Goal: Communication & Community: Answer question/provide support

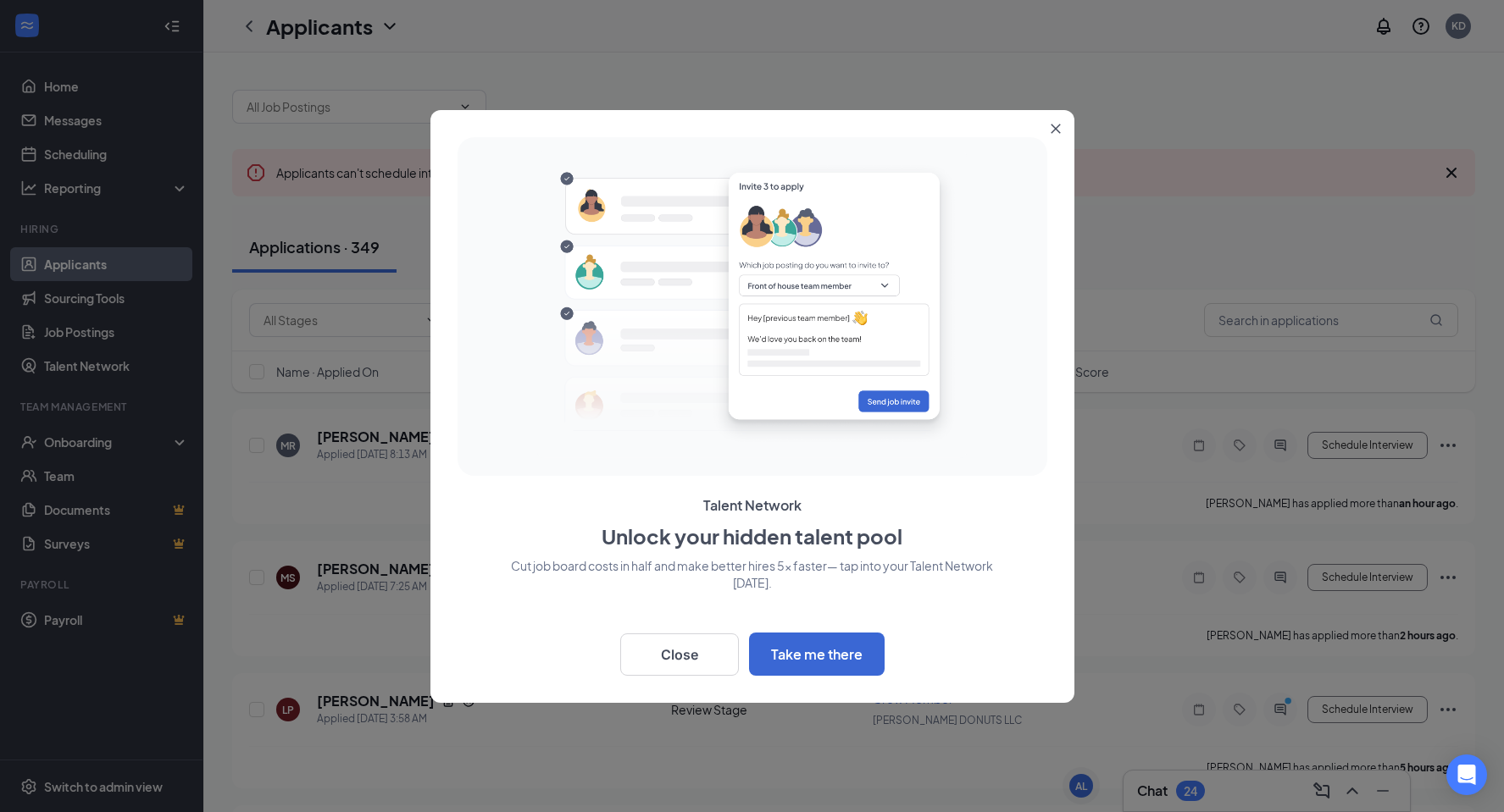
click at [1056, 120] on button "Close" at bounding box center [1059, 125] width 31 height 31
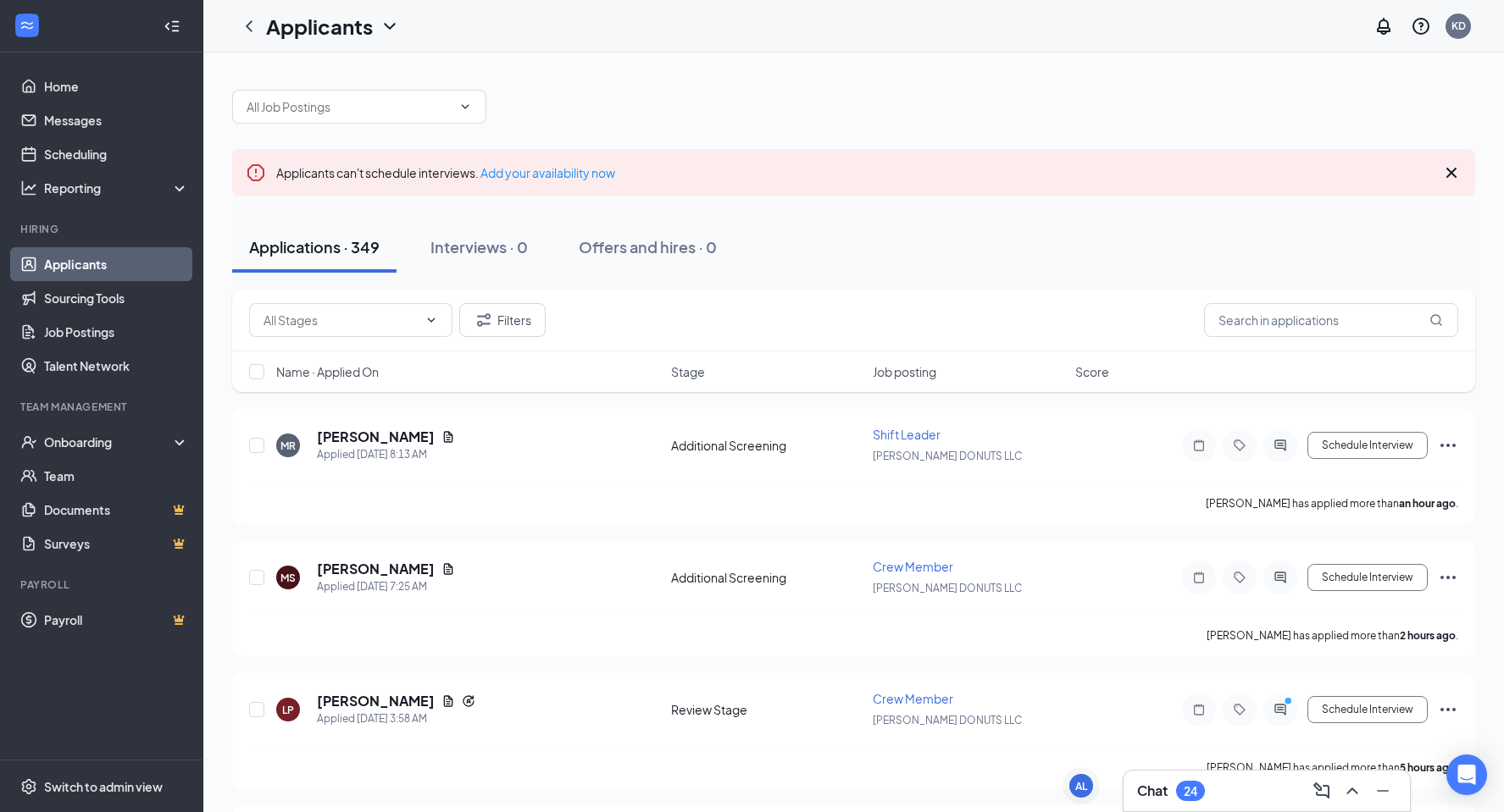
click at [1245, 792] on div "Chat 24" at bounding box center [1266, 790] width 260 height 27
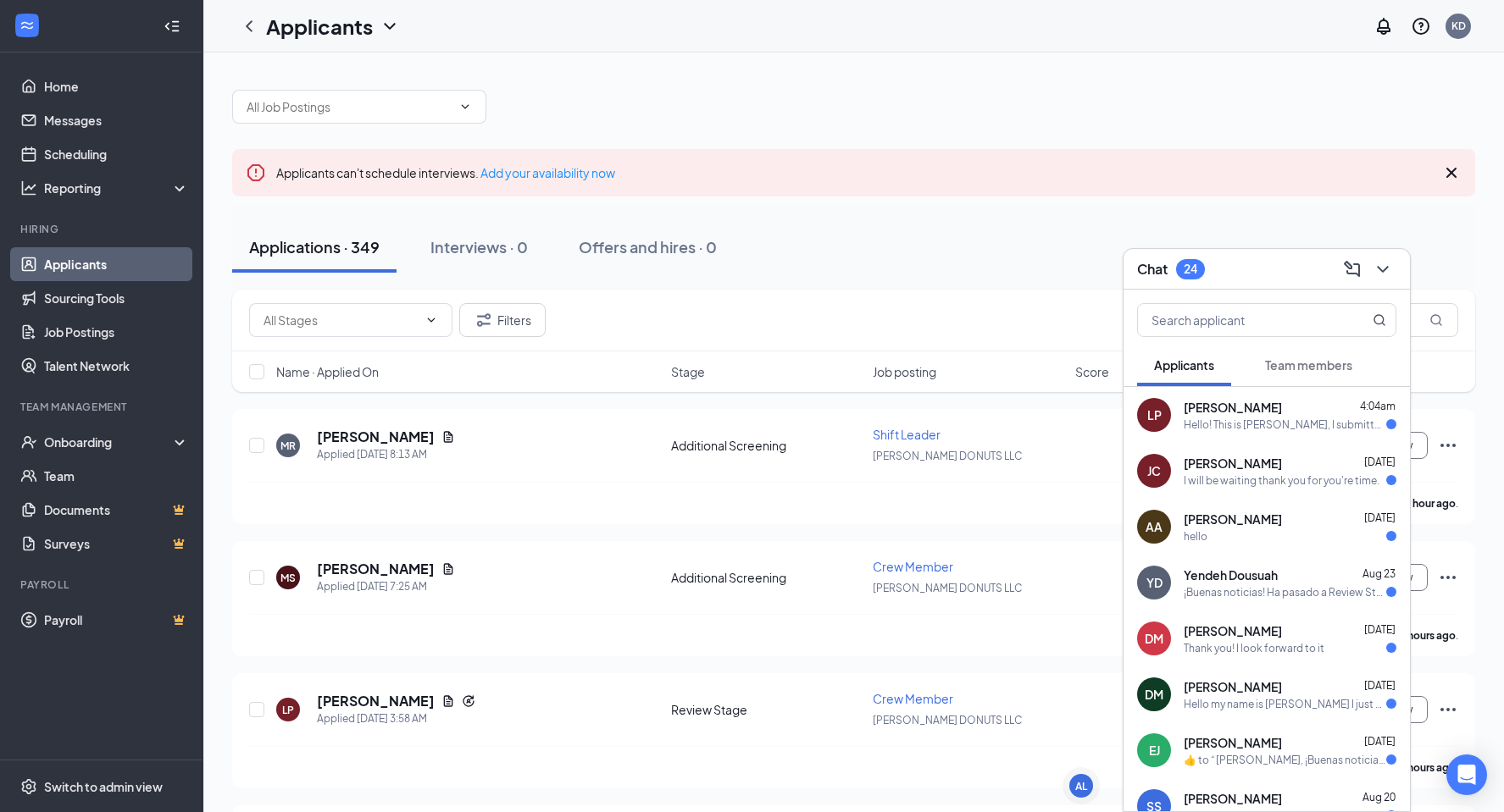
click at [1250, 418] on div "Hello! This is [PERSON_NAME], I submitted my availability for an interview on t…" at bounding box center [1284, 424] width 202 height 15
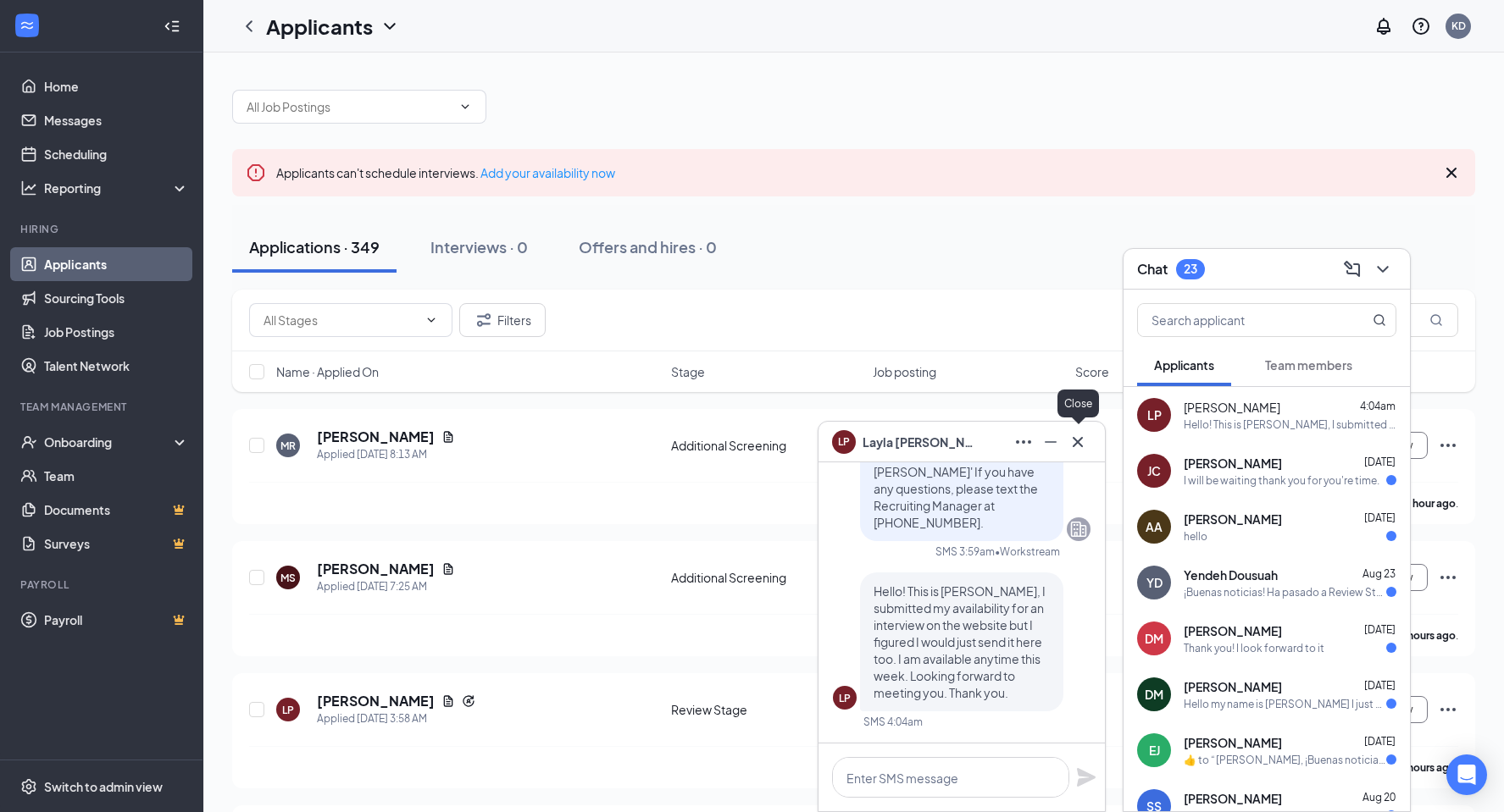
click at [1079, 441] on icon "Cross" at bounding box center [1078, 441] width 10 height 10
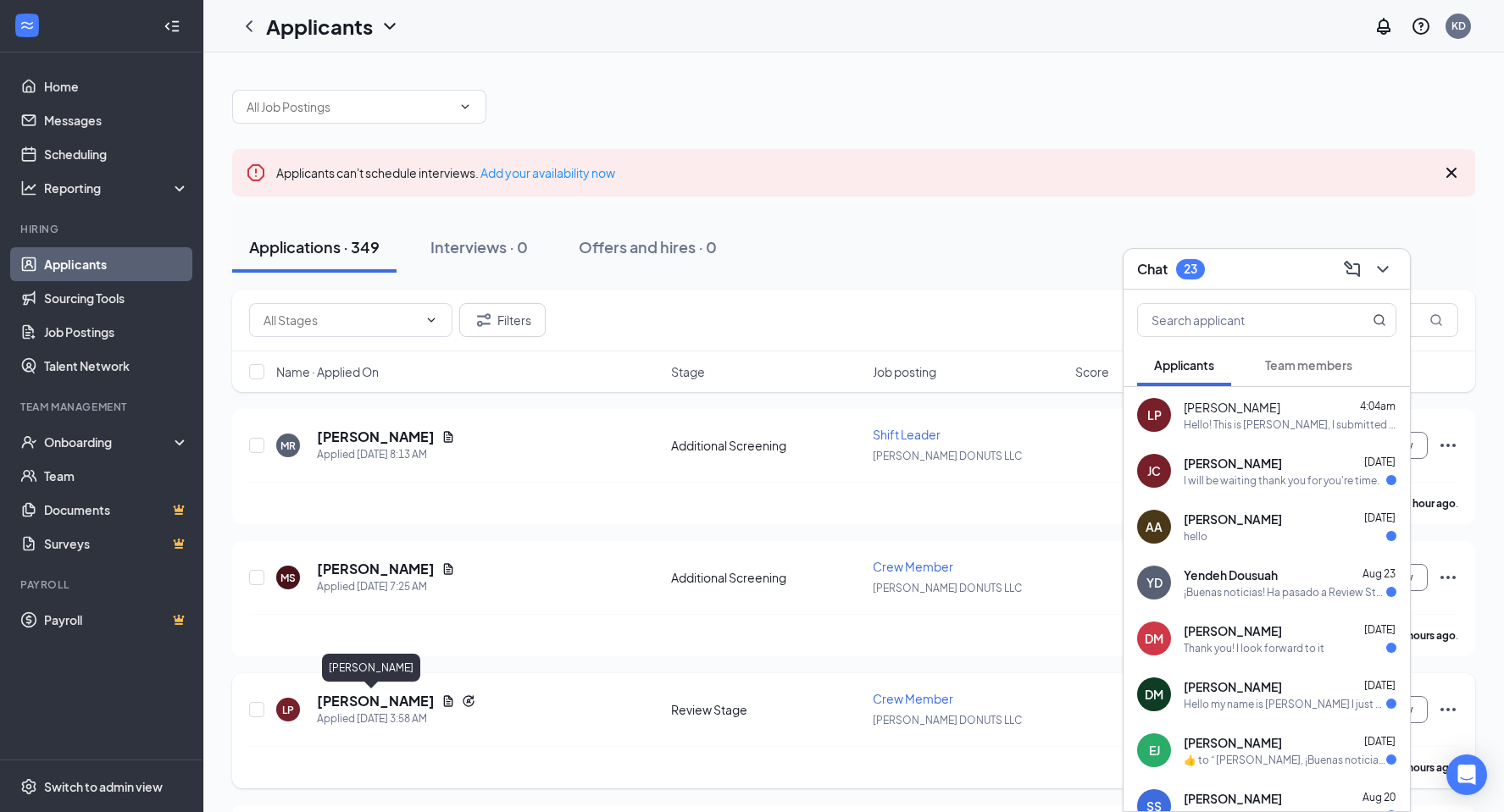
click at [362, 709] on h5 "[PERSON_NAME]" at bounding box center [375, 701] width 117 height 19
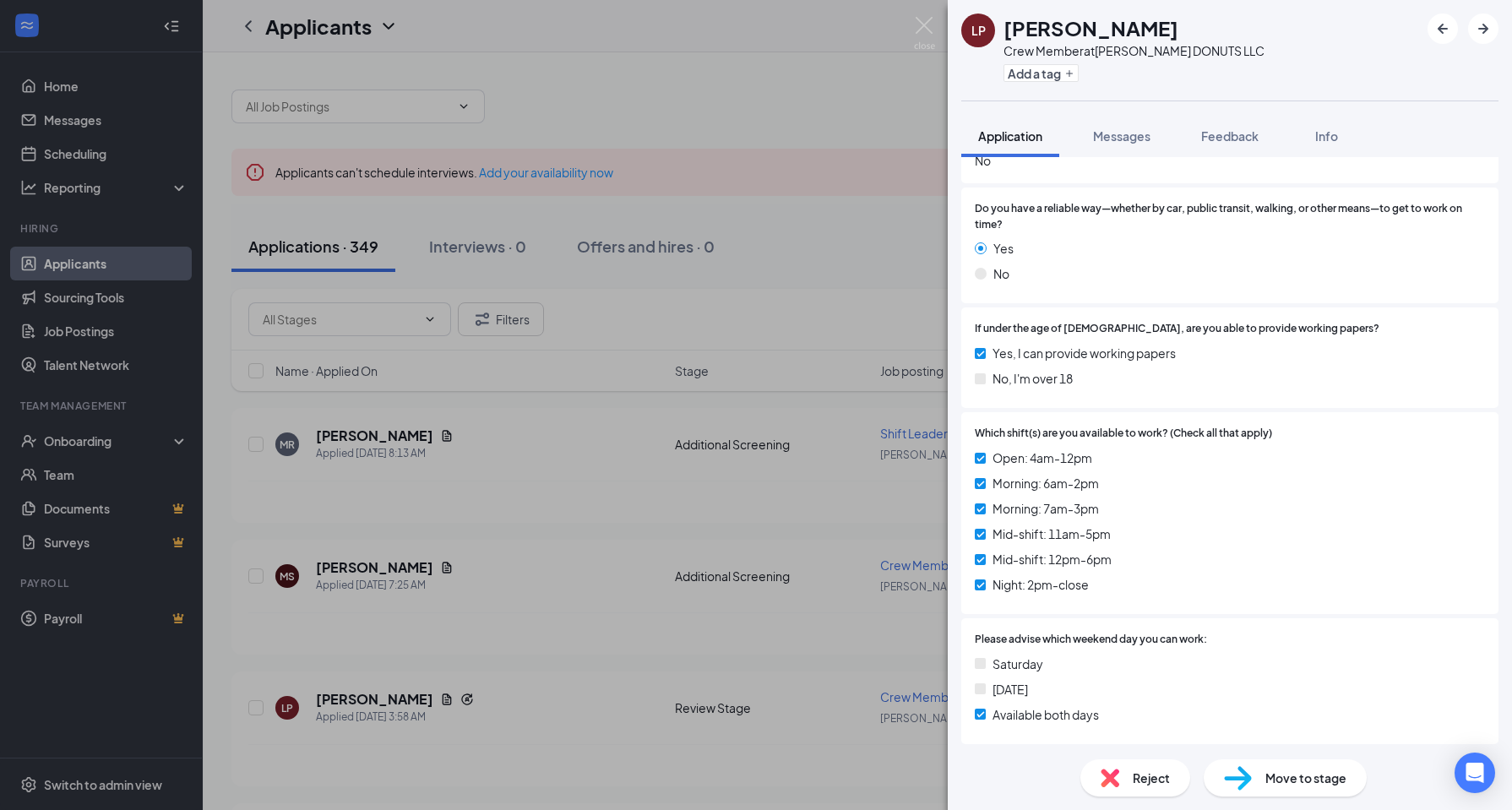
scroll to position [773, 0]
click at [1482, 767] on icon "Open Intercom Messenger" at bounding box center [1475, 773] width 20 height 22
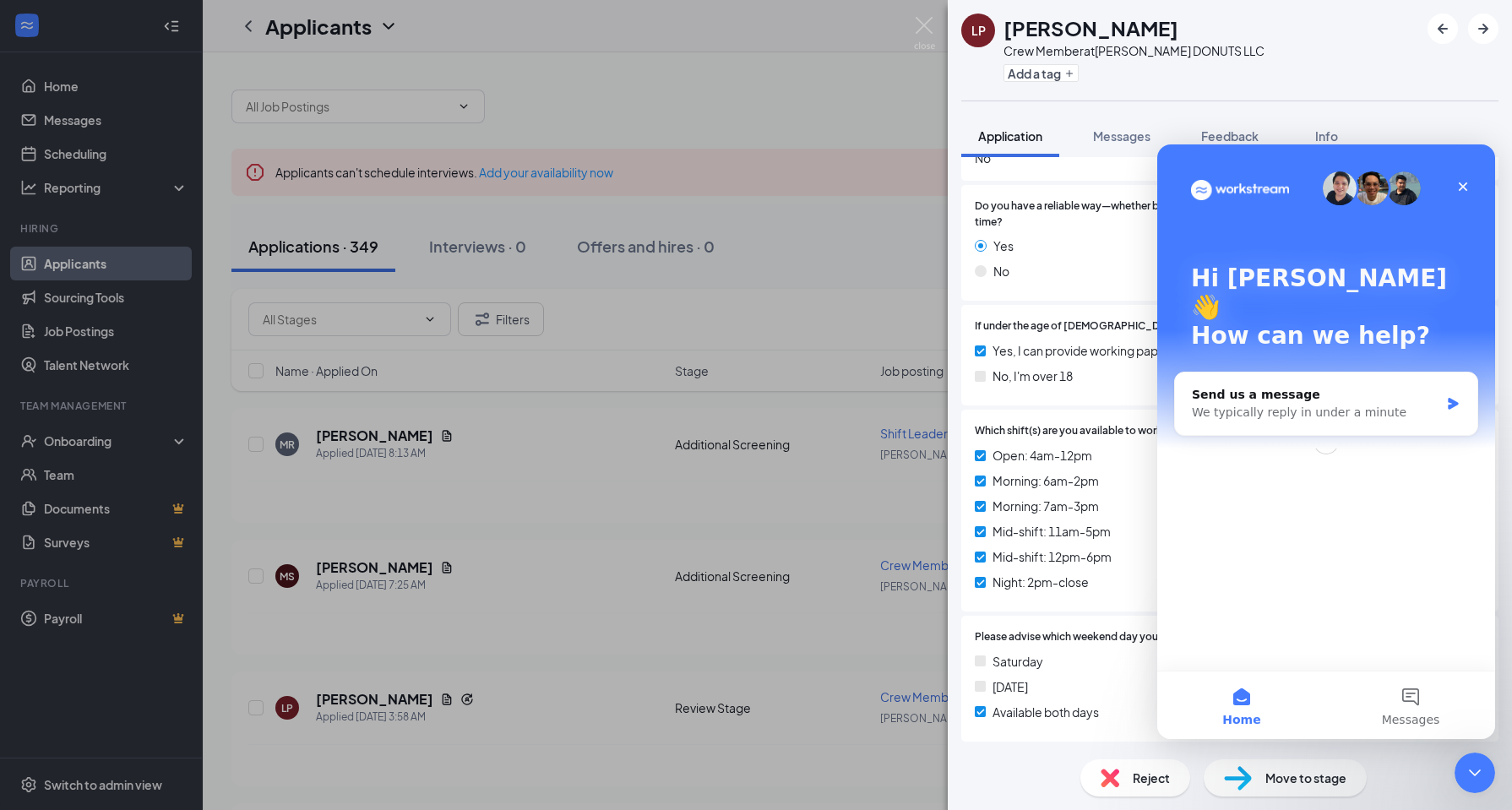
scroll to position [0, 0]
click at [1471, 183] on div "Close" at bounding box center [1463, 186] width 31 height 31
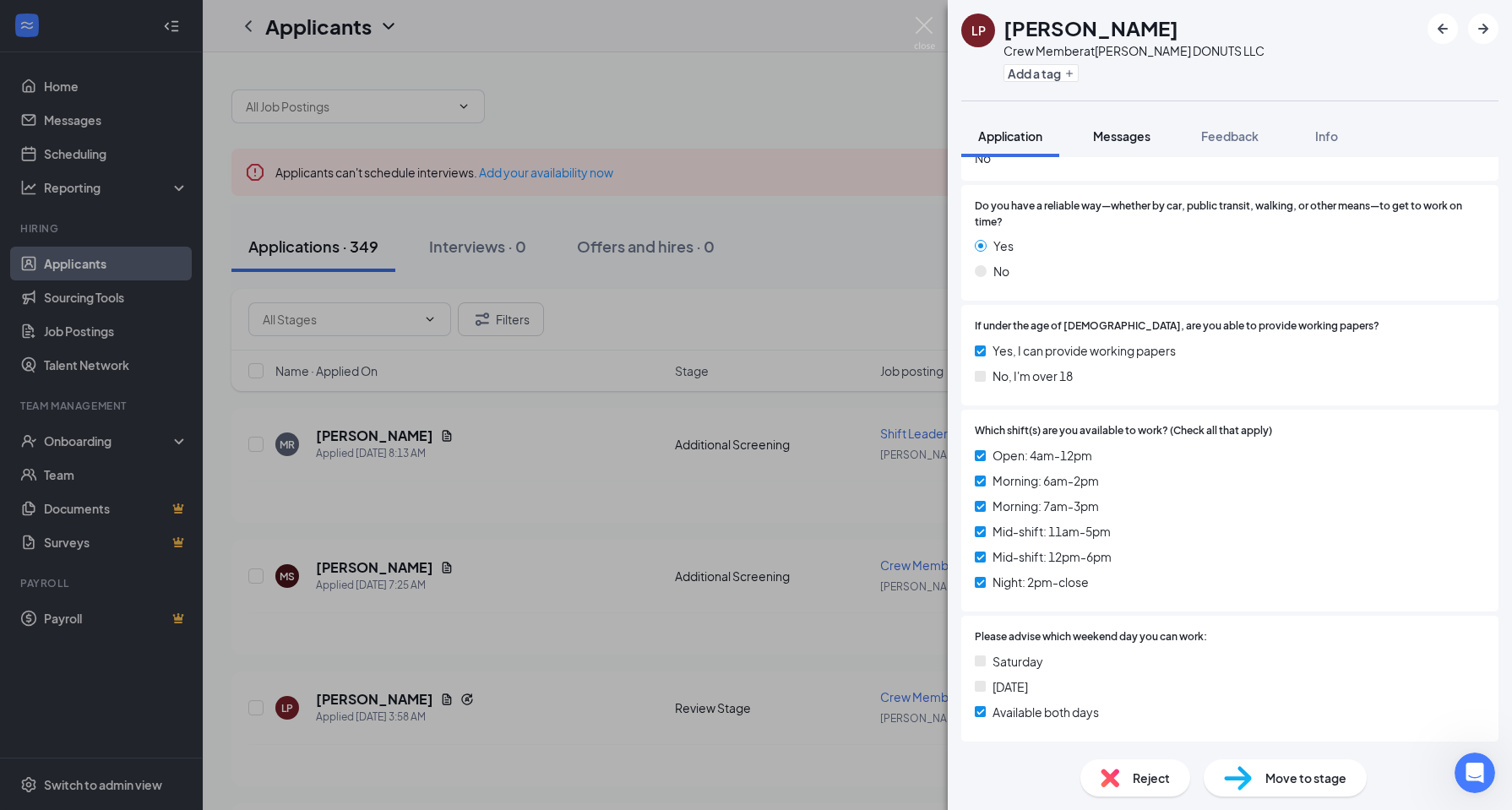
click at [1126, 137] on span "Messages" at bounding box center [1122, 135] width 57 height 15
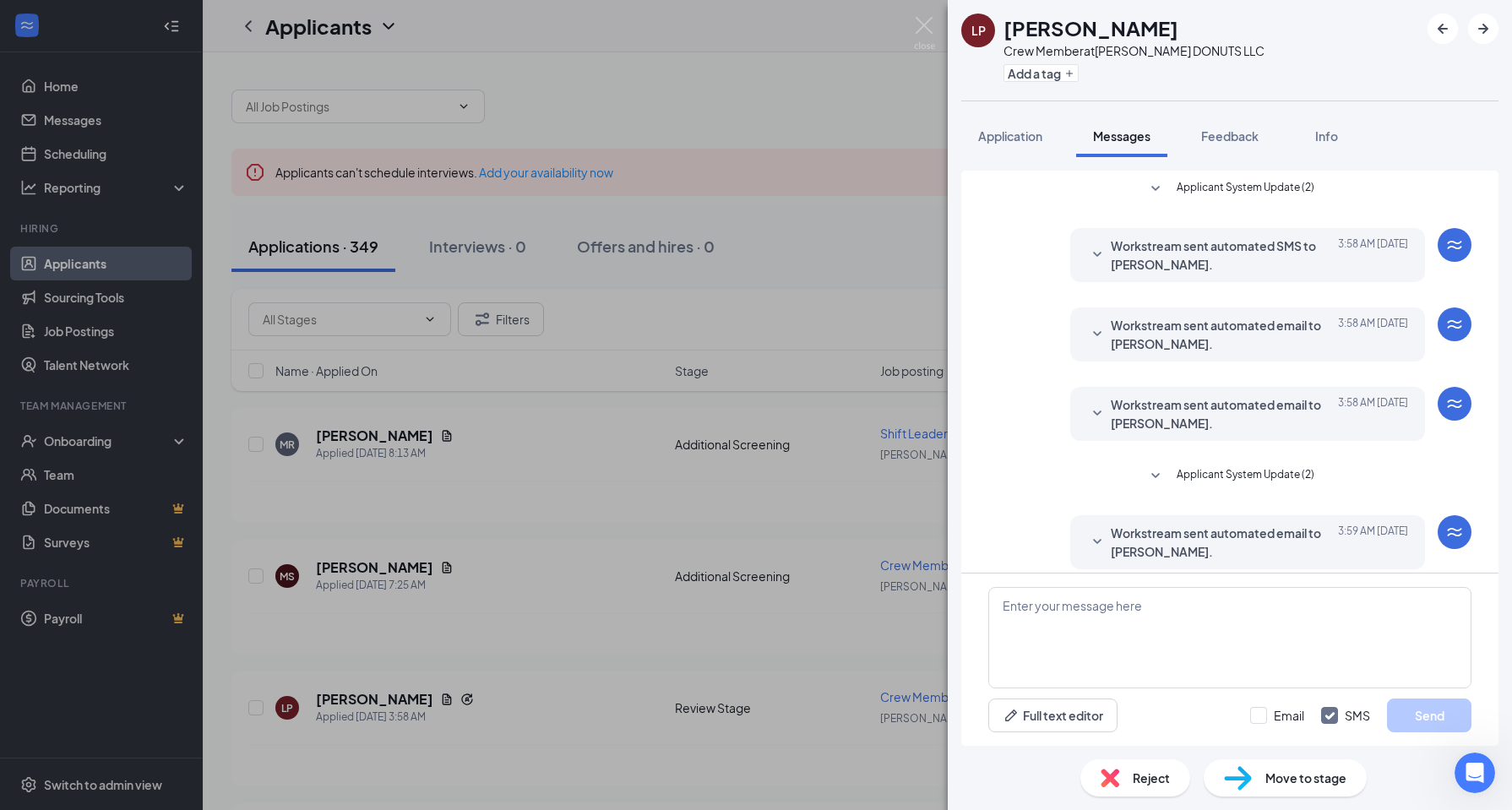
click at [808, 730] on div "LP [PERSON_NAME] Crew Member at [PERSON_NAME] DONUTS LLC Add a tag Application …" at bounding box center [756, 405] width 1512 height 810
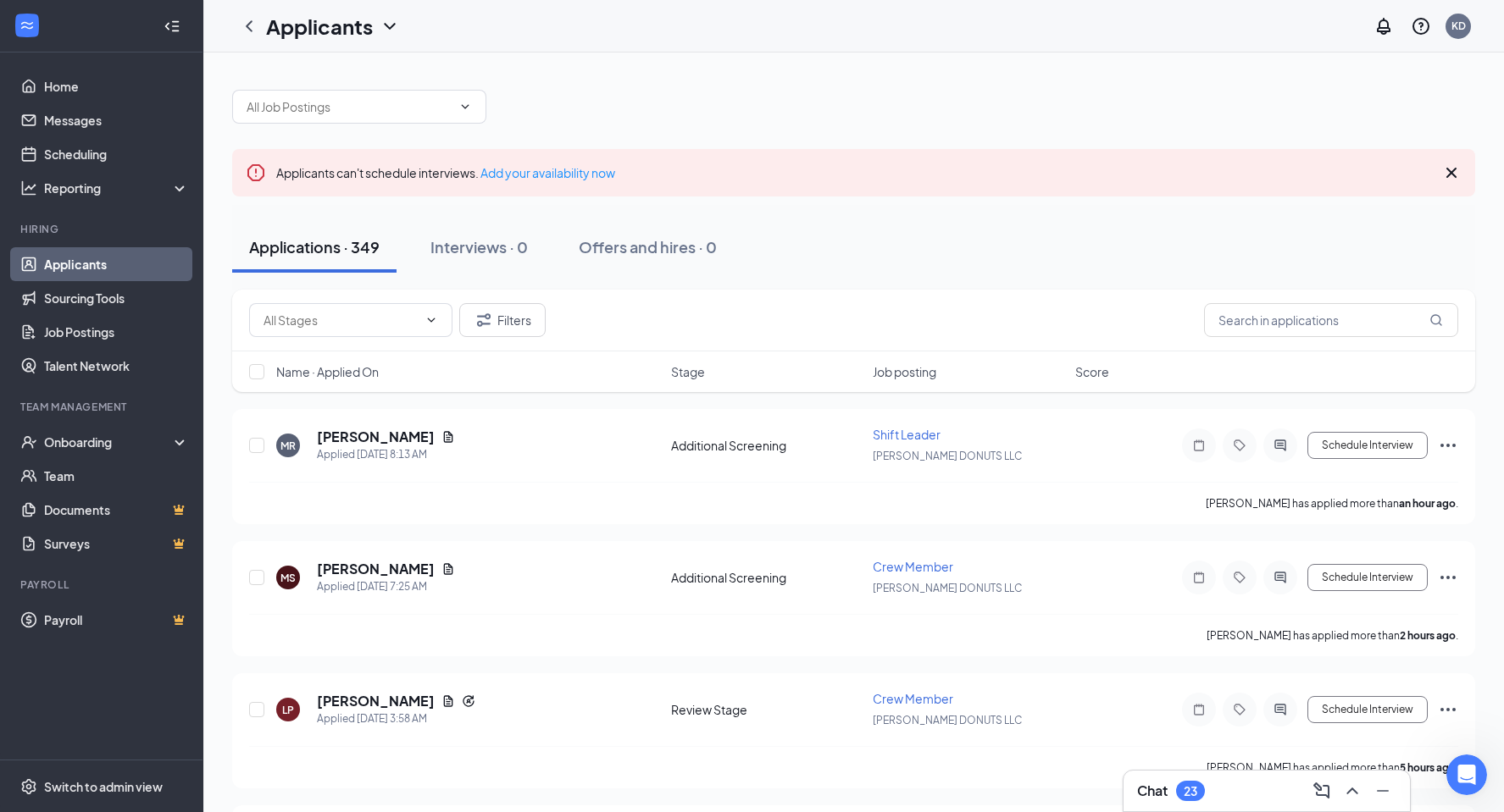
click at [1255, 780] on div "Chat 23" at bounding box center [1266, 790] width 260 height 27
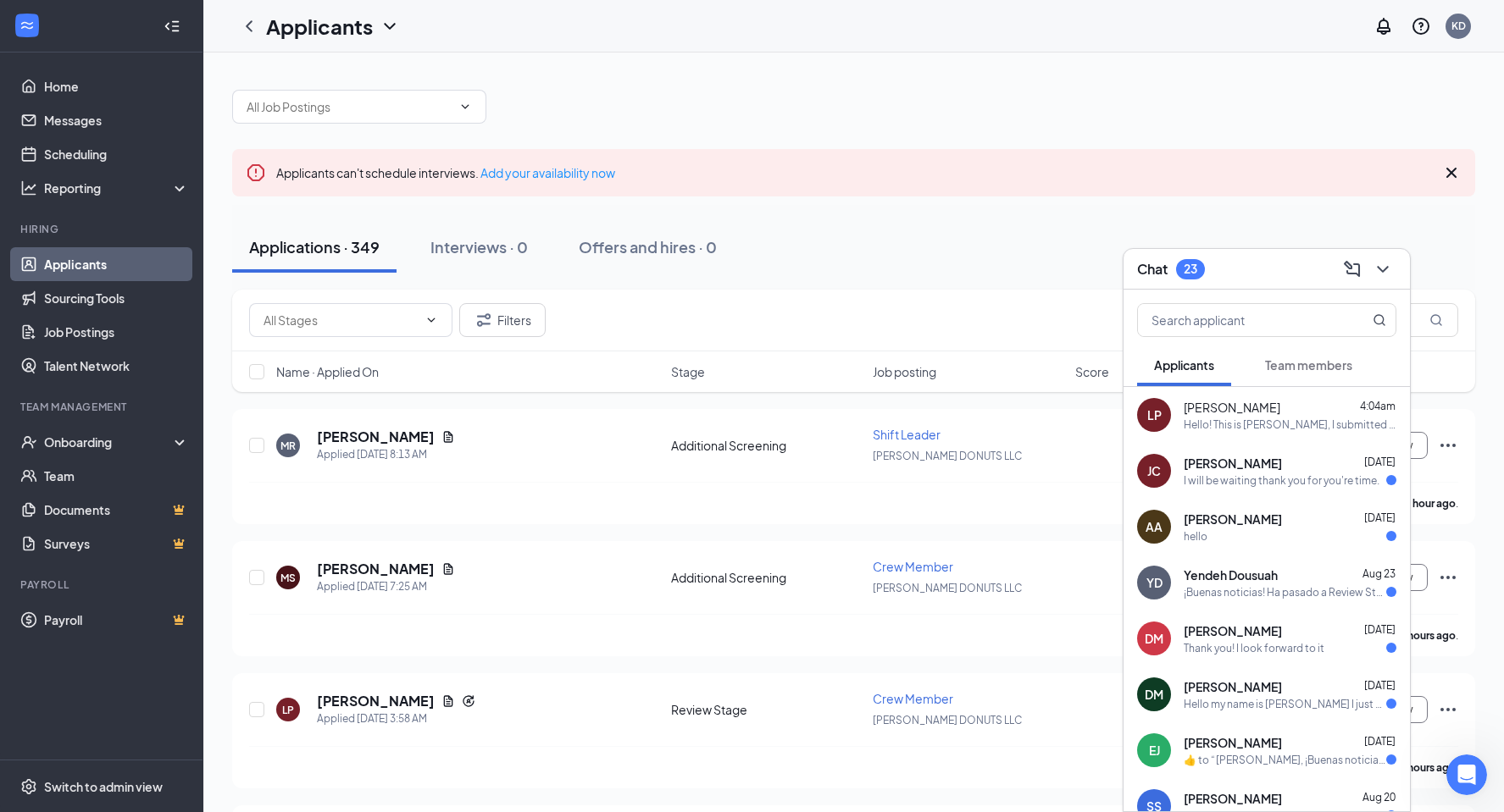
click at [1250, 414] on span "[PERSON_NAME]" at bounding box center [1232, 406] width 97 height 17
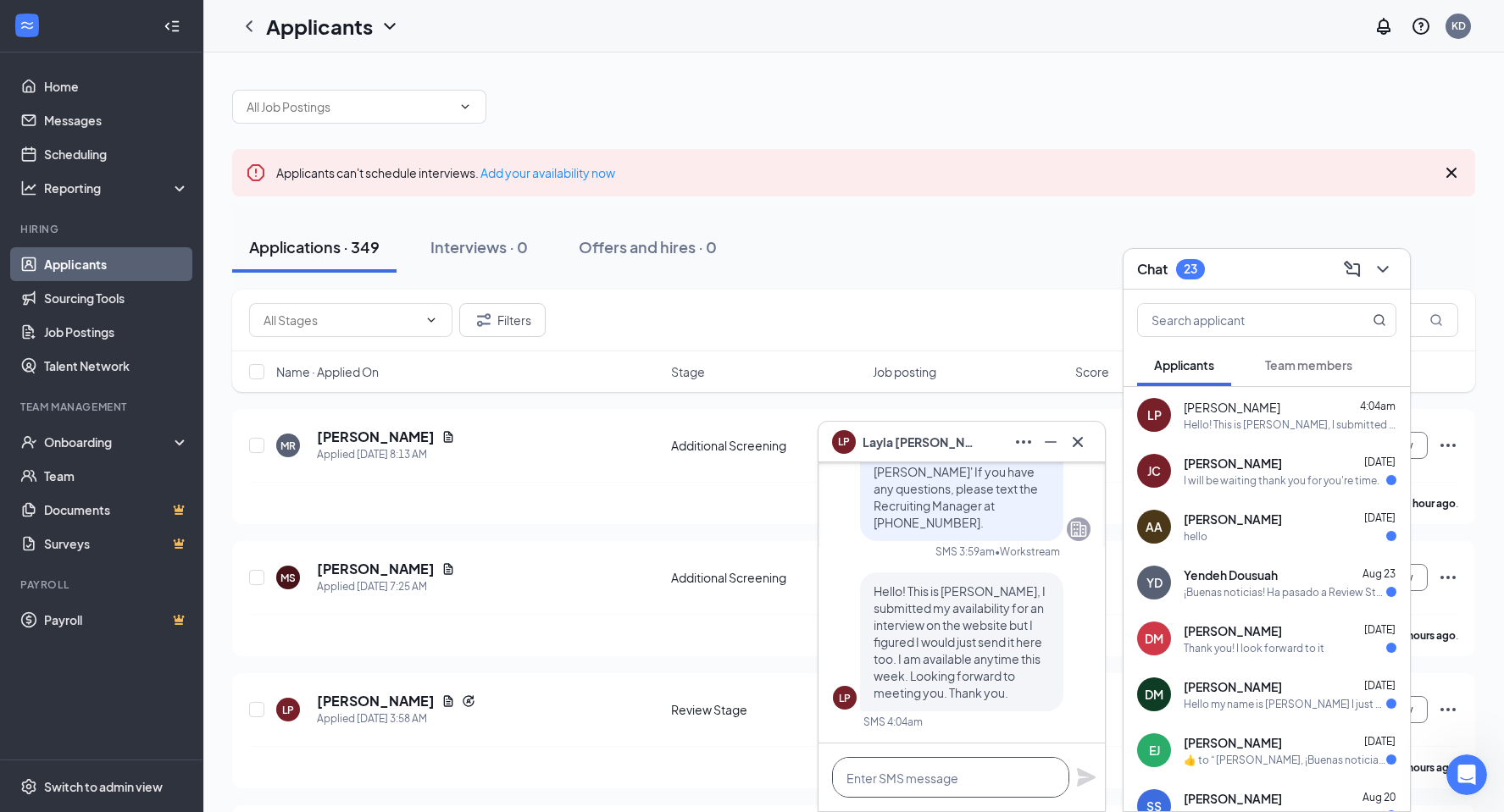
click at [948, 775] on textarea at bounding box center [950, 776] width 237 height 40
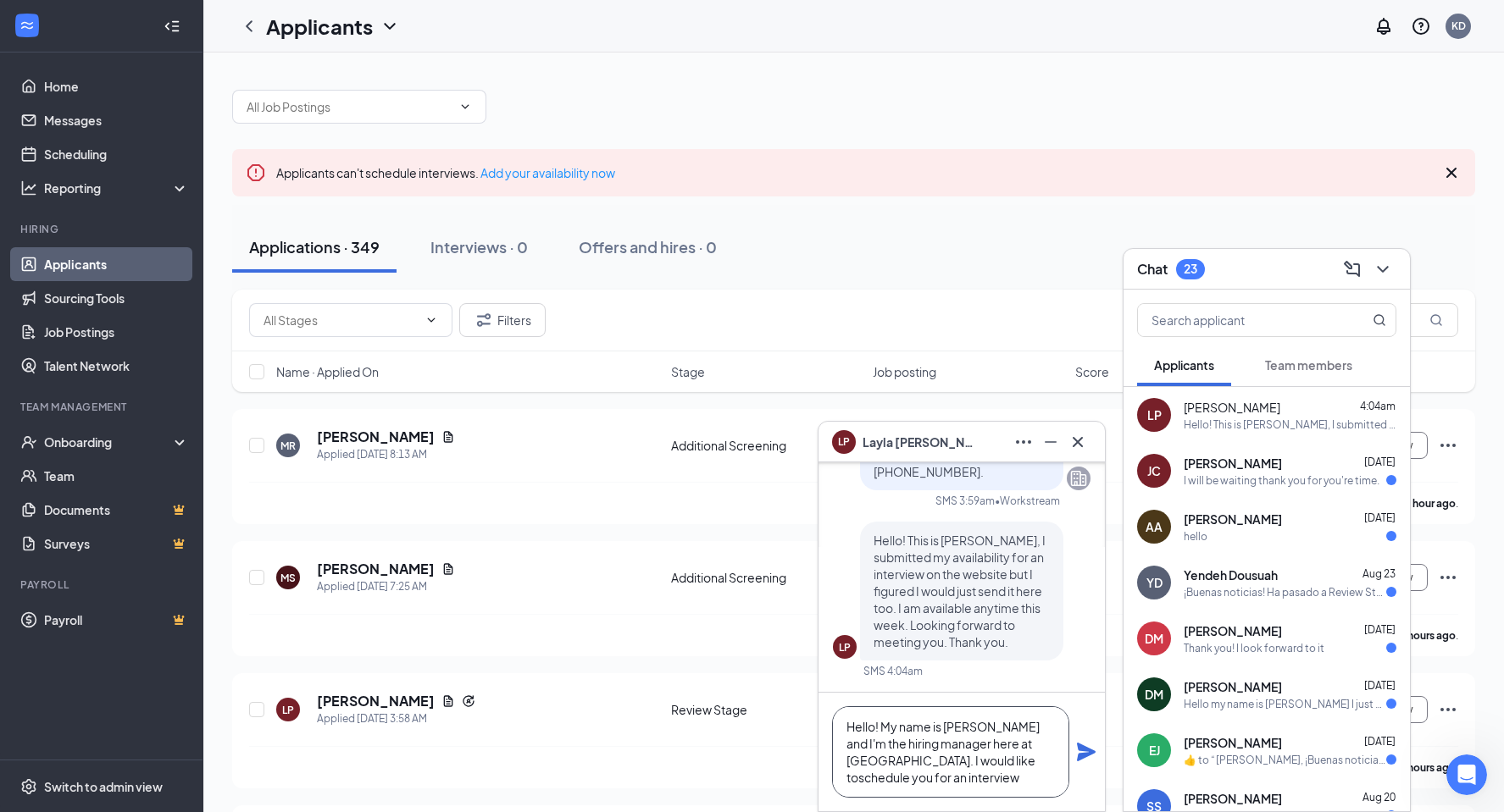
click at [915, 759] on textarea "Hello! My name is [PERSON_NAME] and I'm the hiring manager here at [GEOGRAPHIC_…" at bounding box center [950, 752] width 237 height 92
click at [944, 784] on textarea "Hello! My name is [PERSON_NAME] and I'm the hiring manager here at [GEOGRAPHIC_…" at bounding box center [950, 752] width 237 height 92
click at [945, 780] on textarea "Hello! My name is [PERSON_NAME] and I'm the hiring manager here at [GEOGRAPHIC_…" at bounding box center [950, 752] width 237 height 92
click at [1052, 775] on textarea "Hello! My name is [PERSON_NAME] and I'm the hiring manager here at [GEOGRAPHIC_…" at bounding box center [950, 752] width 237 height 92
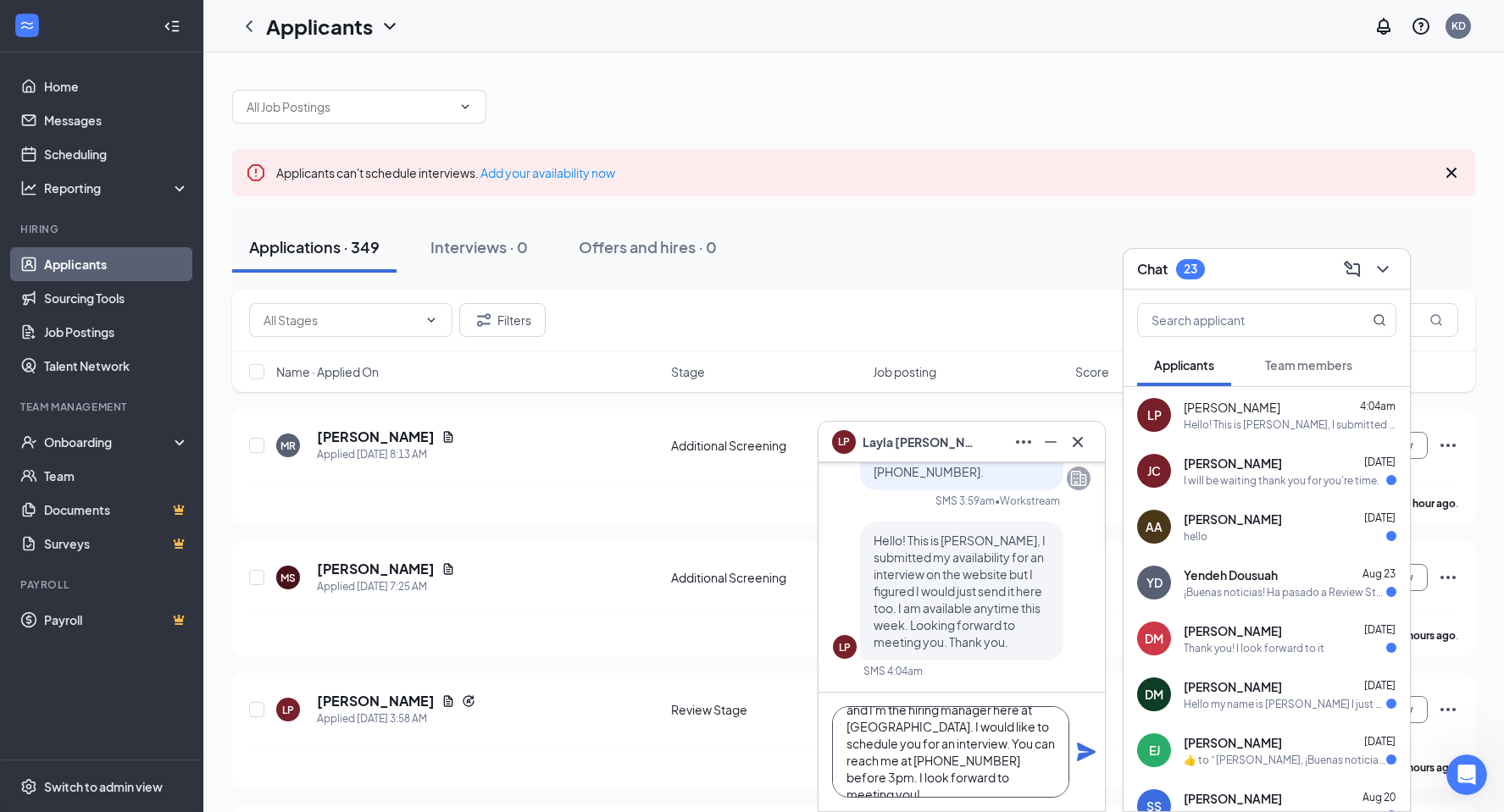
type textarea "Hello! My name is [PERSON_NAME] and I'm the hiring manager here at [GEOGRAPHIC_…"
click at [1085, 753] on icon "Plane" at bounding box center [1086, 752] width 19 height 19
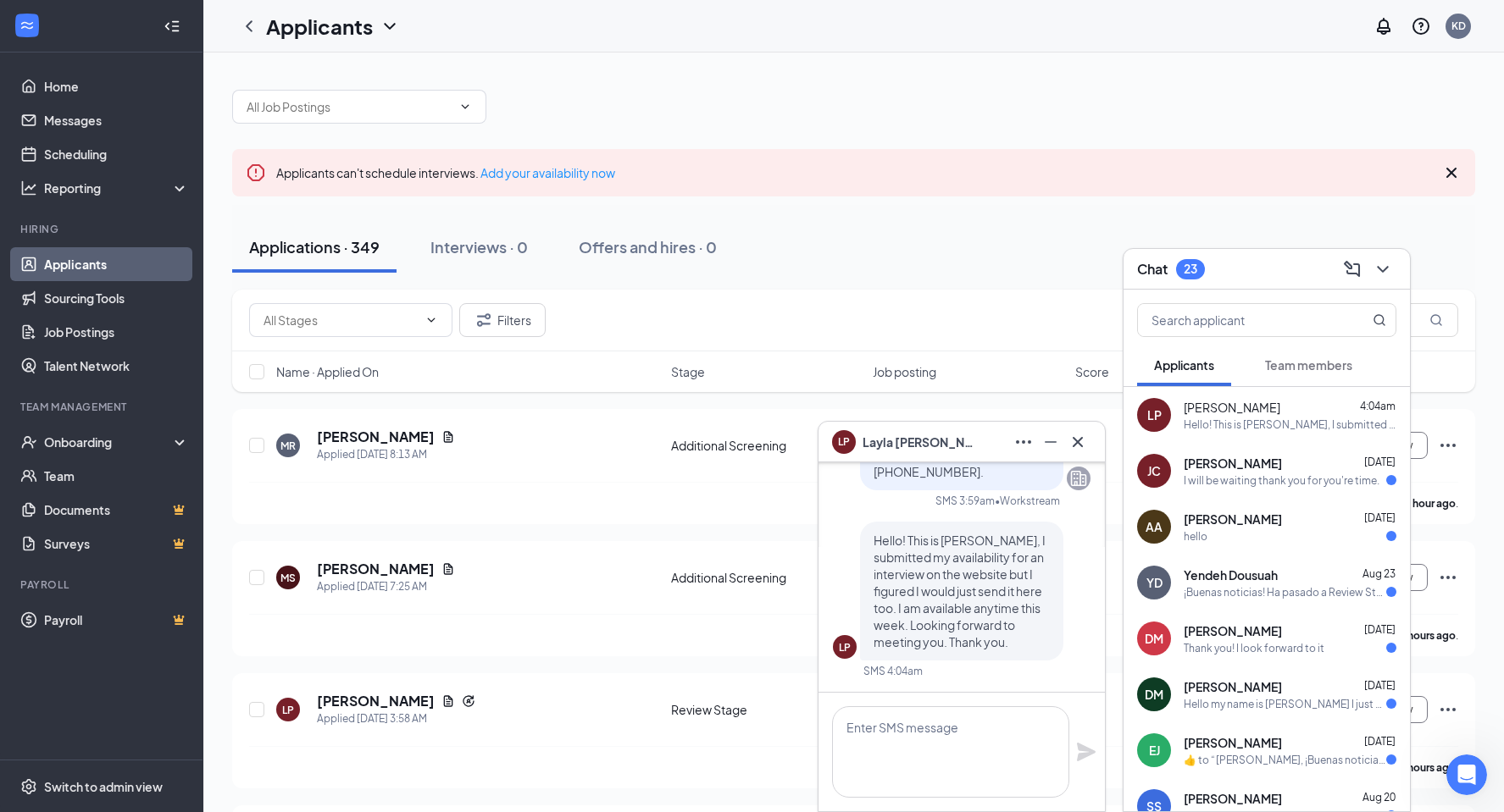
scroll to position [0, 0]
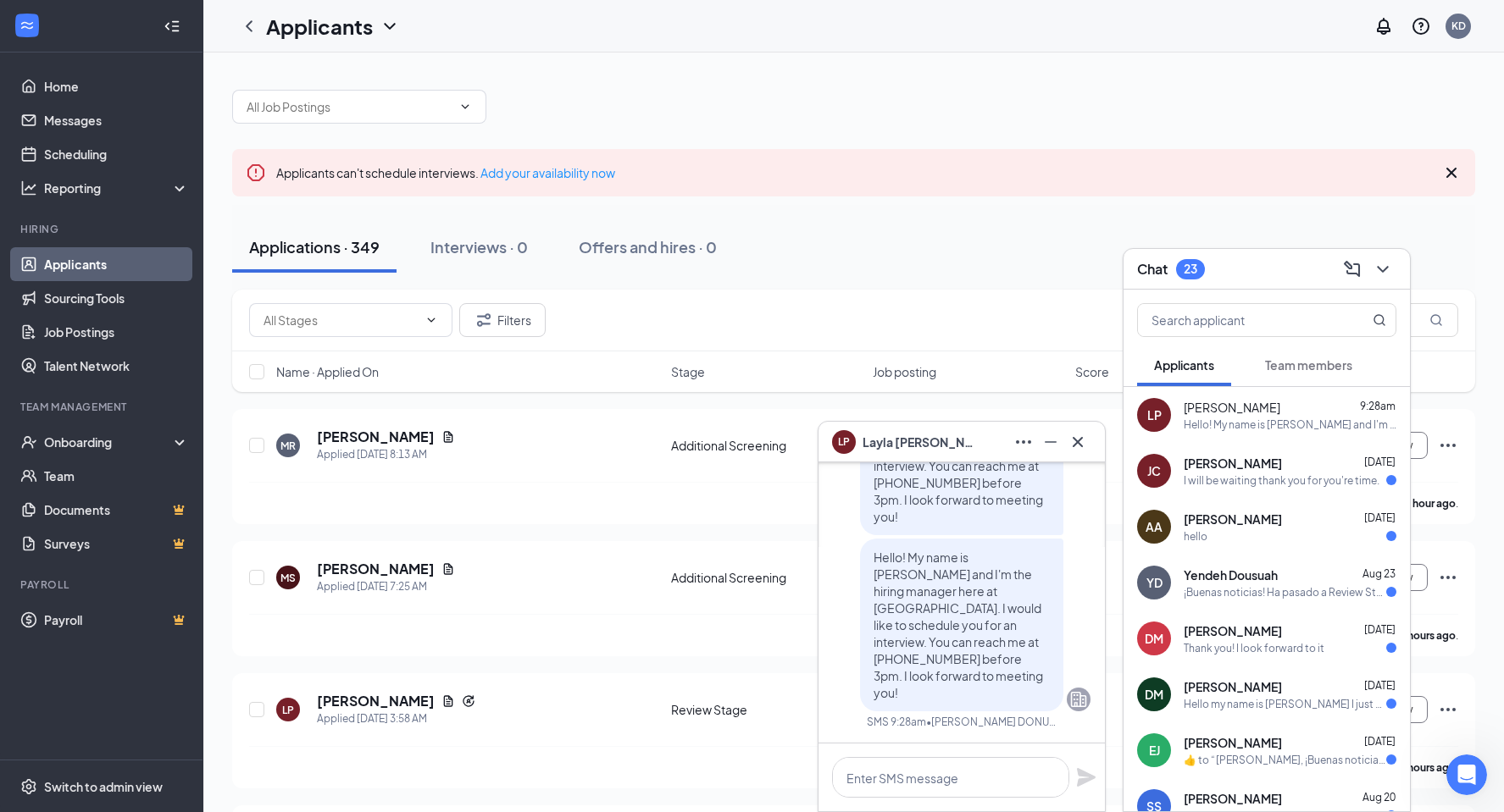
click at [1248, 517] on span "[PERSON_NAME]" at bounding box center [1233, 519] width 99 height 17
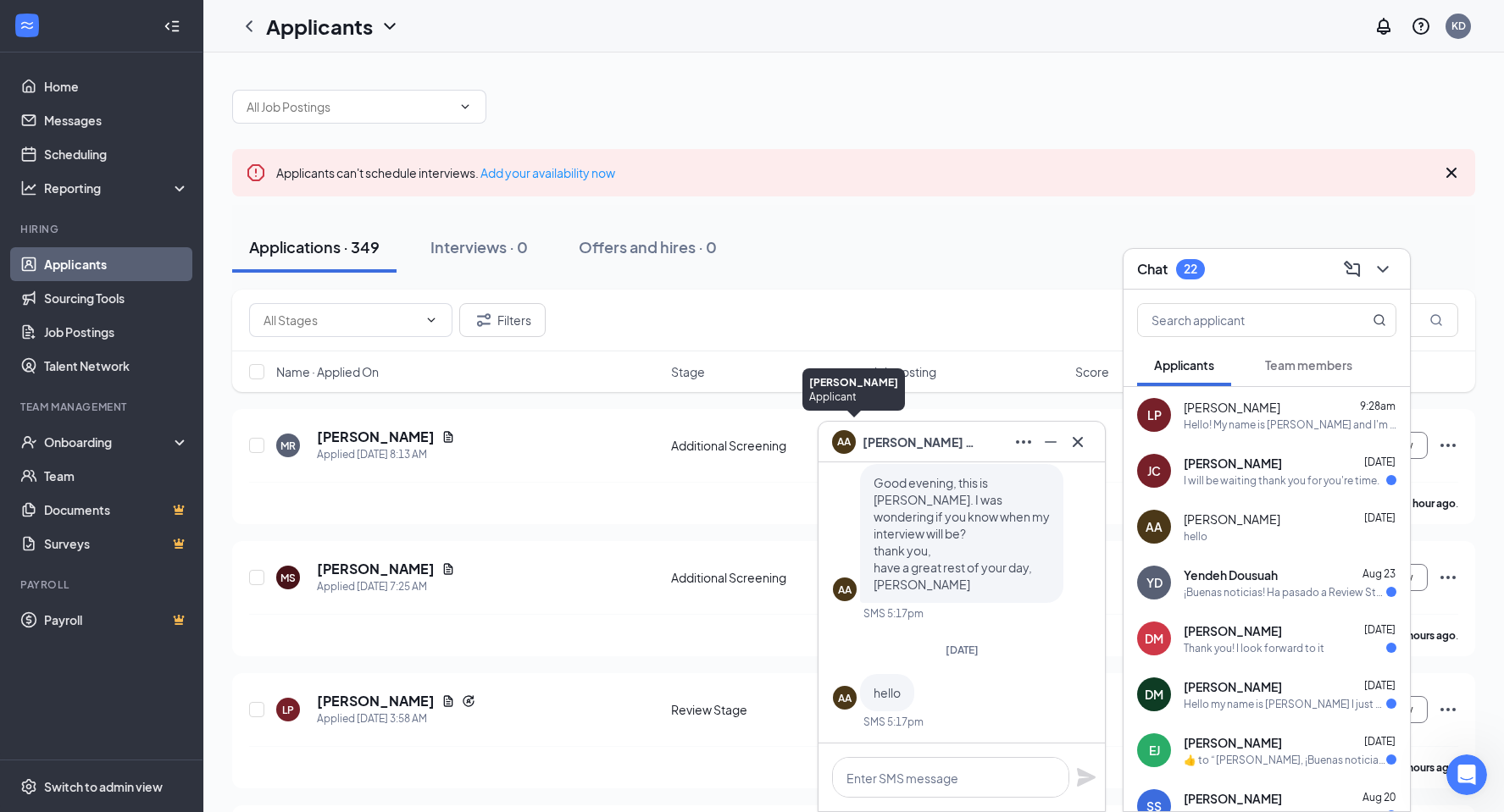
click at [843, 440] on div "AA" at bounding box center [844, 440] width 14 height 15
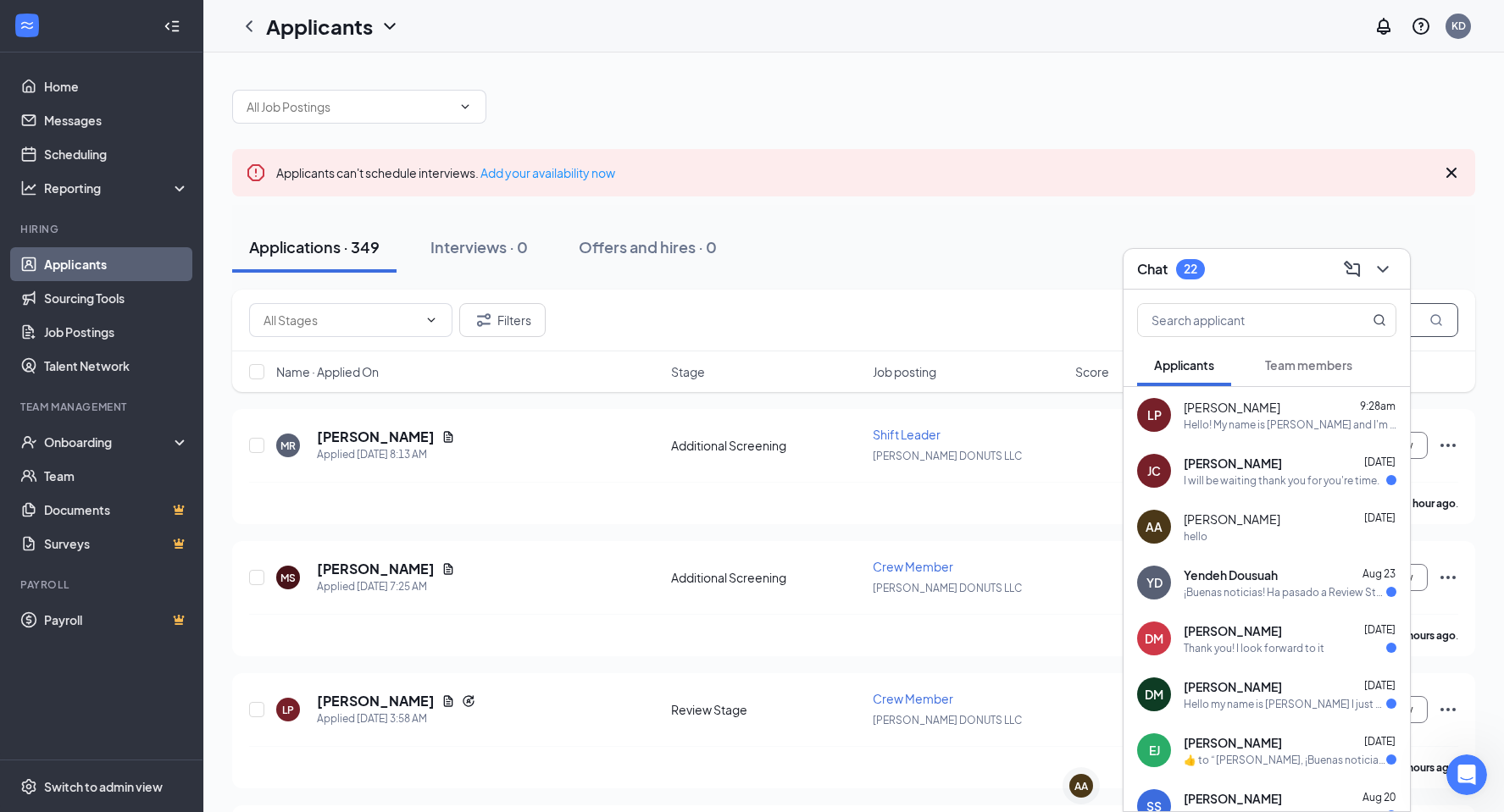
click at [1422, 322] on input "text" at bounding box center [1331, 320] width 255 height 34
click at [1391, 274] on icon "ChevronDown" at bounding box center [1383, 269] width 21 height 21
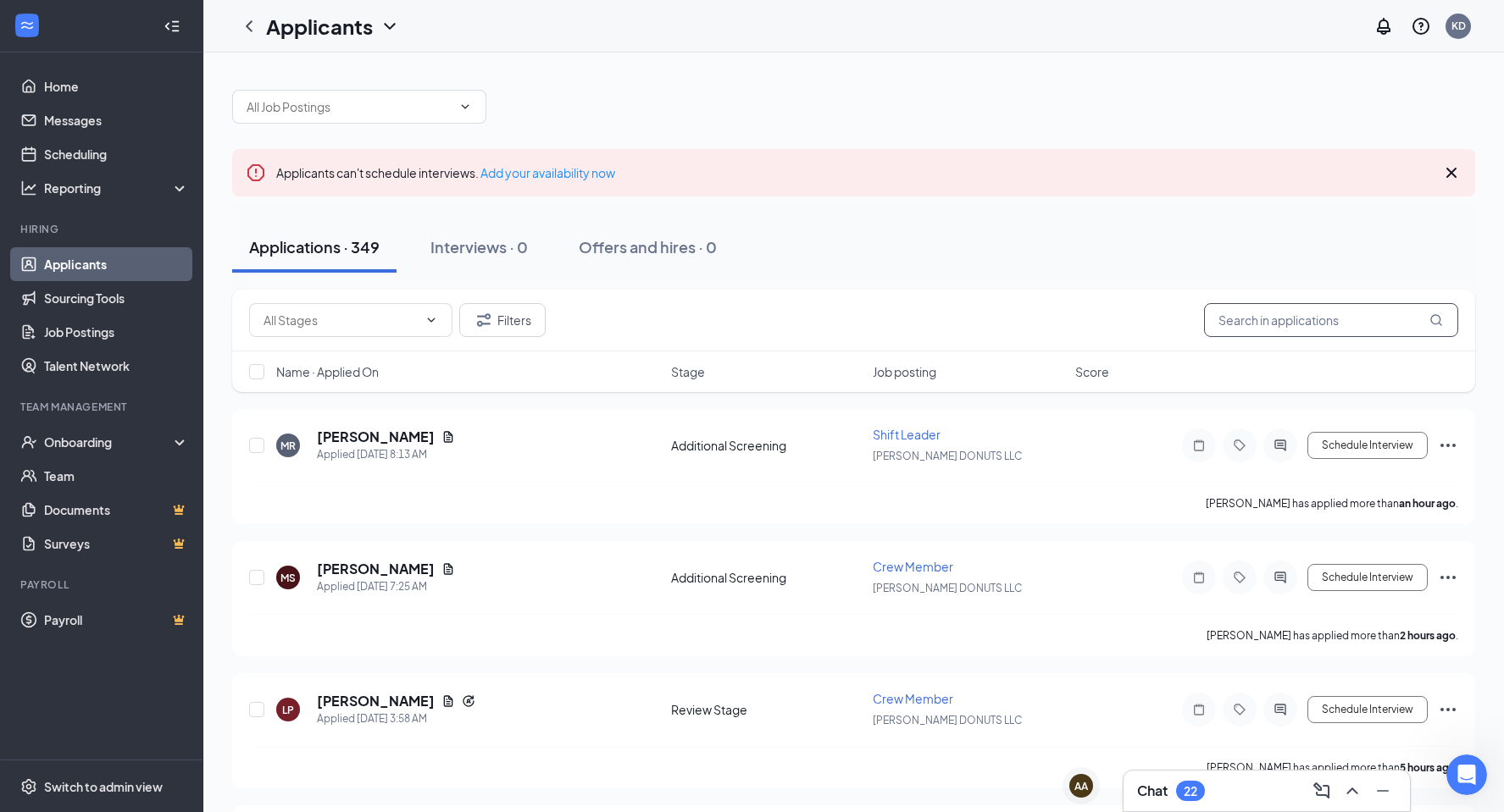
click at [1359, 328] on input "text" at bounding box center [1331, 320] width 255 height 34
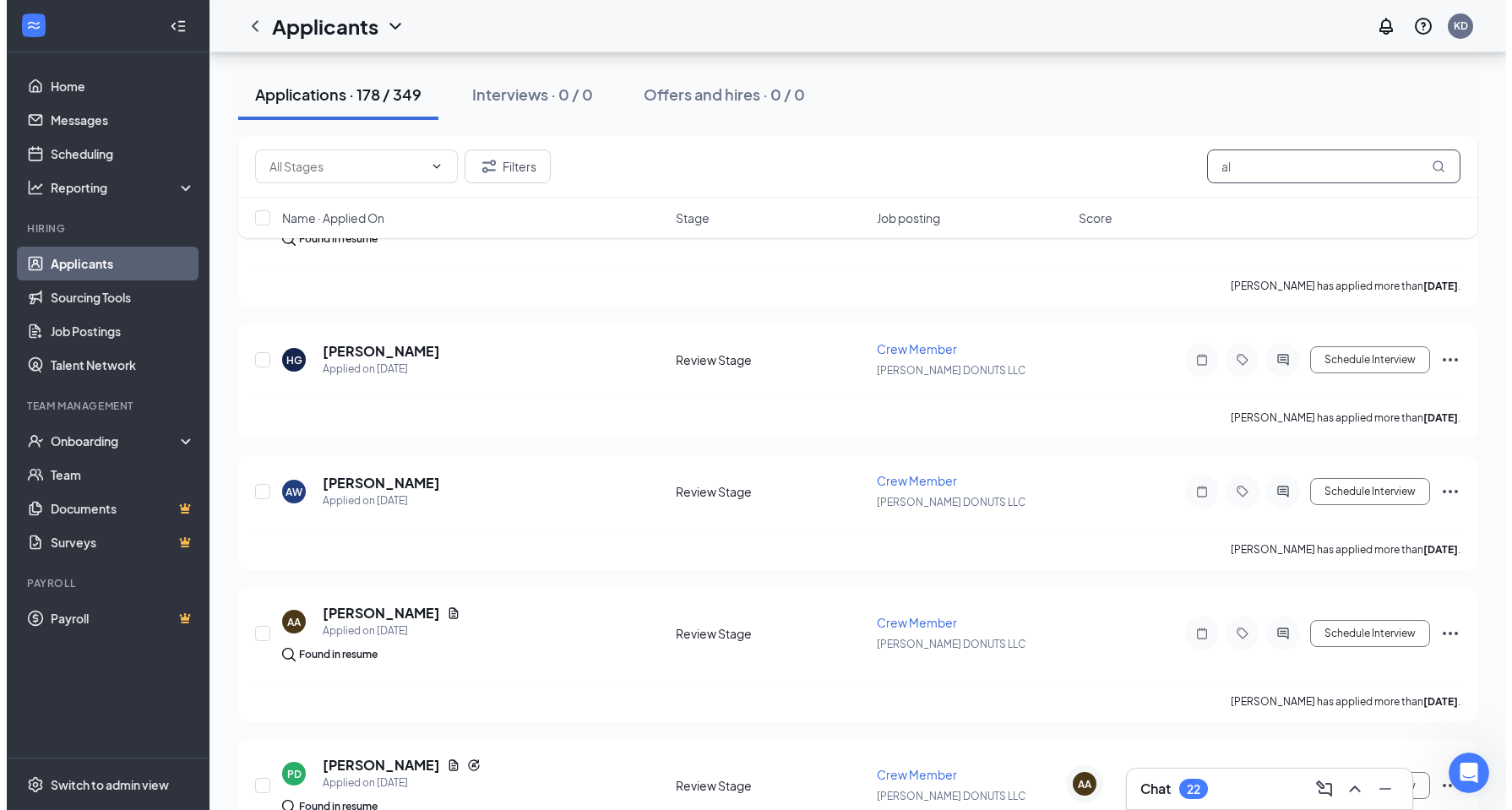
scroll to position [1775, 0]
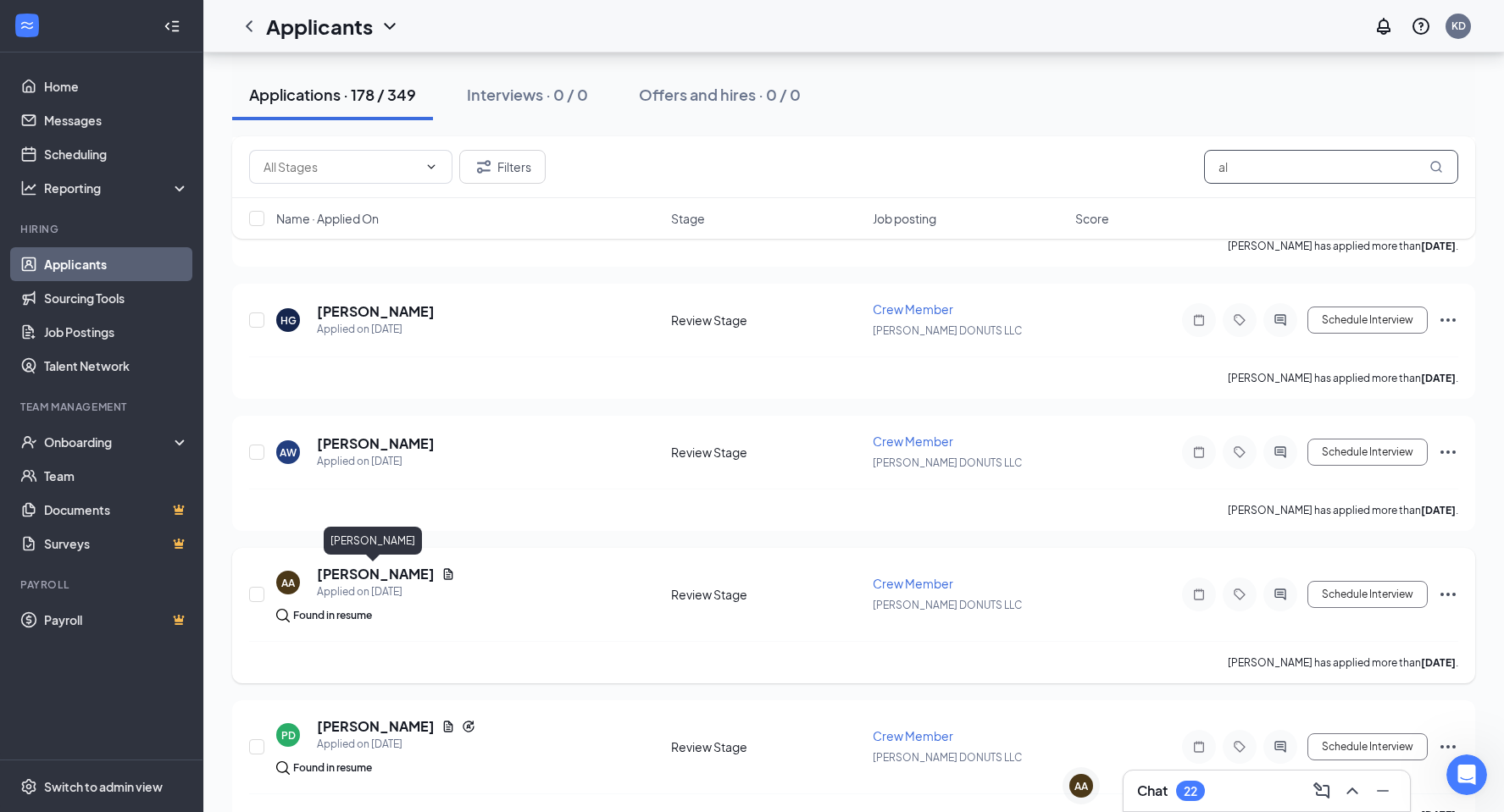
type input "al"
click at [382, 570] on h5 "[PERSON_NAME]" at bounding box center [375, 574] width 117 height 19
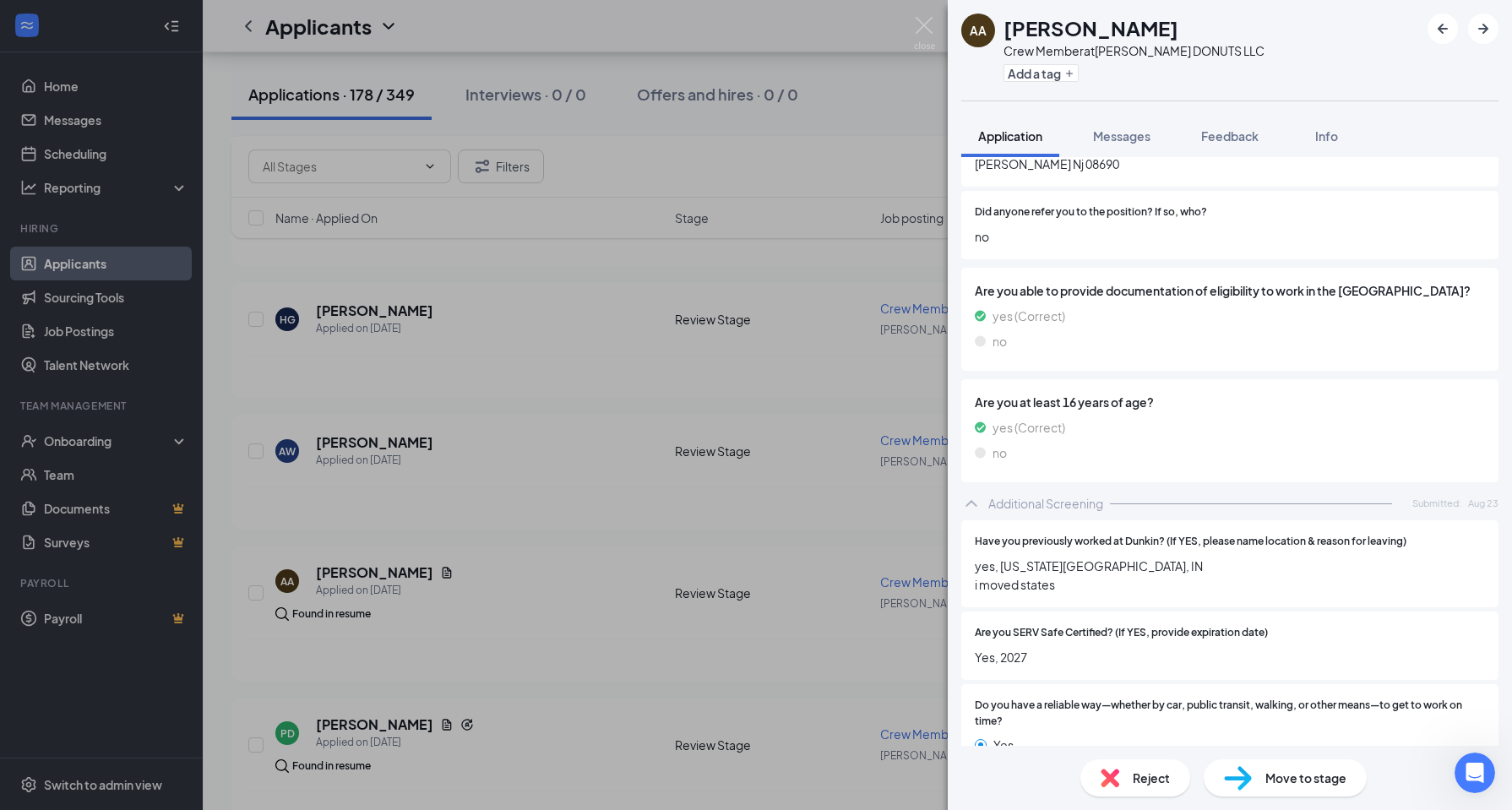
scroll to position [236, 0]
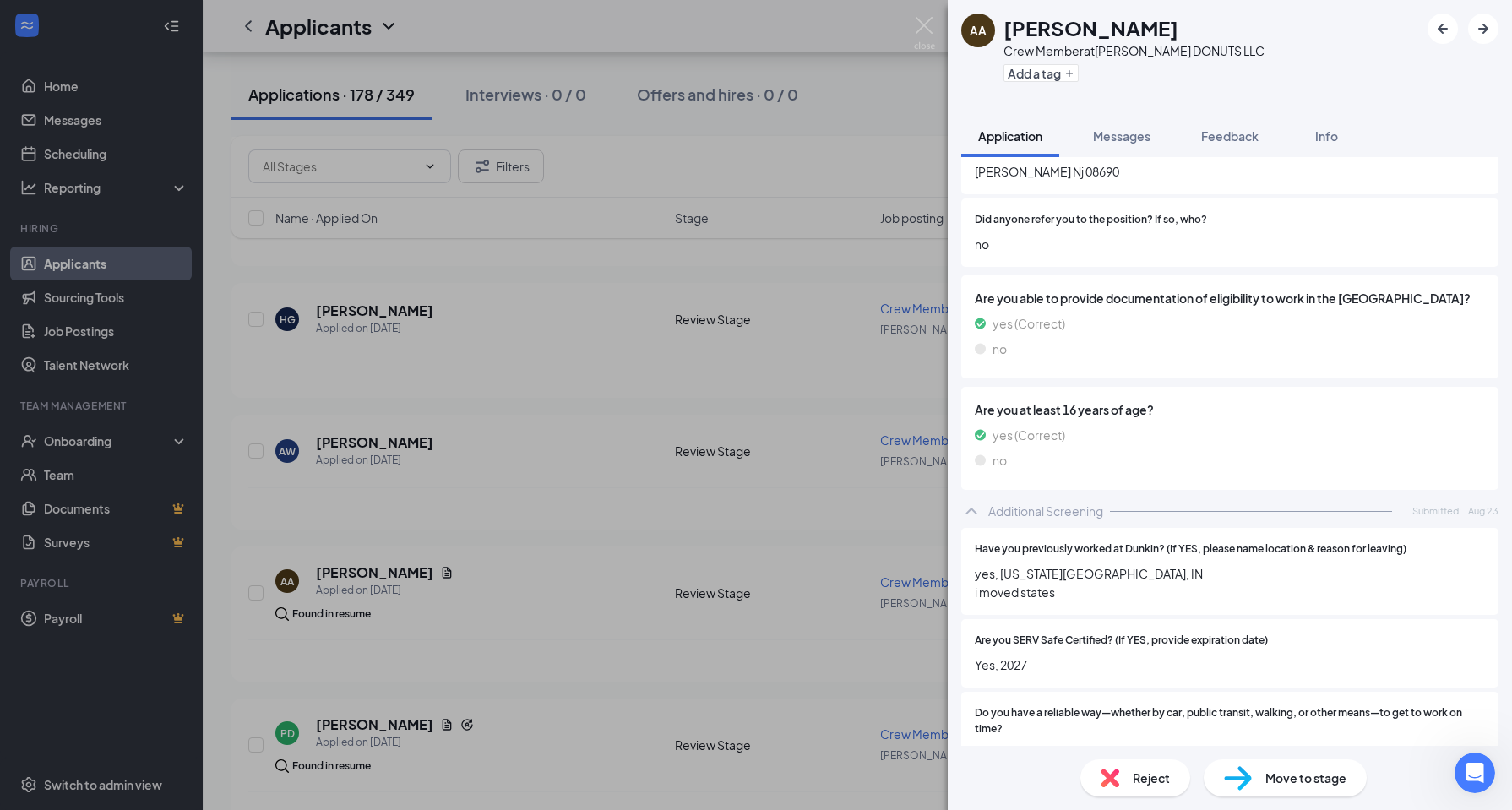
click at [550, 564] on div "AA [PERSON_NAME] Crew Member at [PERSON_NAME] DONUTS LLC Add a tag Application …" at bounding box center [756, 405] width 1512 height 810
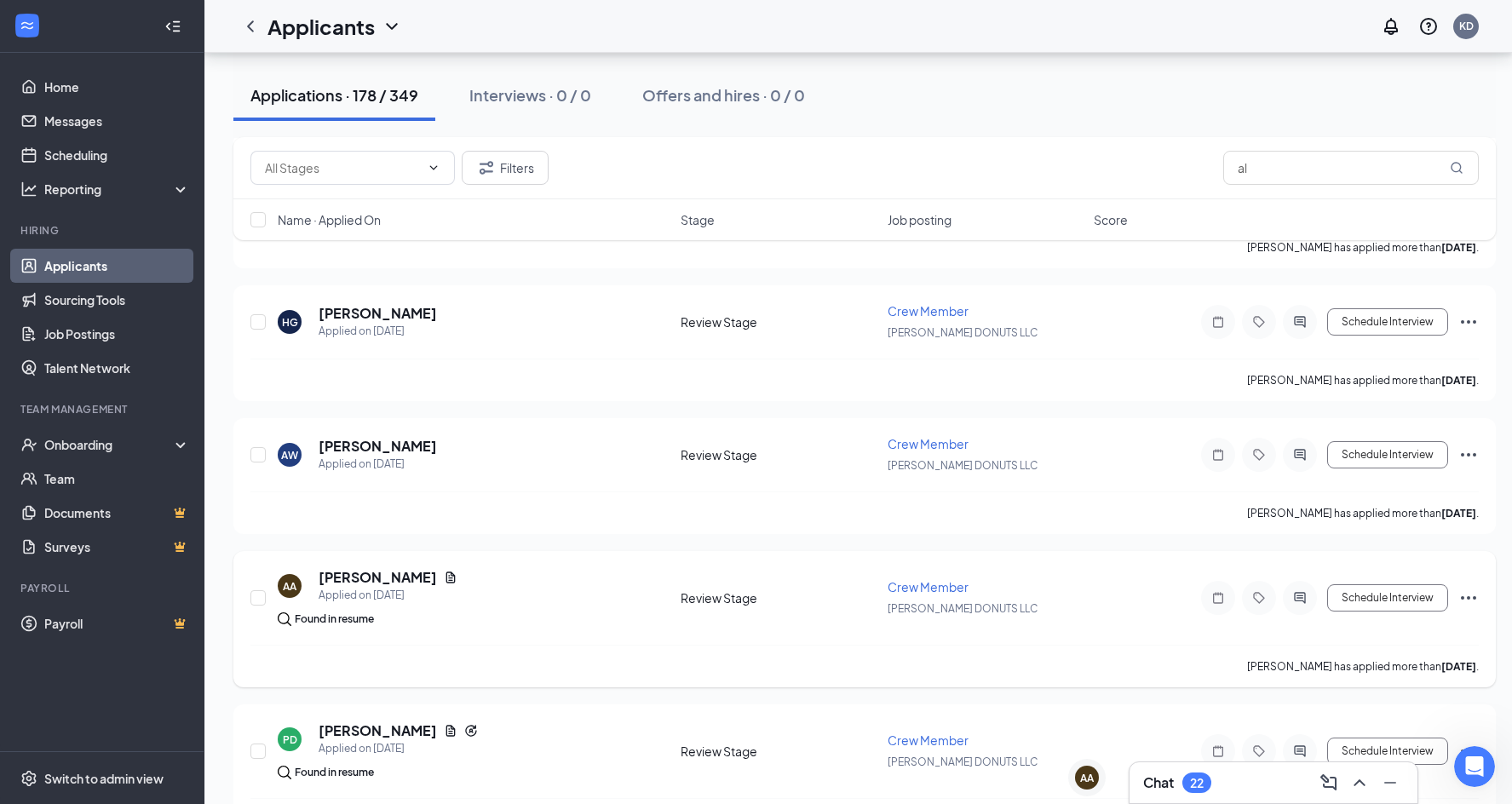
click at [1303, 606] on div at bounding box center [1300, 598] width 34 height 34
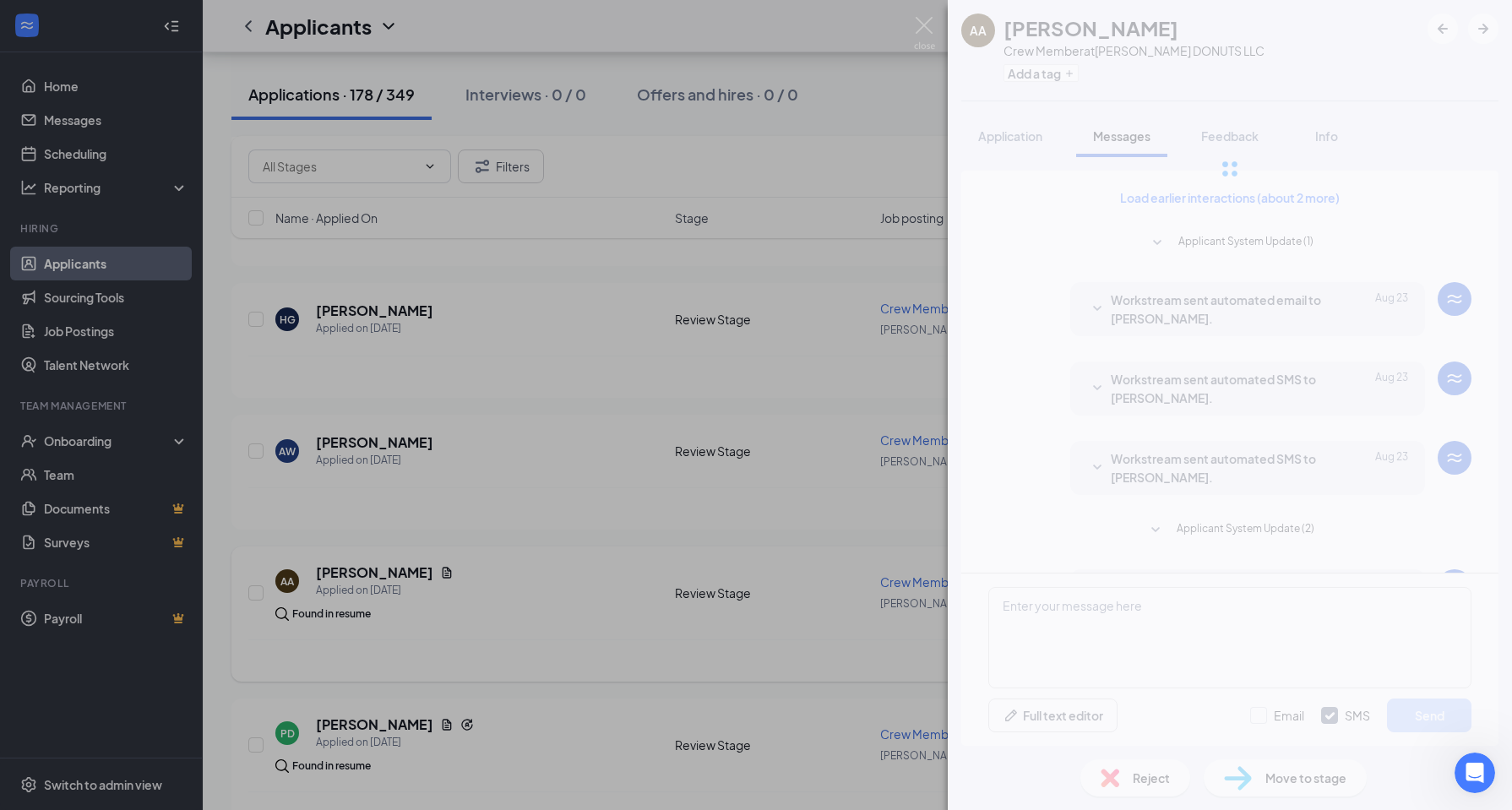
scroll to position [230, 0]
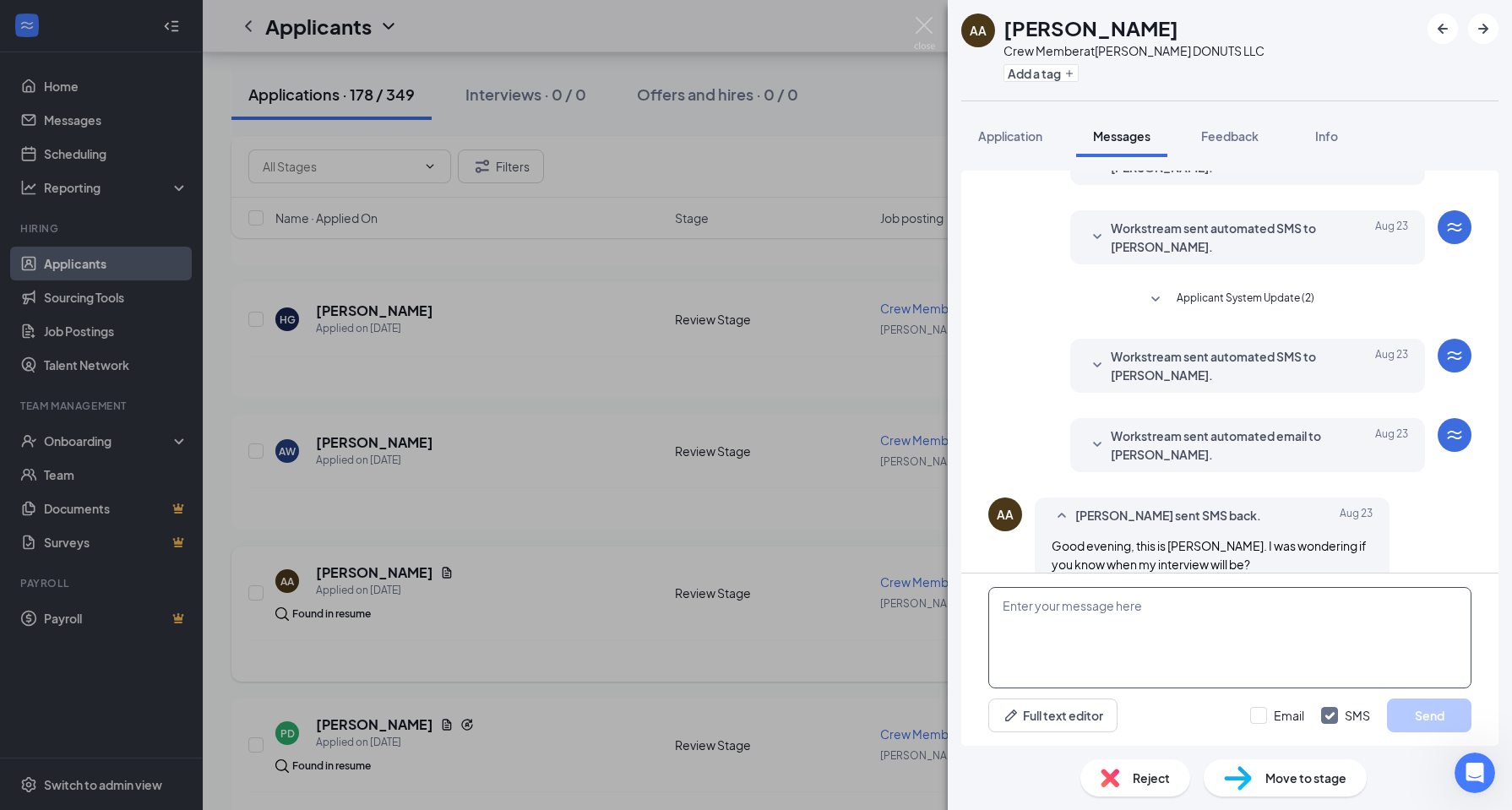
click at [1292, 601] on textarea at bounding box center [1229, 638] width 483 height 101
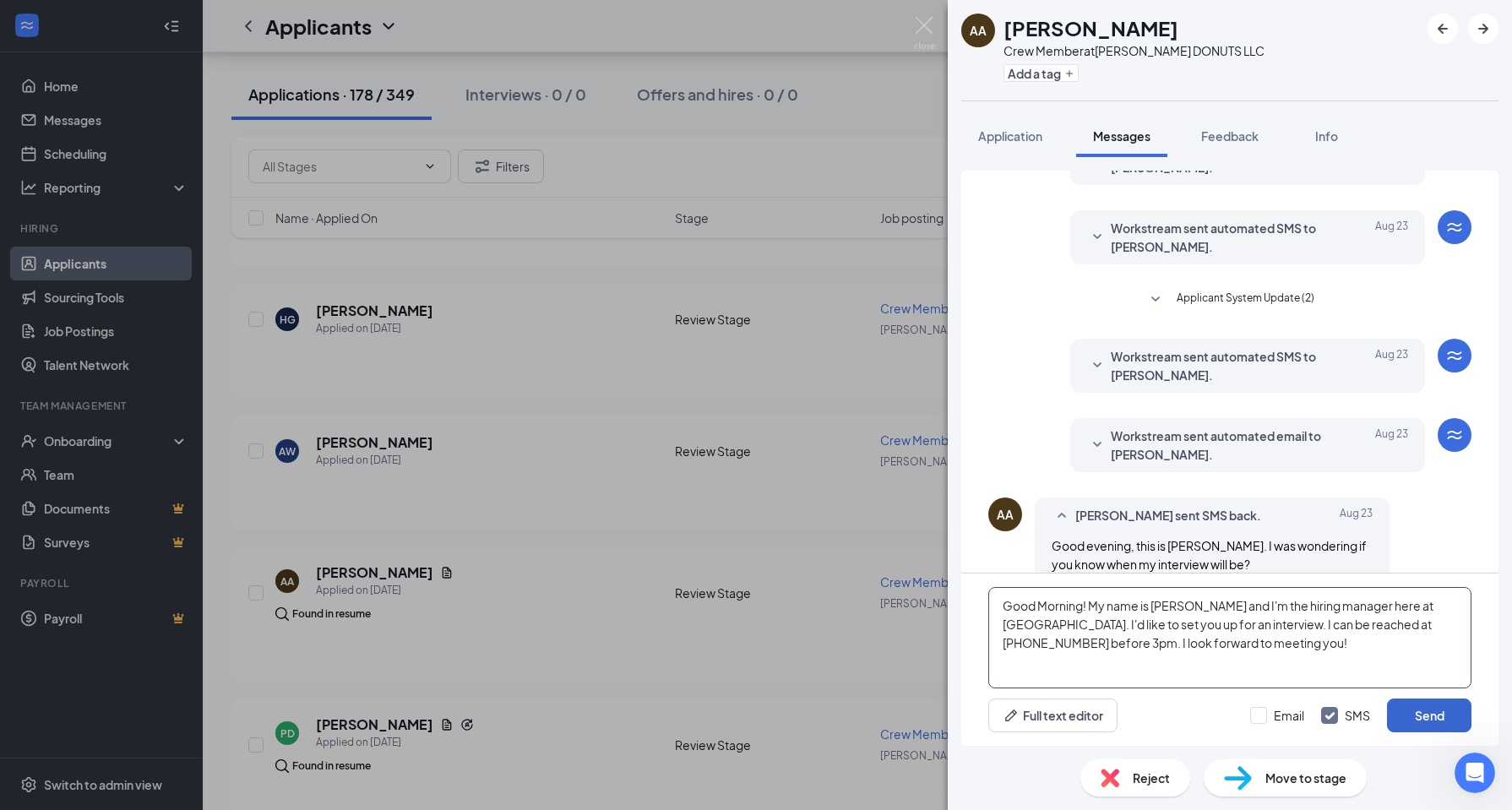
type textarea "Good Morning! My name is [PERSON_NAME] and I'm the hiring manager here at [GEOG…"
click at [1406, 713] on button "Send" at bounding box center [1429, 716] width 85 height 33
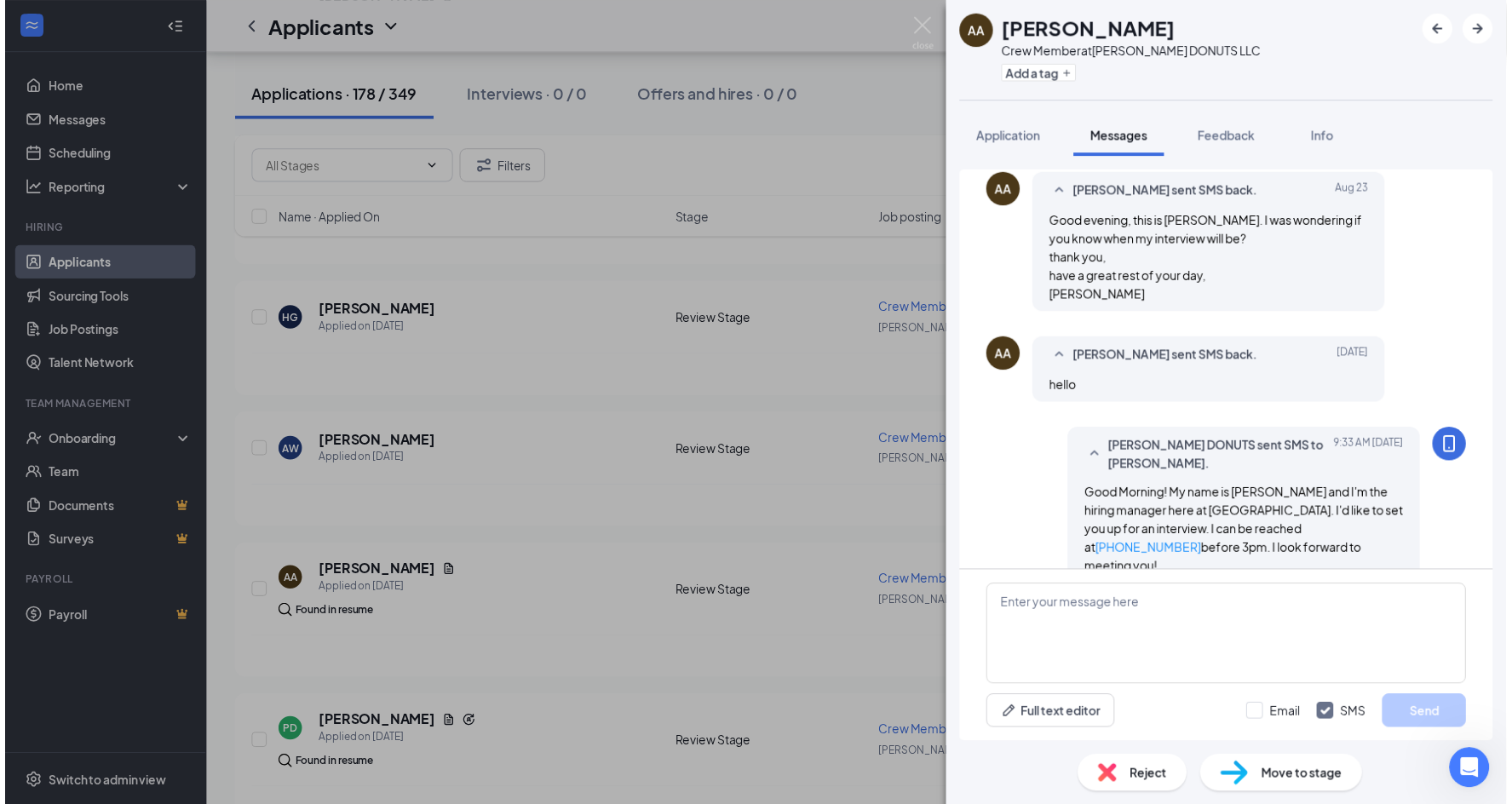
scroll to position [573, 0]
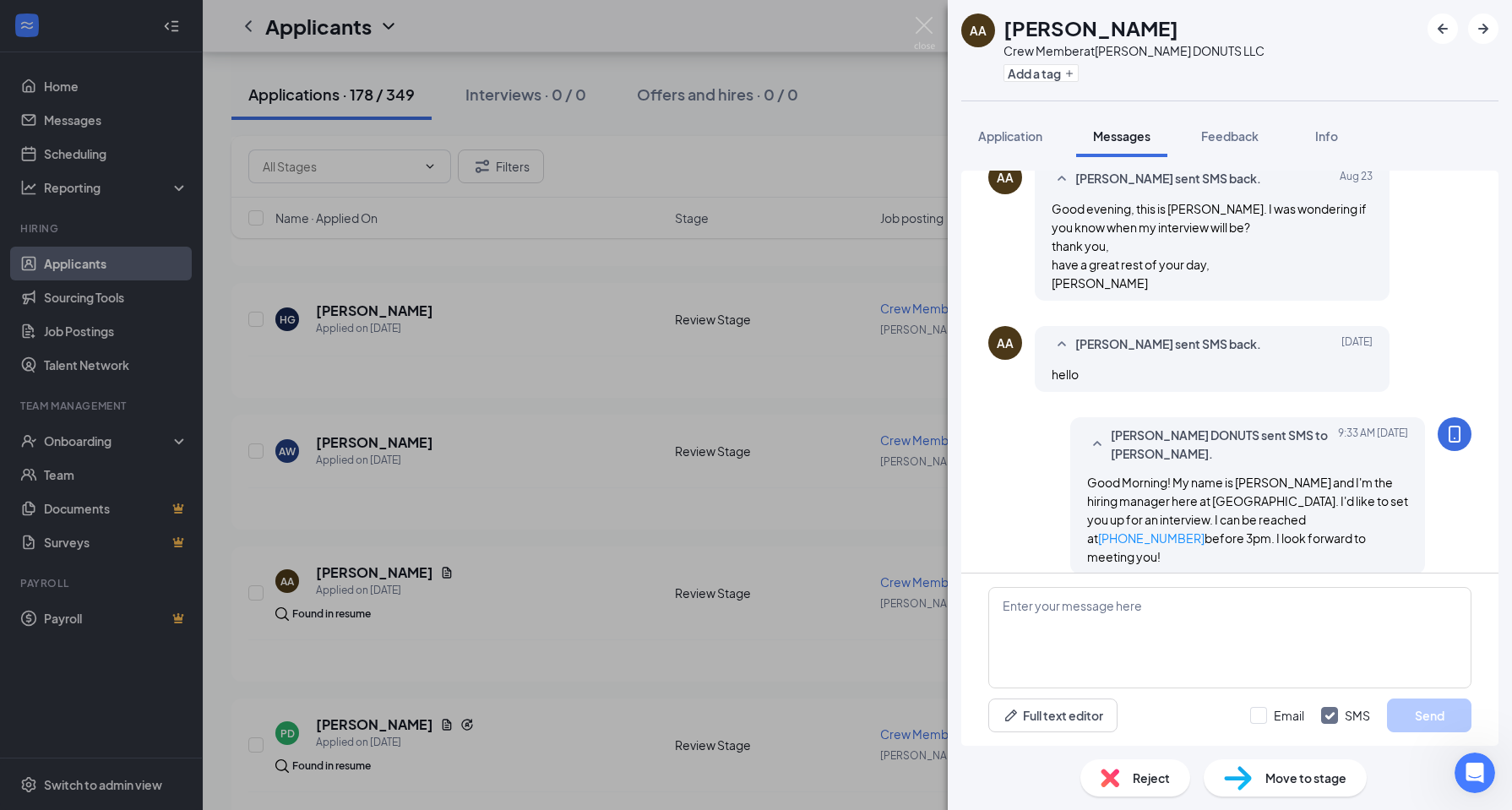
click at [789, 648] on div "AA [PERSON_NAME] Crew Member at [PERSON_NAME] DONUTS LLC Add a tag Application …" at bounding box center [756, 405] width 1512 height 810
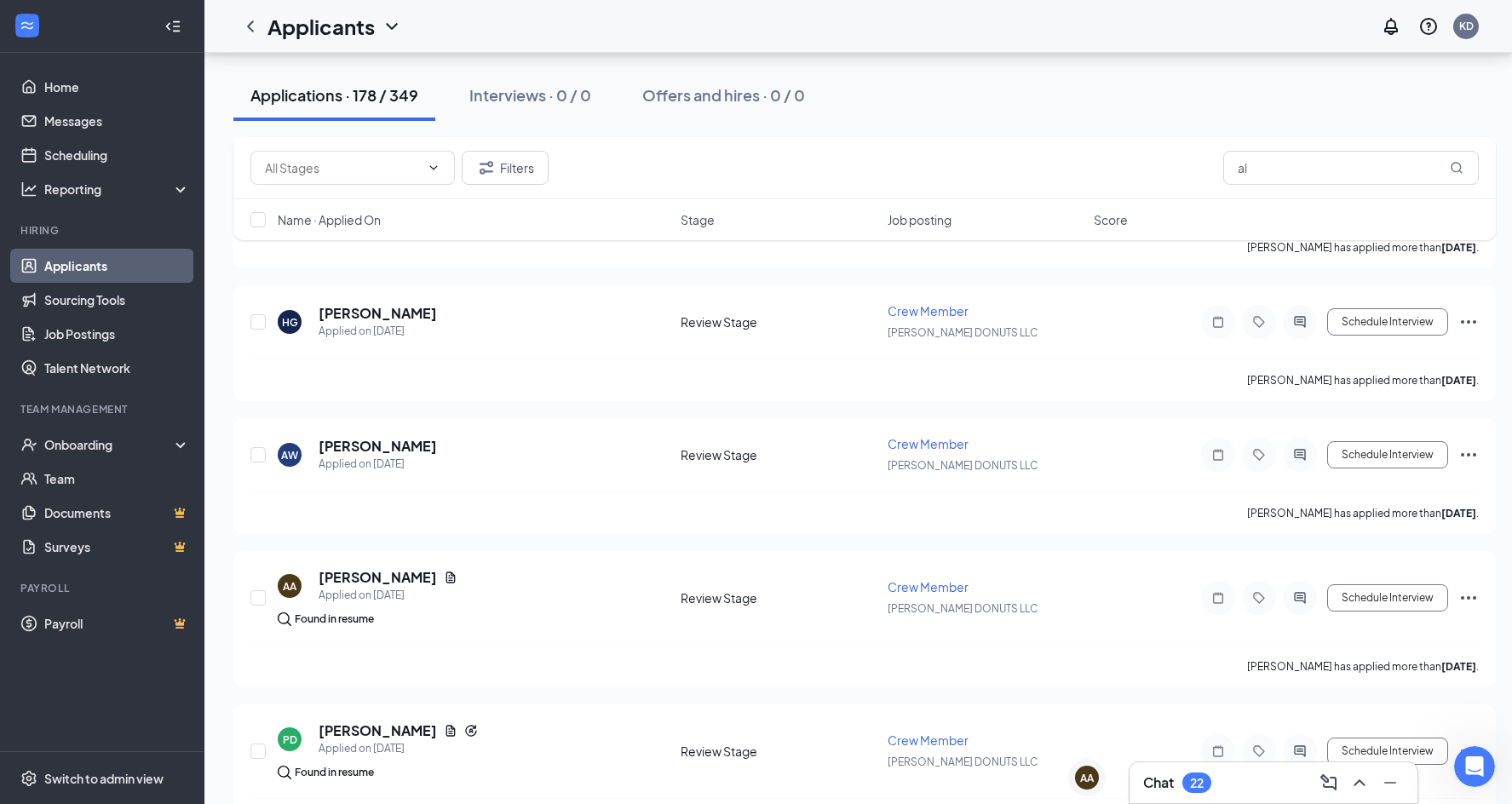
click at [1265, 790] on div "Chat 22" at bounding box center [1273, 782] width 261 height 27
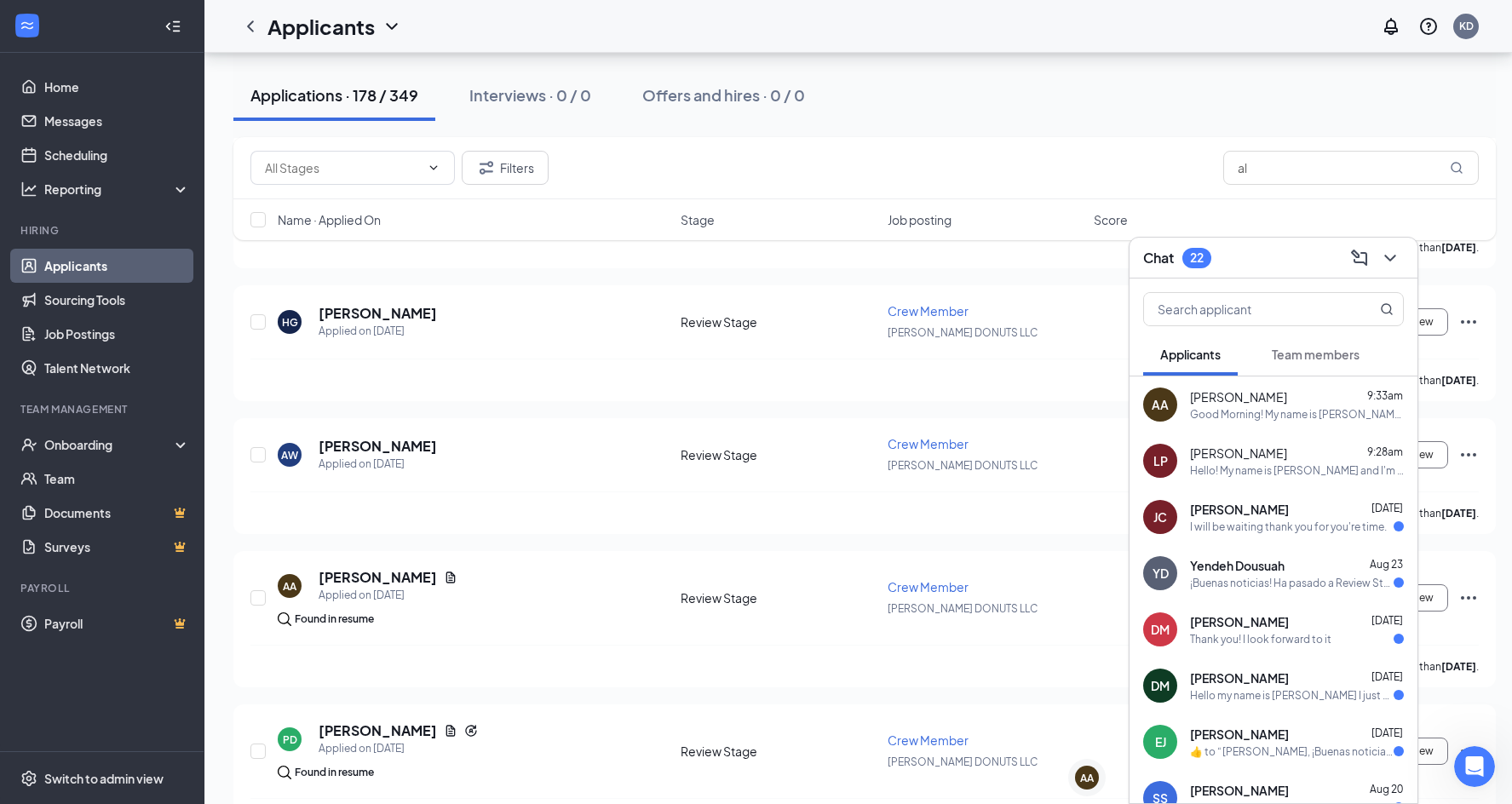
click at [1266, 627] on span "[PERSON_NAME]" at bounding box center [1239, 621] width 99 height 17
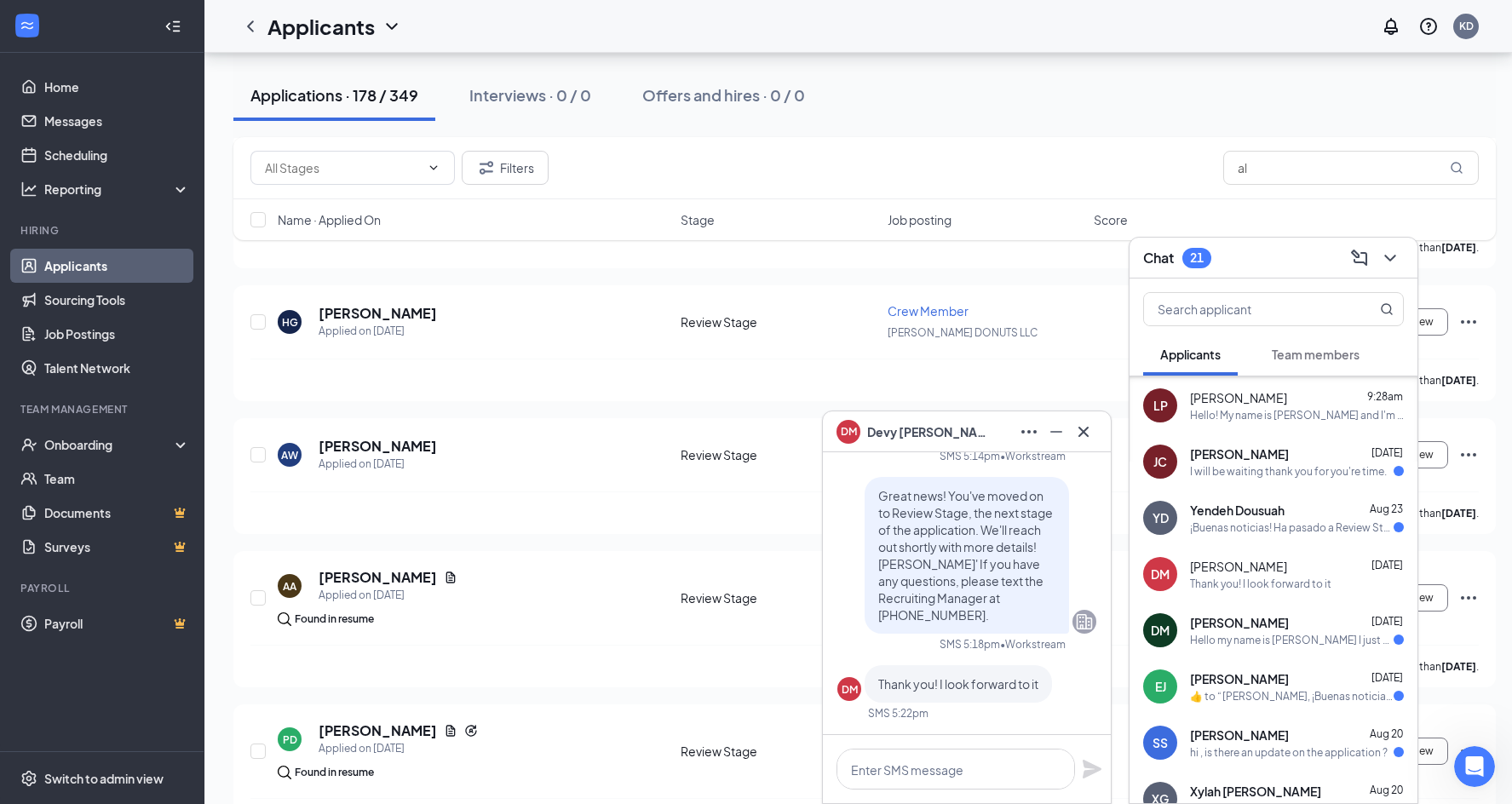
scroll to position [85, 0]
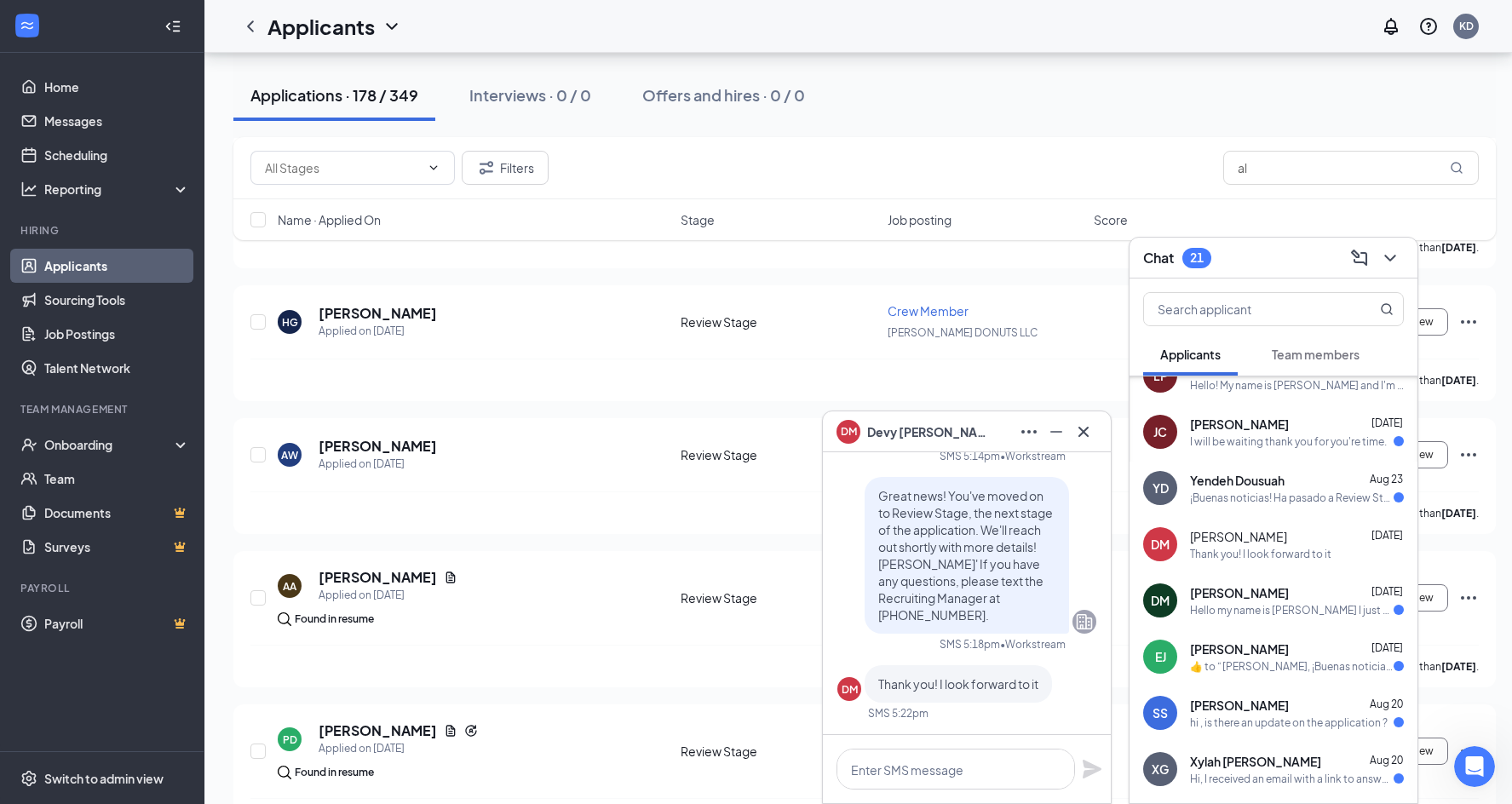
click at [1266, 627] on div "[PERSON_NAME] [DATE] Hello my name is [PERSON_NAME] I just put In an applicatio…" at bounding box center [1273, 601] width 288 height 57
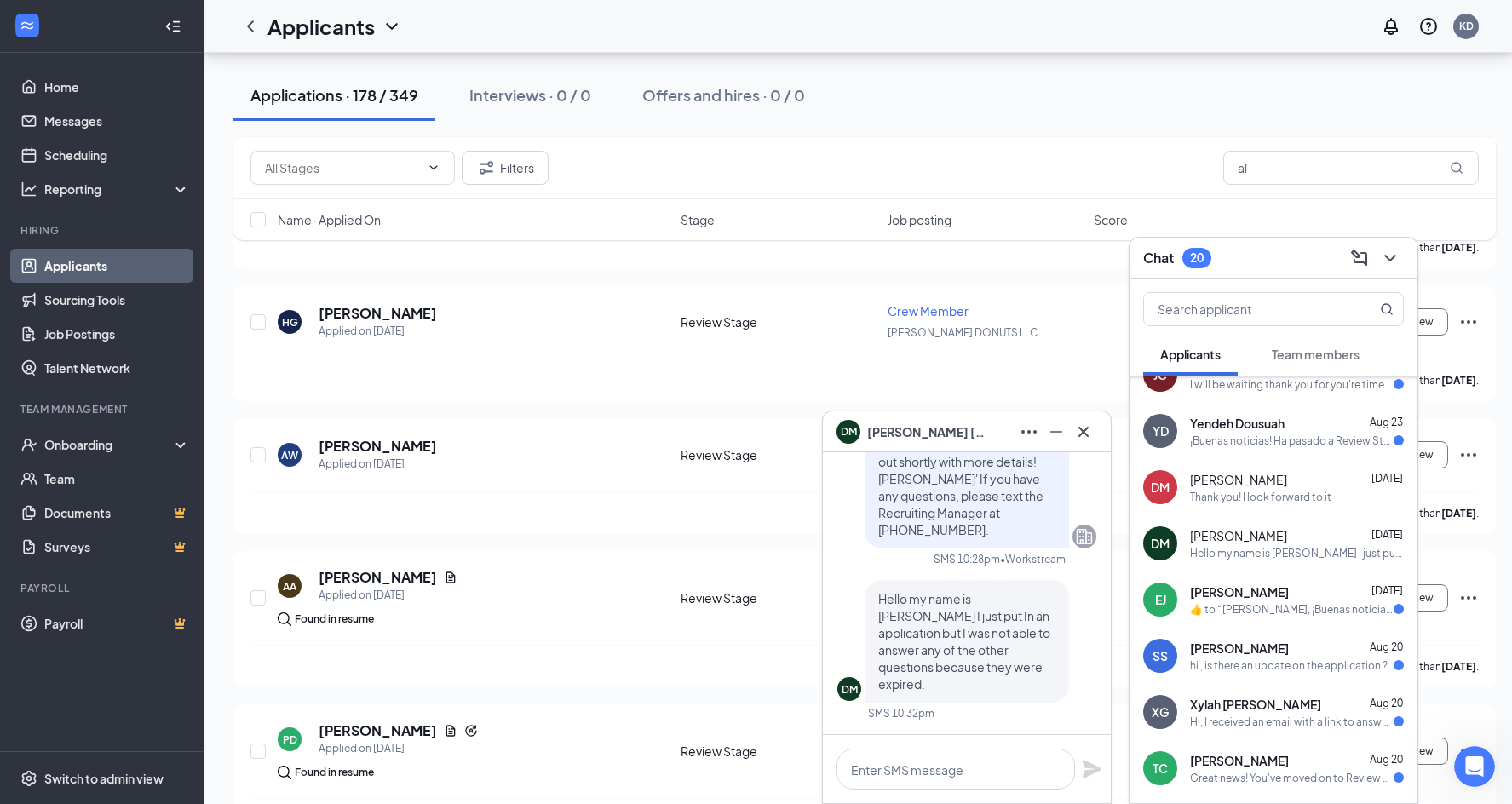
scroll to position [171, 0]
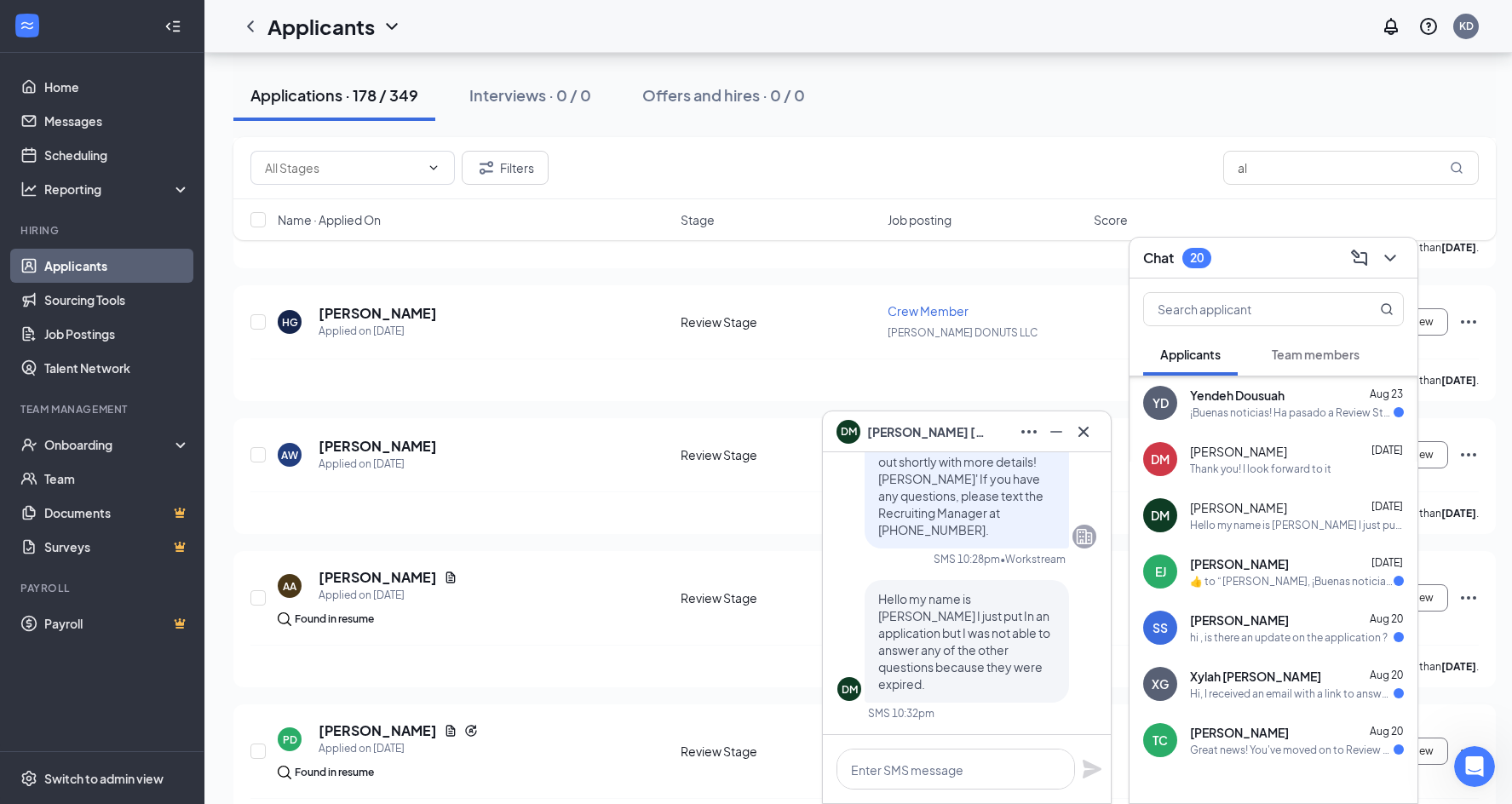
click at [1259, 628] on span "[PERSON_NAME]" at bounding box center [1239, 619] width 99 height 17
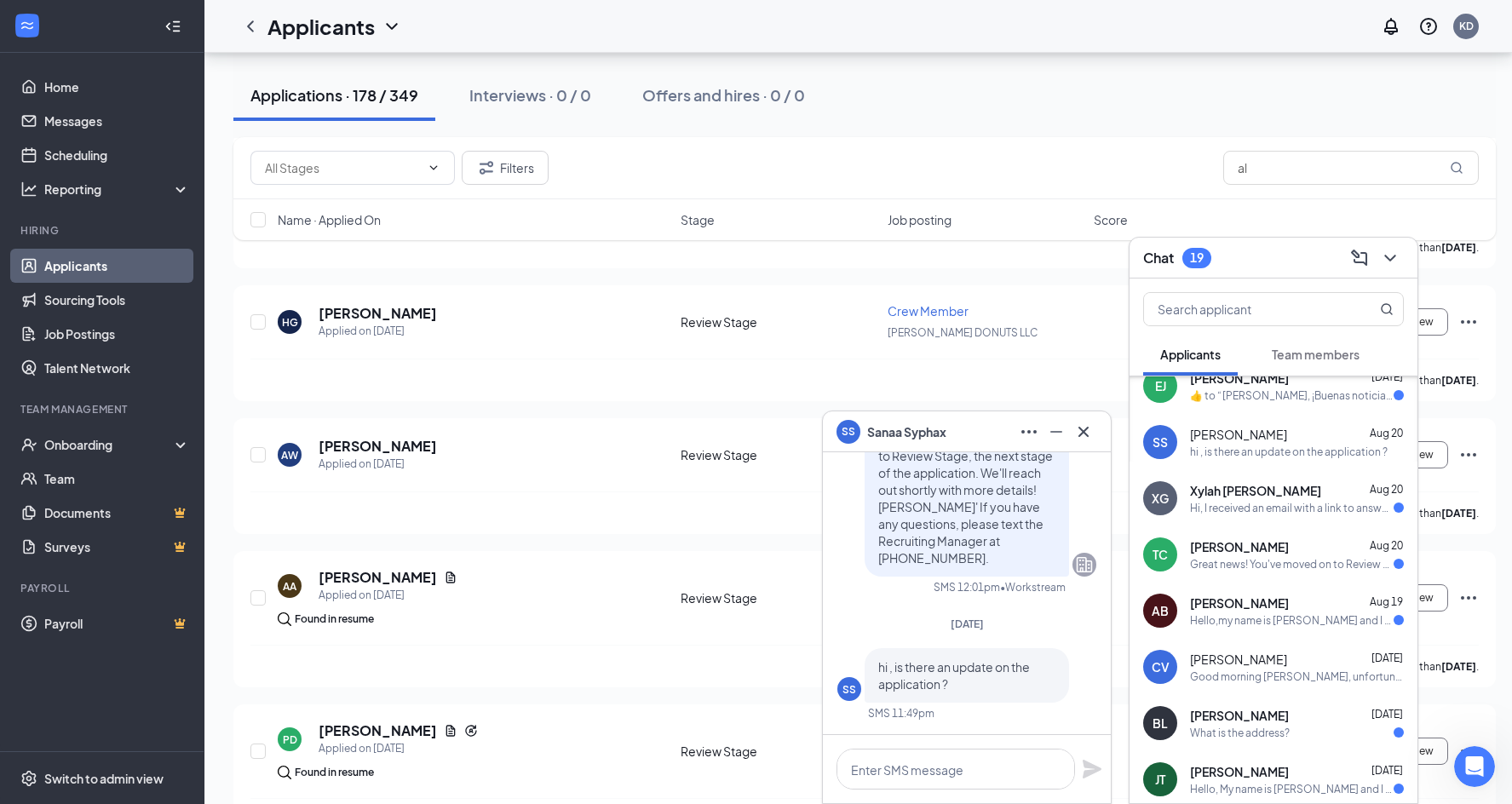
scroll to position [391, 0]
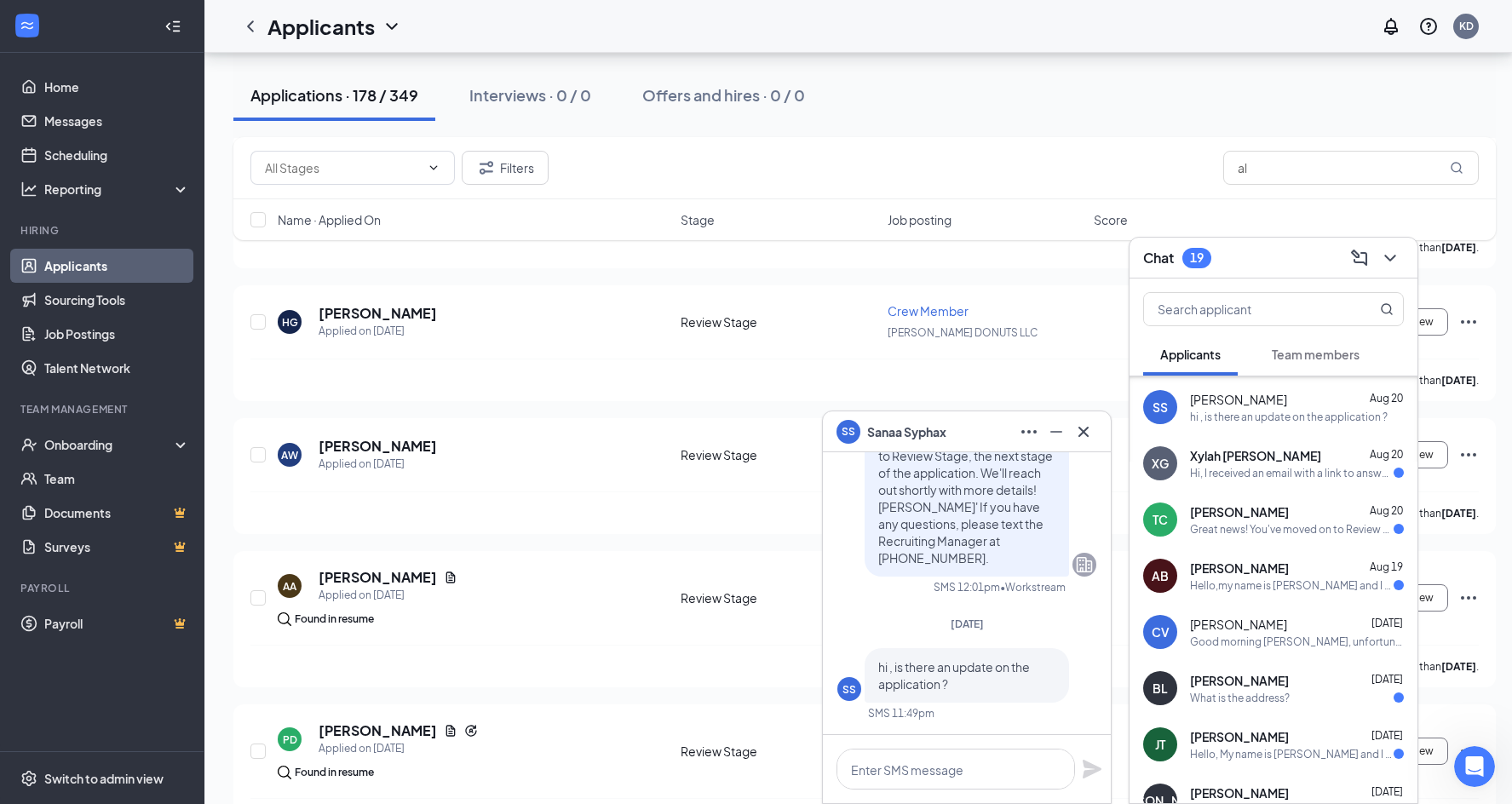
click at [1248, 630] on span "[PERSON_NAME]" at bounding box center [1238, 624] width 97 height 17
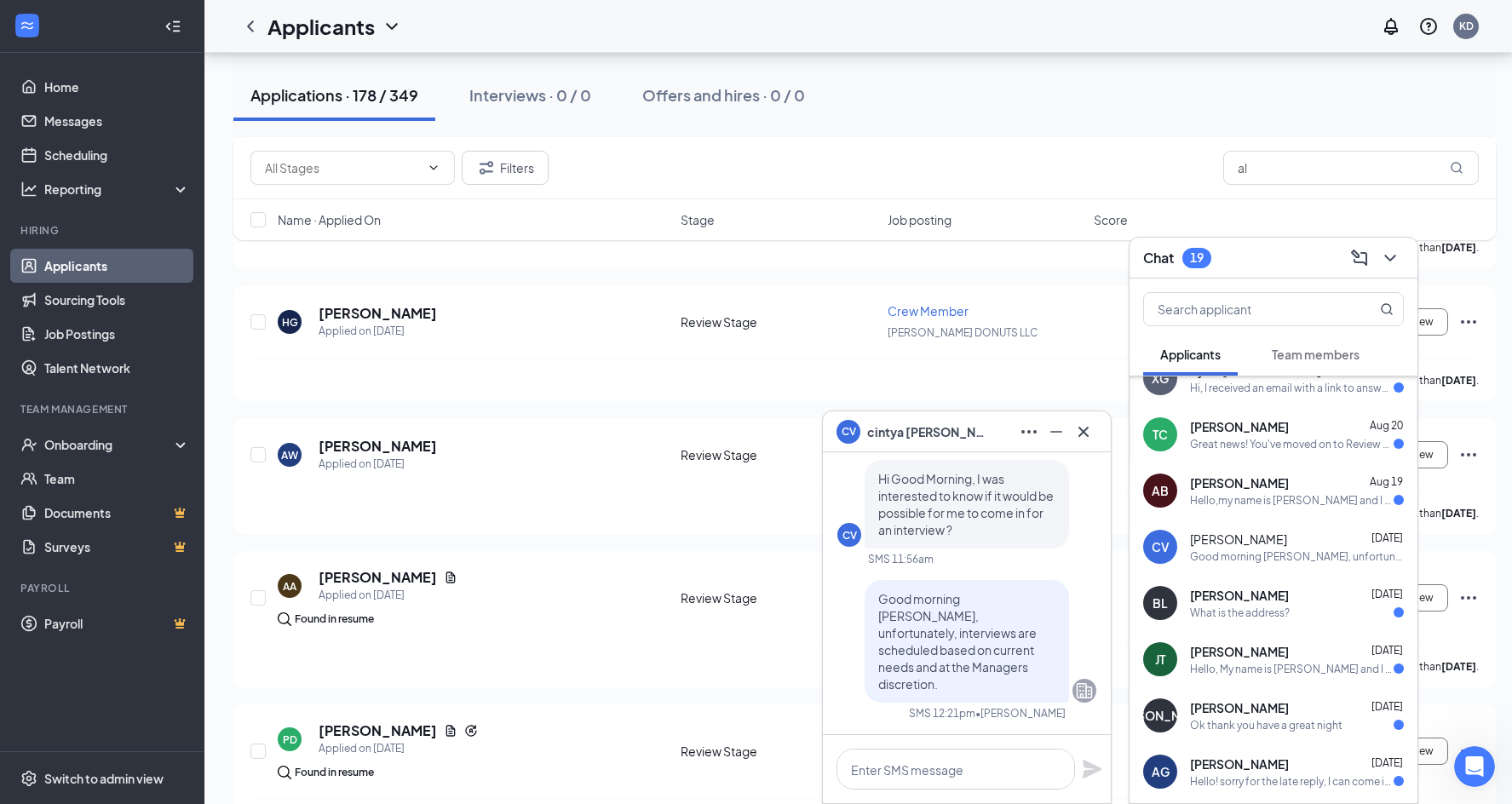
scroll to position [562, 0]
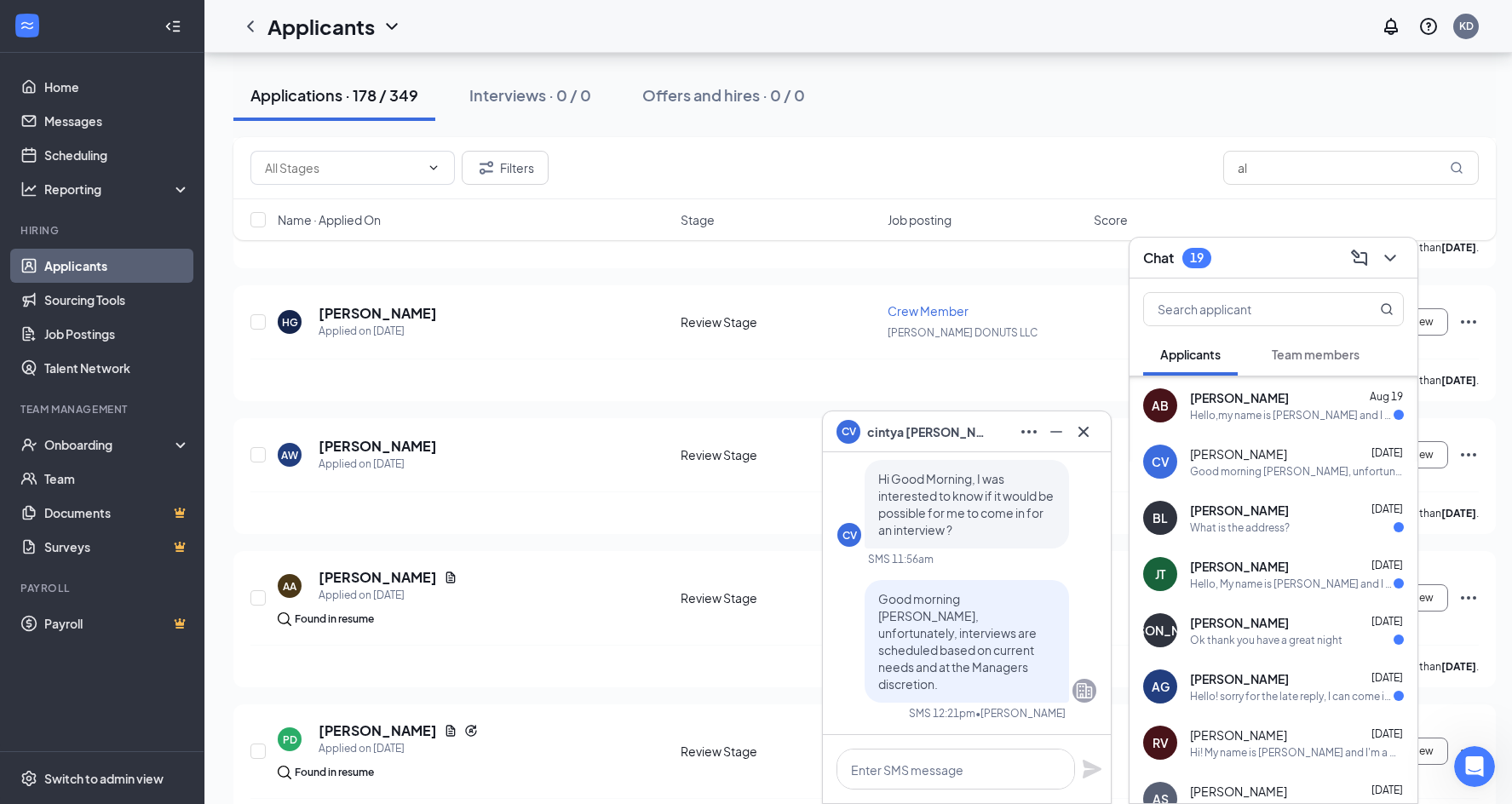
click at [1240, 523] on div "What is the address?" at bounding box center [1239, 527] width 99 height 15
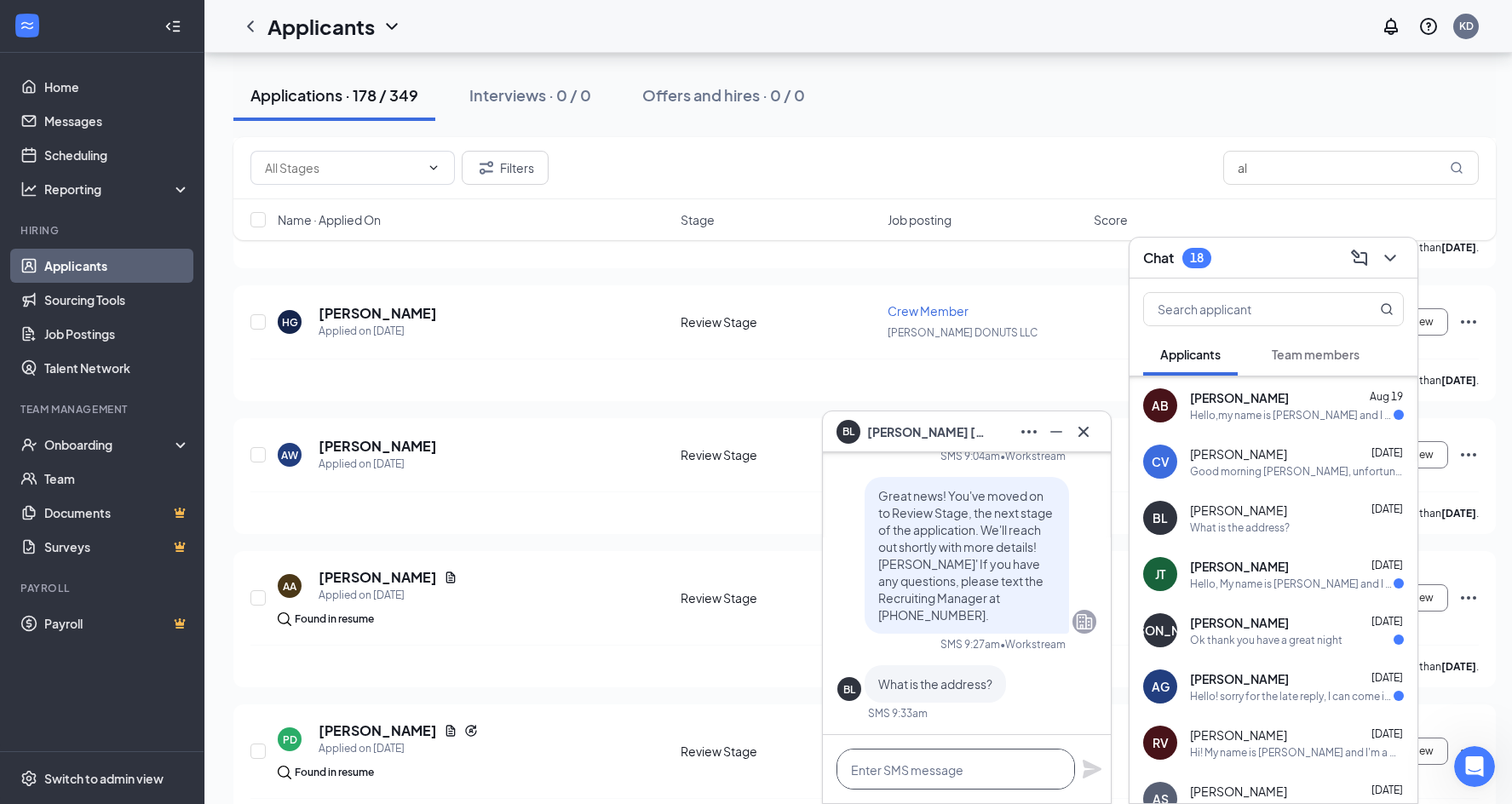
click at [957, 757] on textarea at bounding box center [955, 769] width 238 height 41
click at [932, 769] on textarea "[STREET_ADDRESS]" at bounding box center [955, 769] width 238 height 41
click at [1037, 766] on textarea "[STREET_ADDRESS]" at bounding box center [955, 769] width 238 height 41
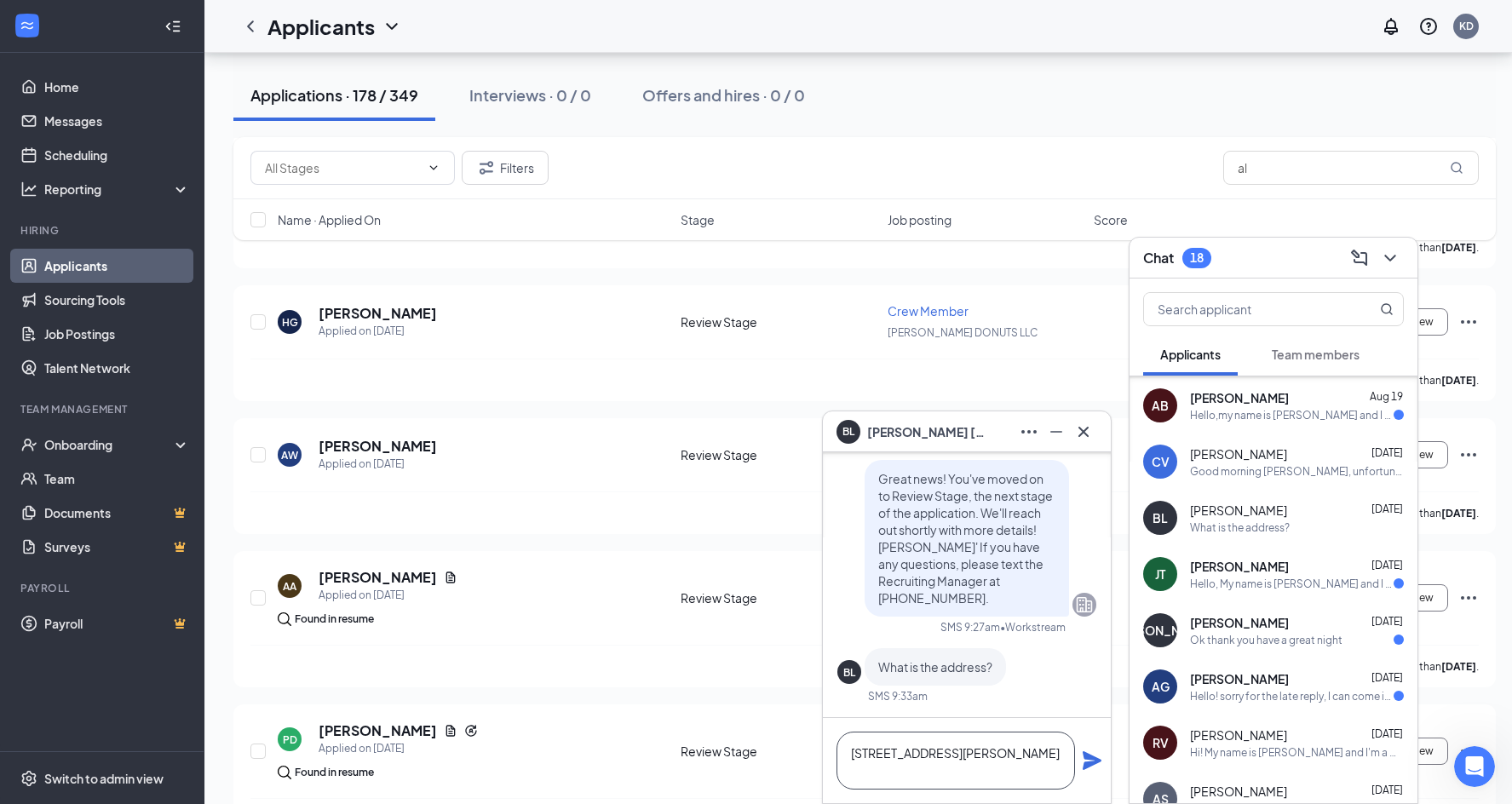
type textarea "[STREET_ADDRESS][PERSON_NAME]"
click at [1095, 754] on icon "Plane" at bounding box center [1091, 760] width 21 height 21
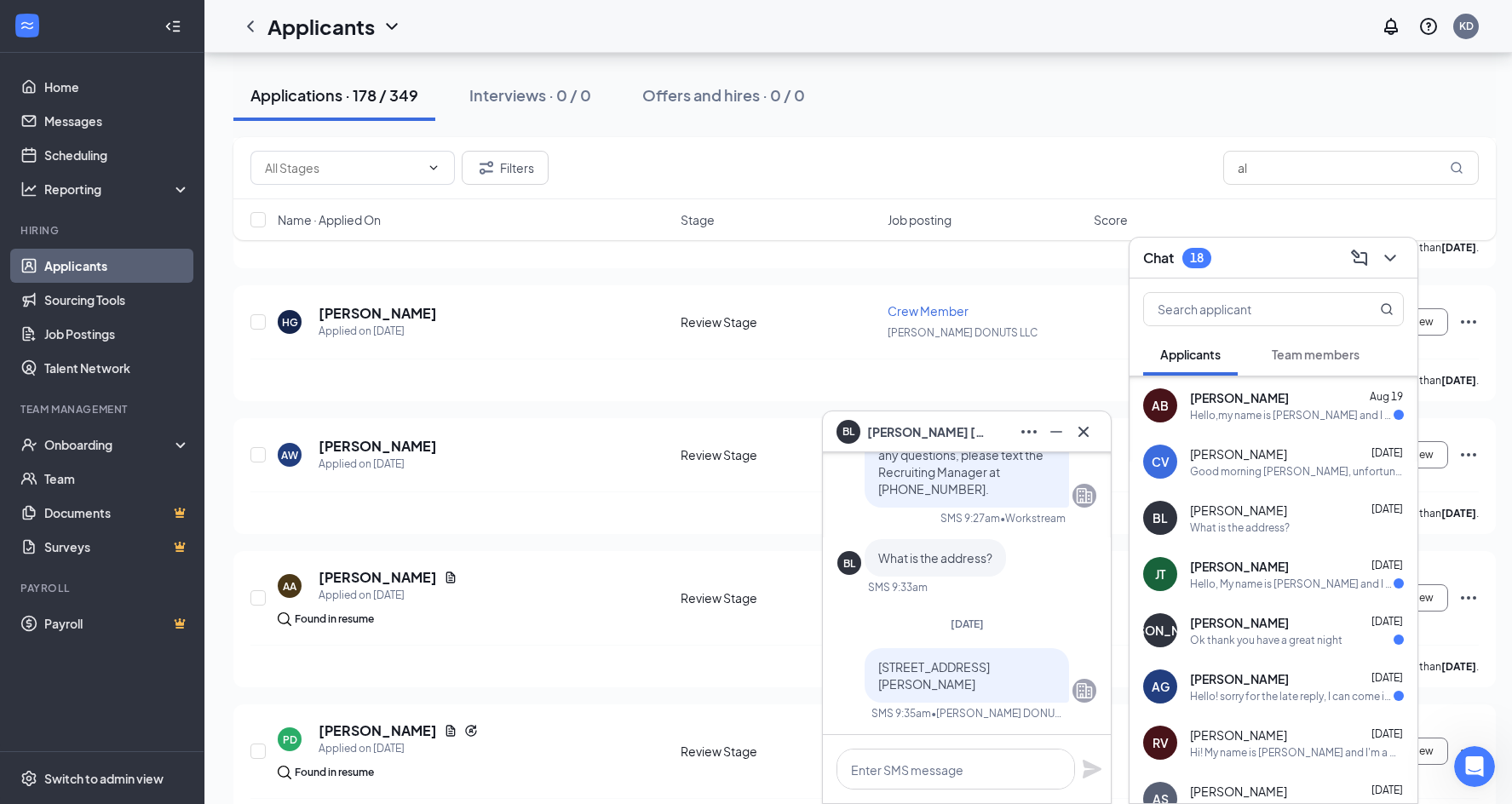
click at [1272, 705] on div "AG [PERSON_NAME] [DATE] Hello! sorry for the late reply, I can come in for an i…" at bounding box center [1273, 687] width 288 height 57
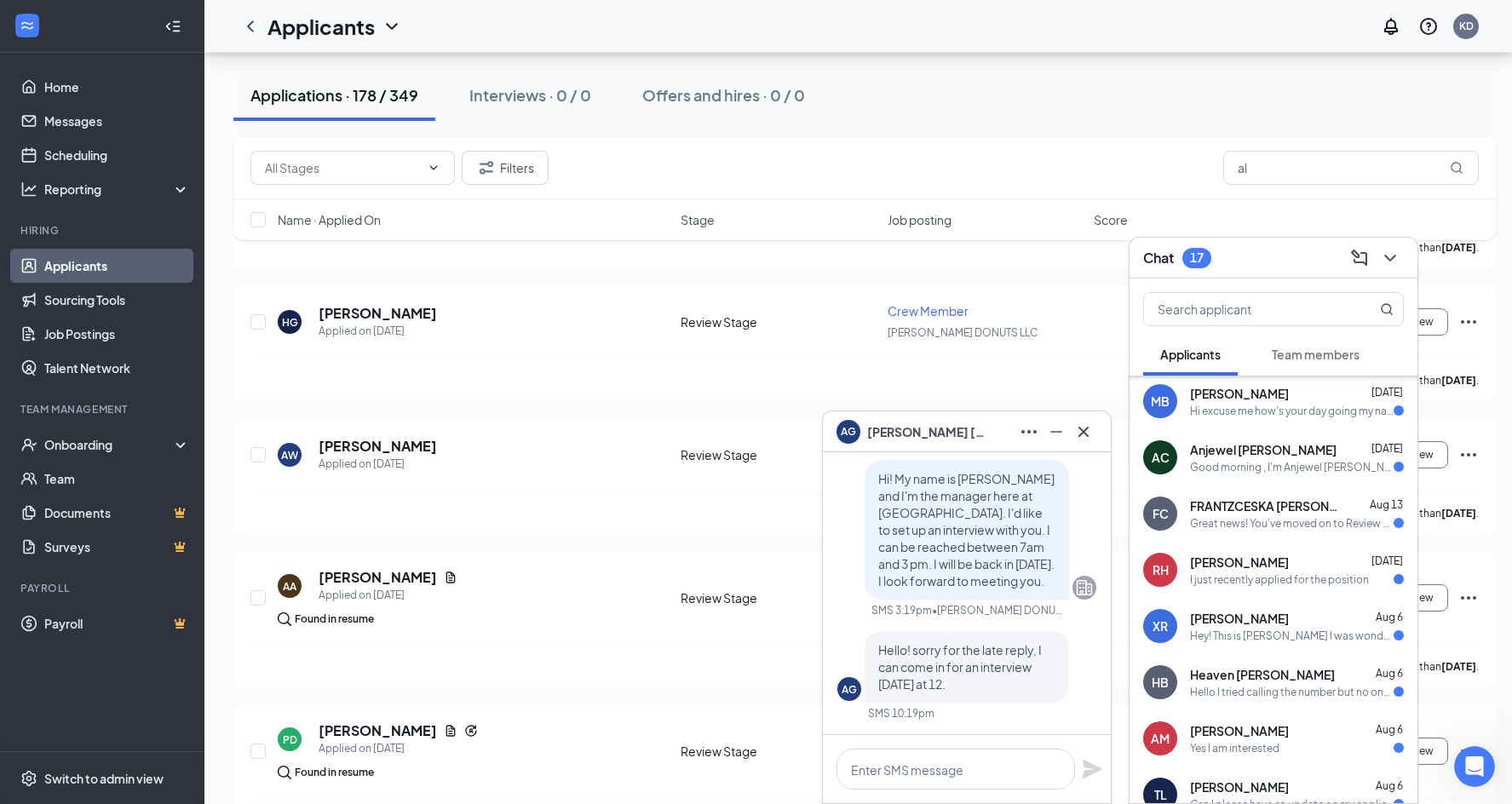
scroll to position [1193, 0]
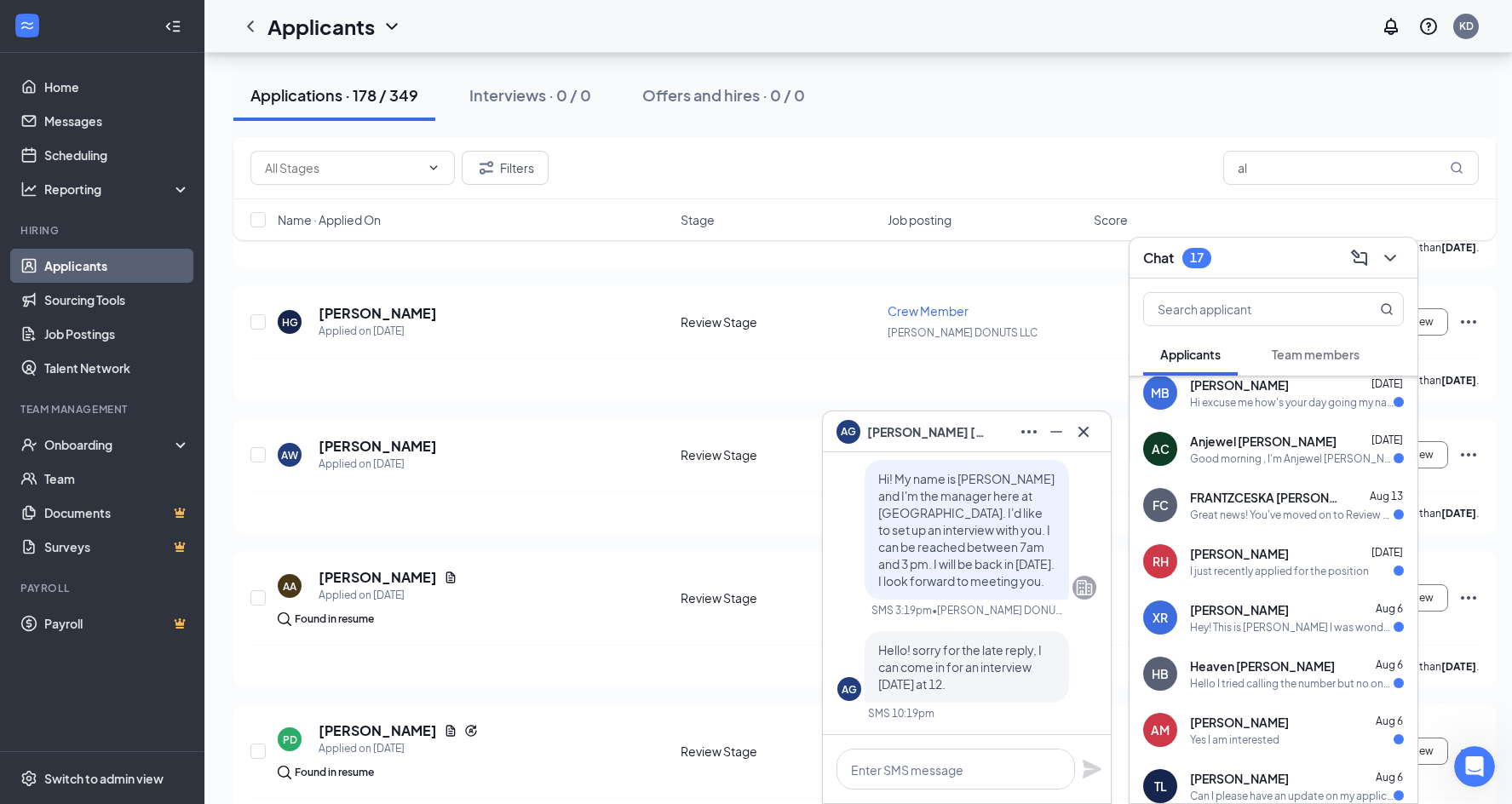
click at [1261, 677] on div "Hello I tried calling the number but no one answered" at bounding box center [1291, 684] width 203 height 15
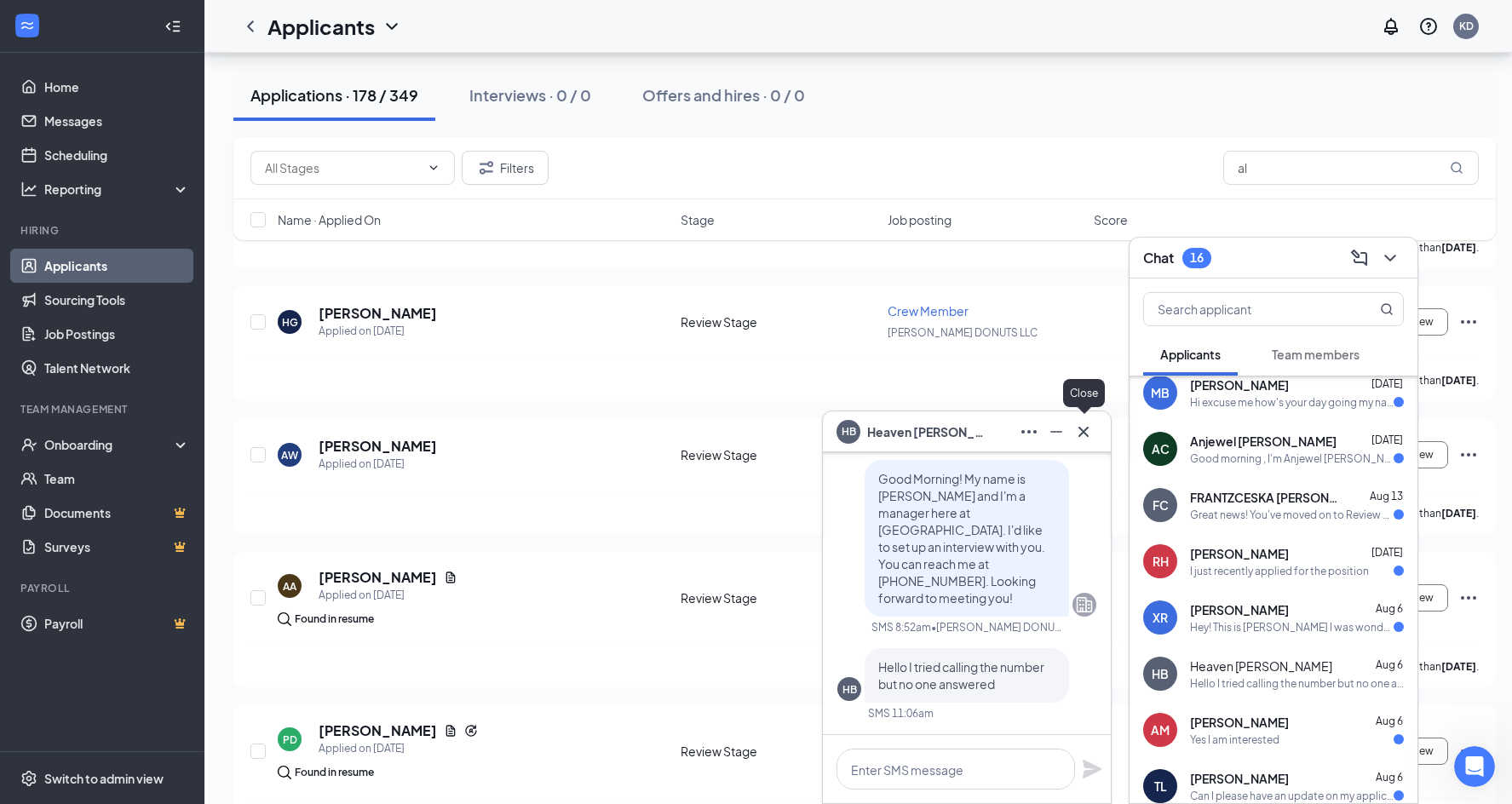
click at [1079, 433] on icon "Cross" at bounding box center [1083, 432] width 21 height 21
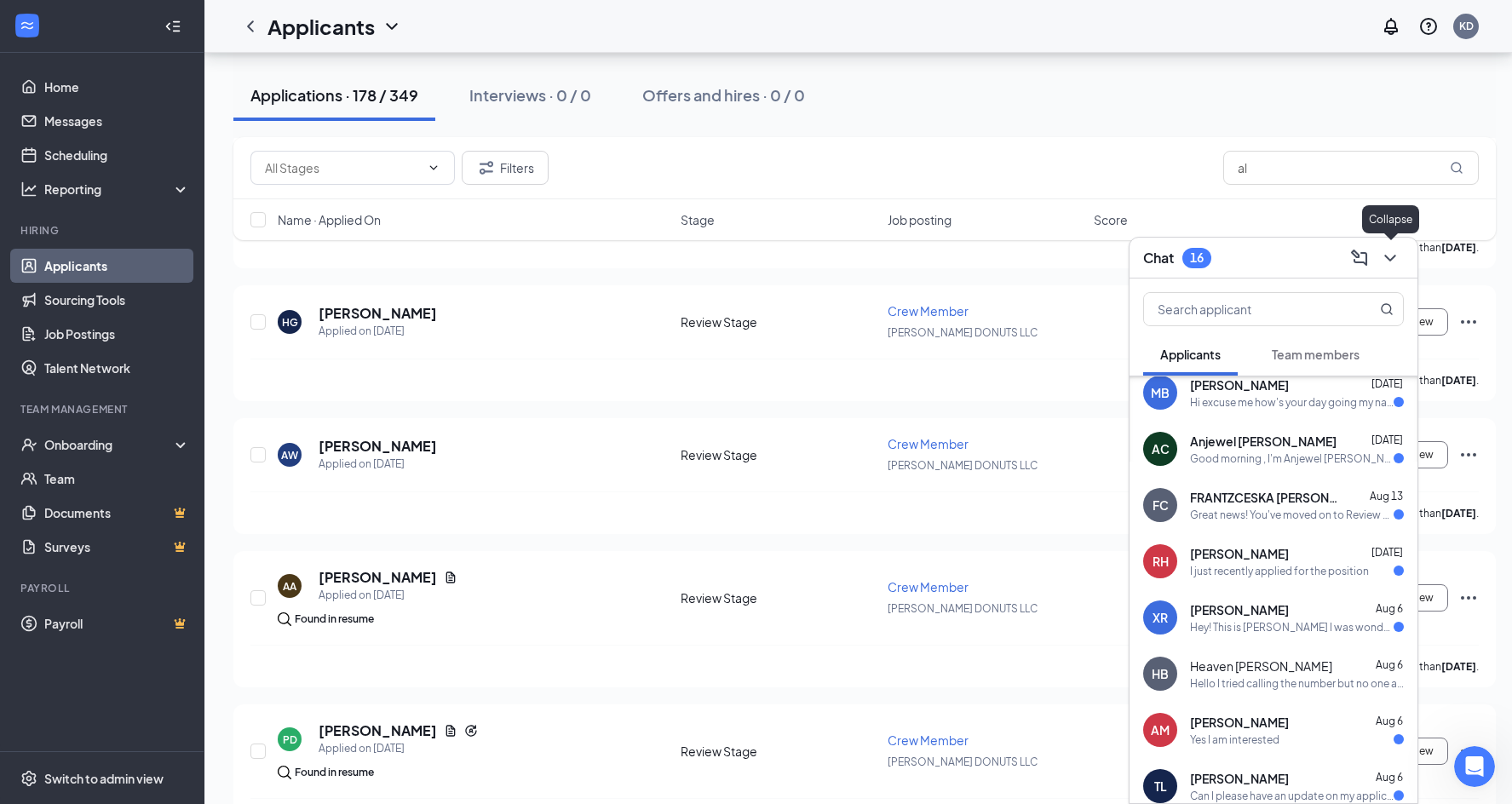
click at [1397, 256] on icon "ChevronDown" at bounding box center [1390, 258] width 21 height 21
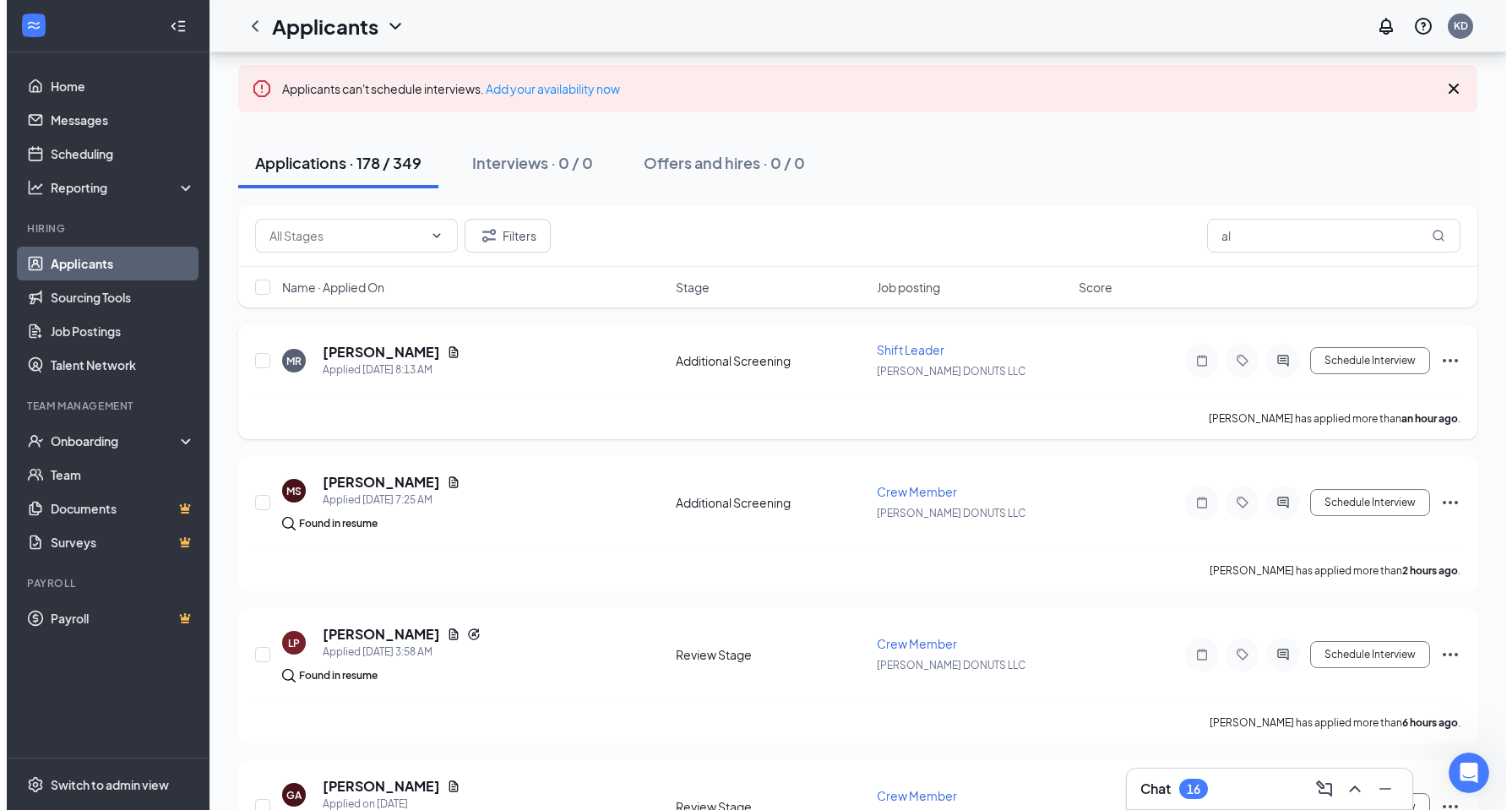
scroll to position [85, 0]
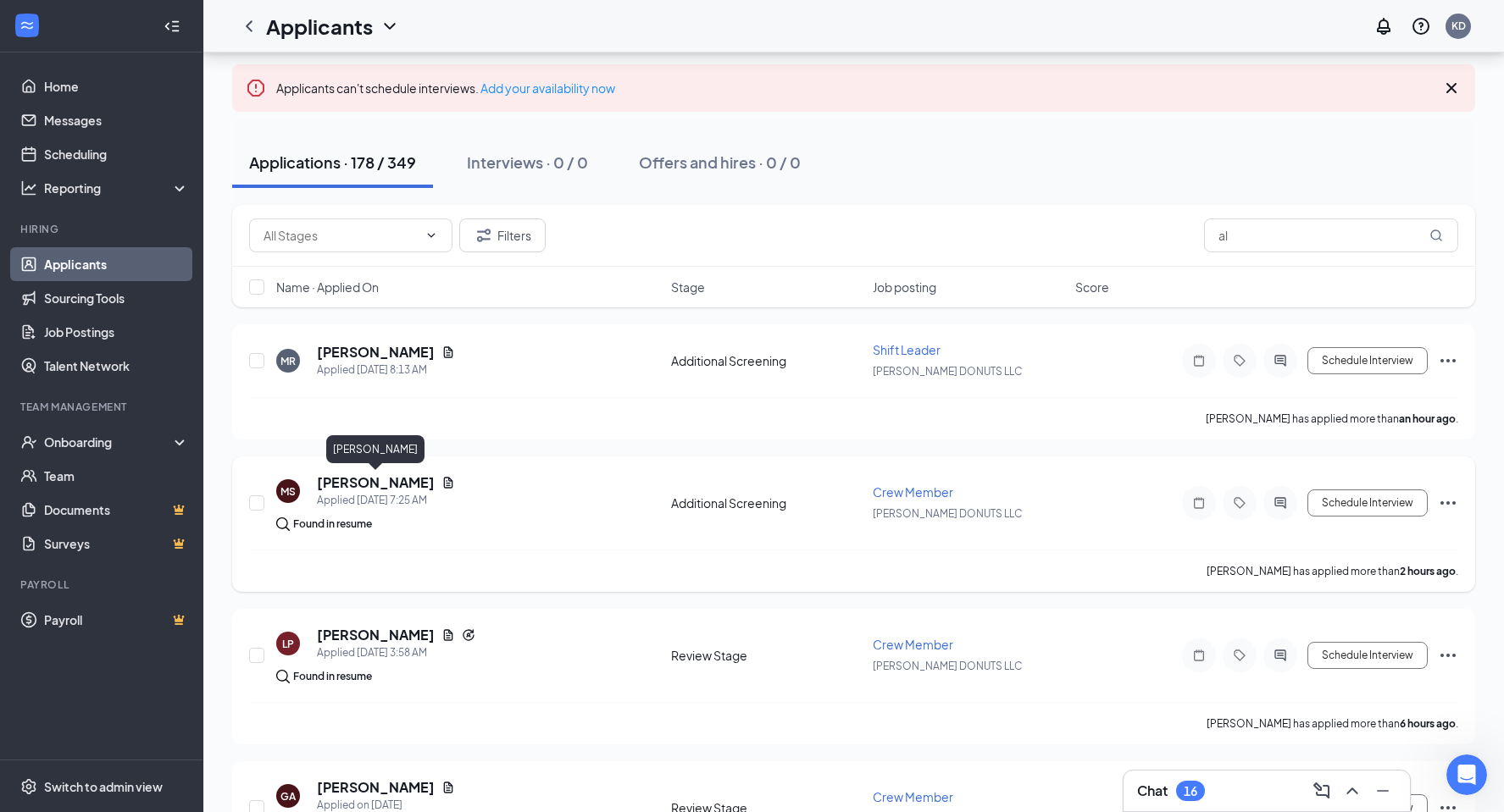
click at [337, 487] on h5 "[PERSON_NAME]" at bounding box center [375, 482] width 117 height 19
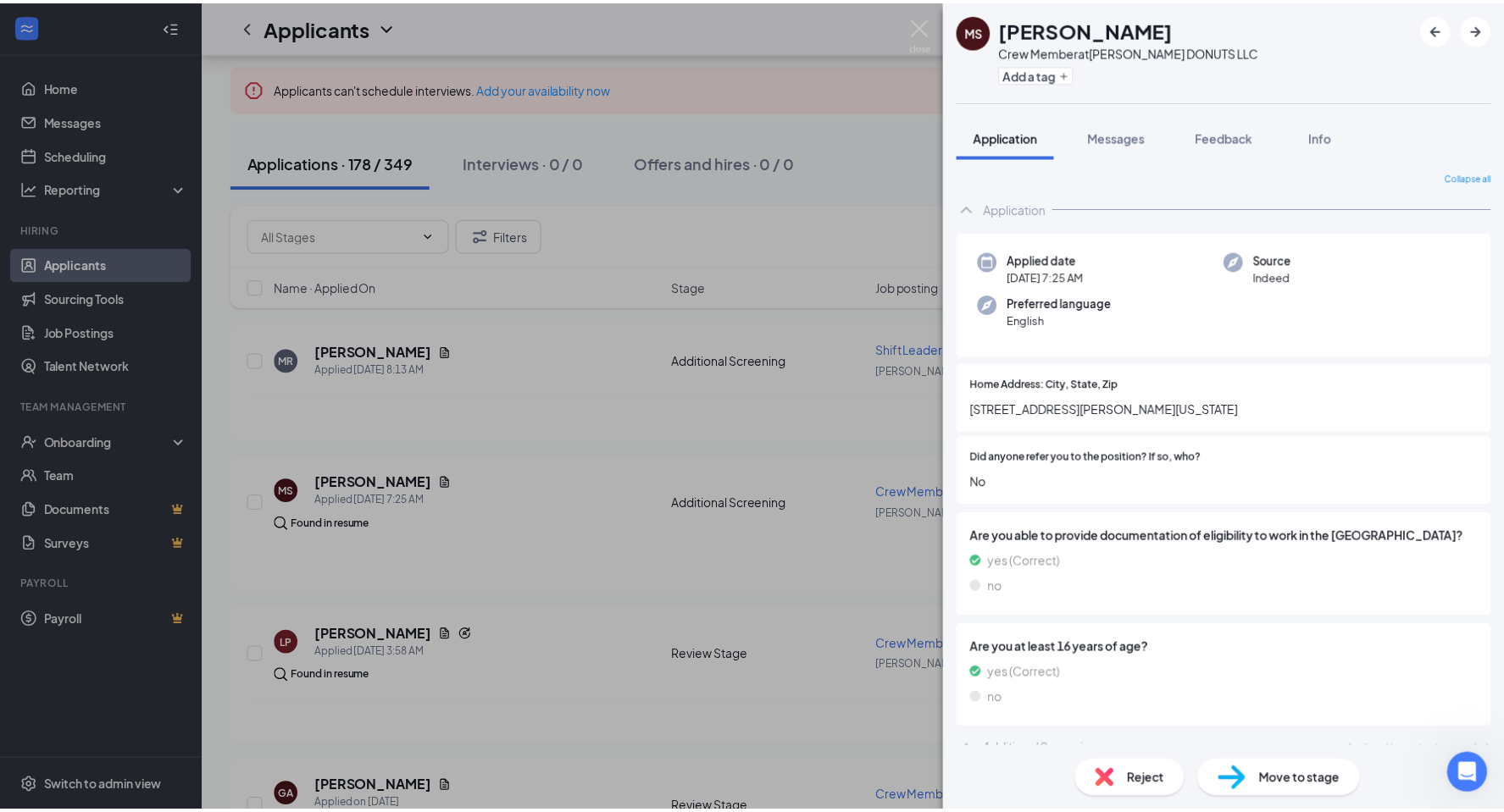
scroll to position [19, 0]
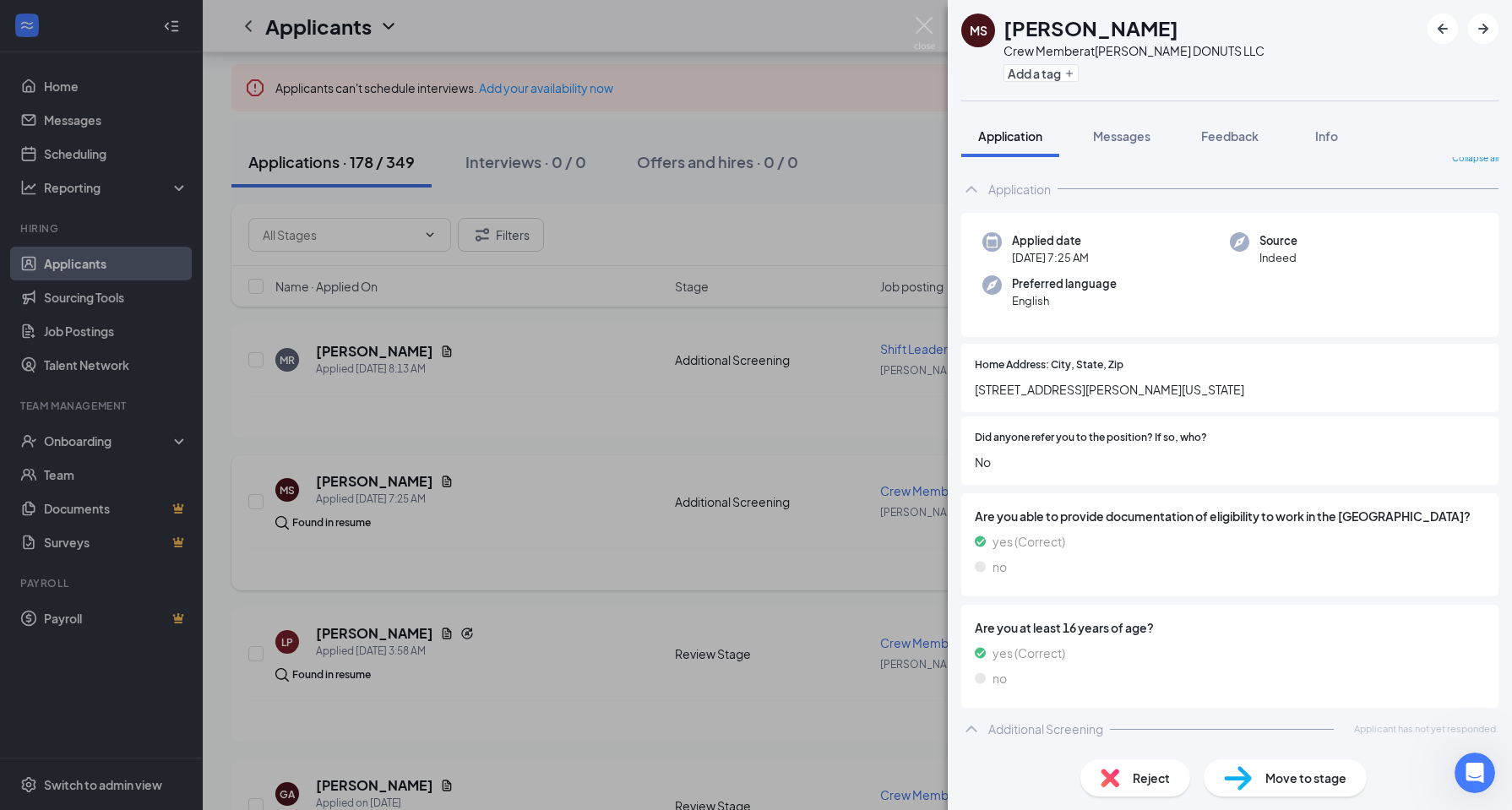
click at [569, 567] on div "[PERSON_NAME] [PERSON_NAME] Crew Member at [PERSON_NAME] DONUTS LLC Add a tag A…" at bounding box center [756, 405] width 1512 height 810
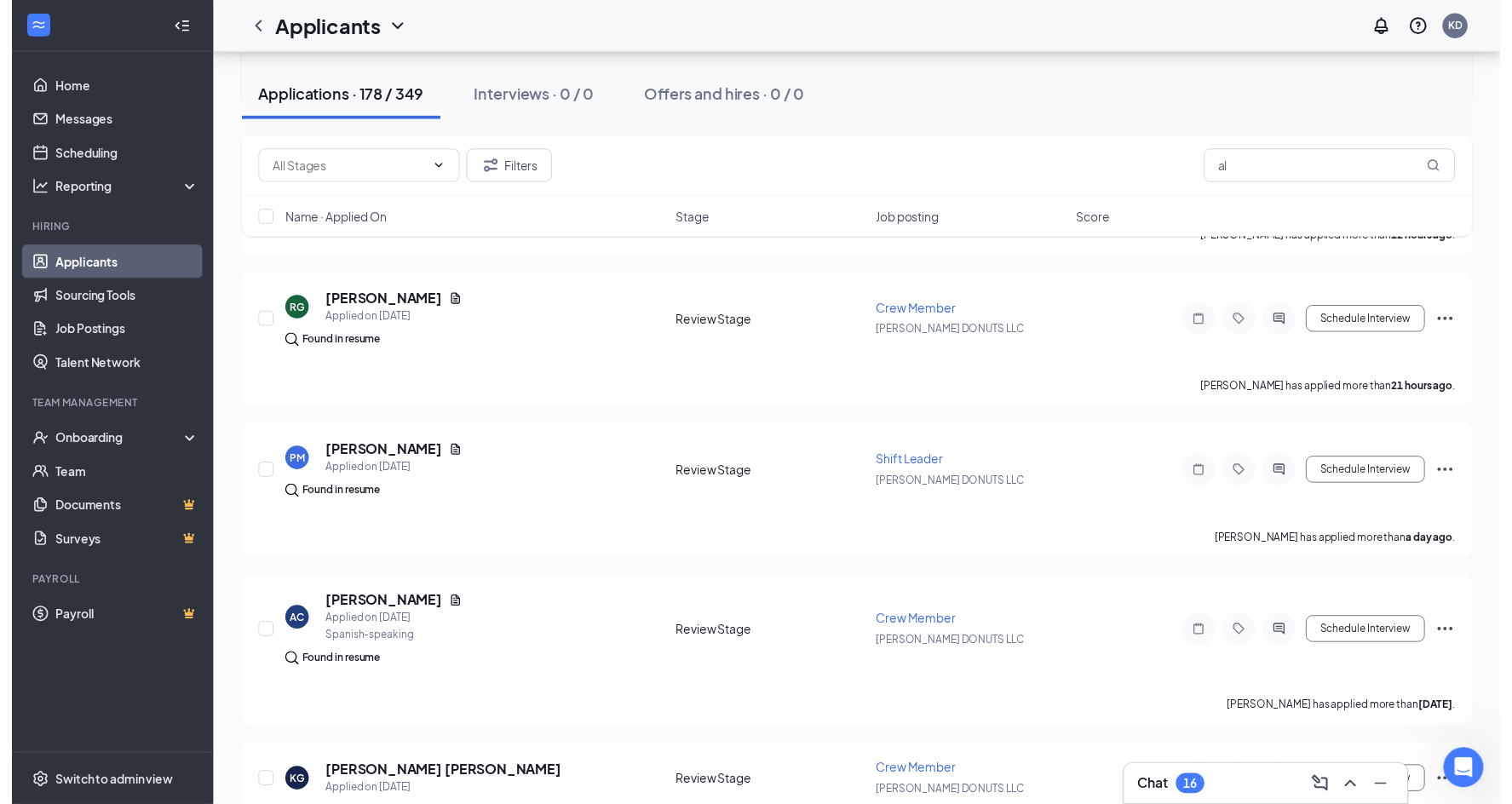
scroll to position [767, 0]
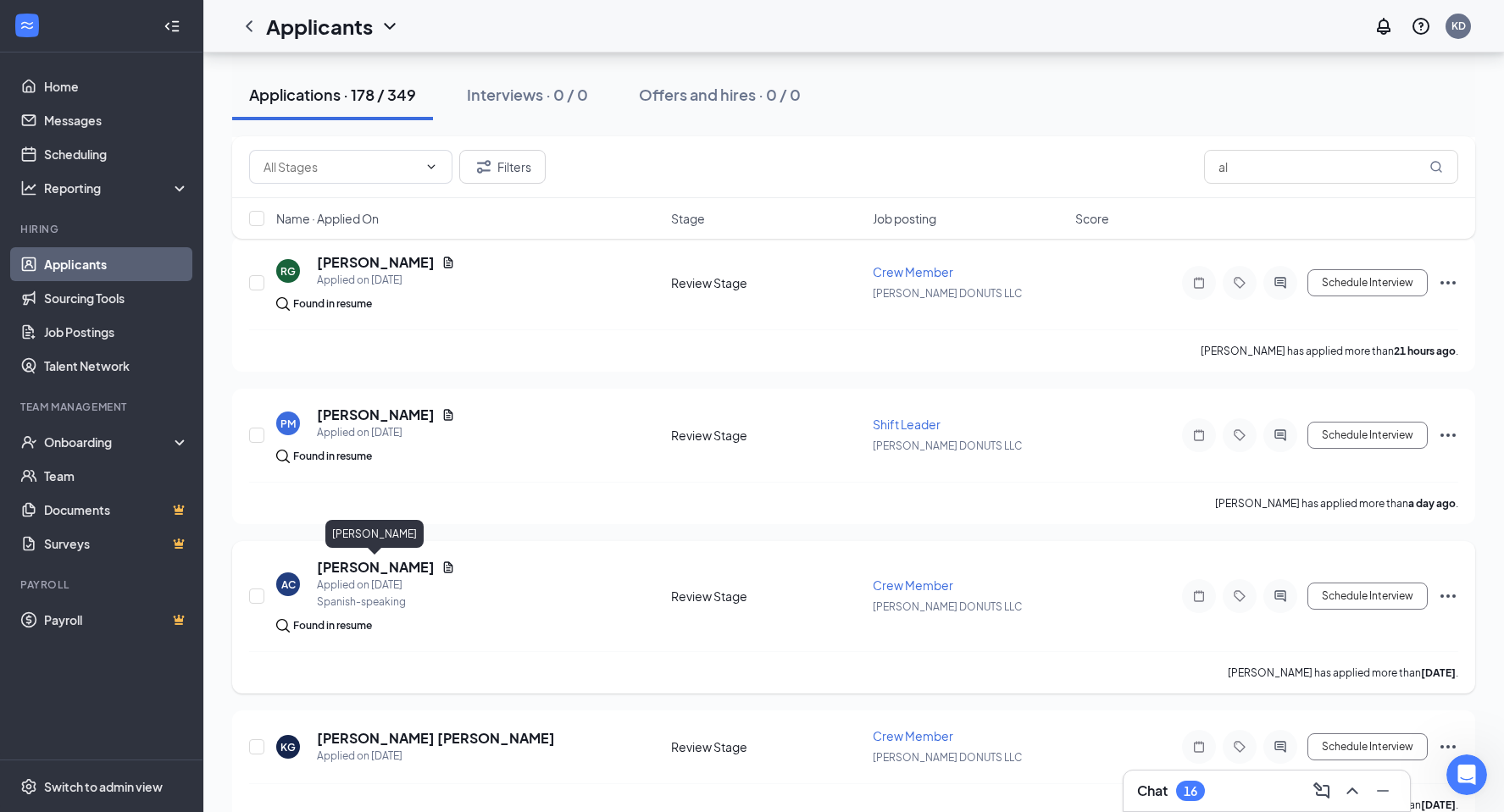
click at [346, 563] on h5 "[PERSON_NAME]" at bounding box center [375, 567] width 117 height 19
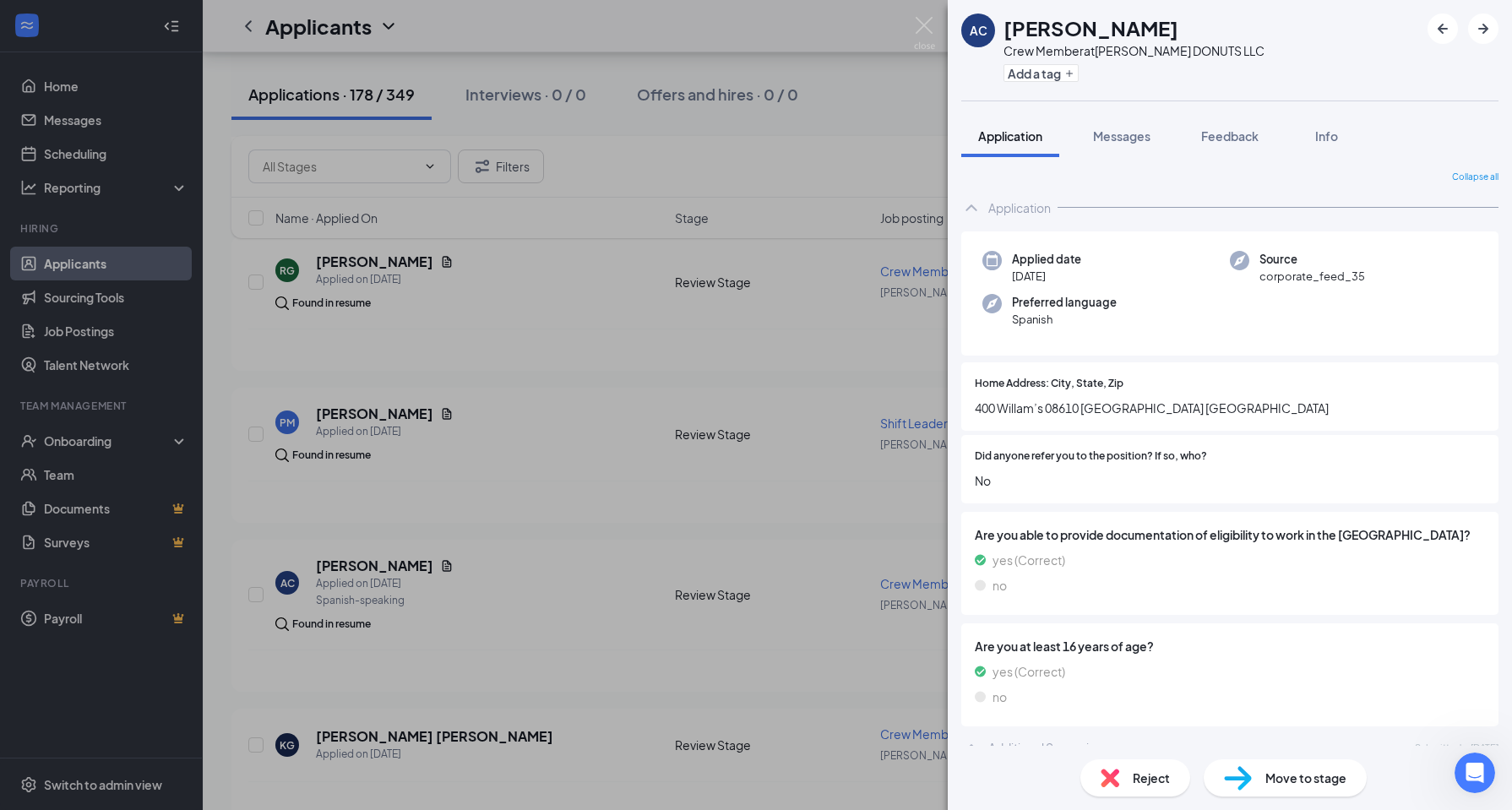
click at [593, 642] on div "AC [PERSON_NAME] Crew Member at [PERSON_NAME] DONUTS LLC Add a tag Application …" at bounding box center [756, 405] width 1512 height 810
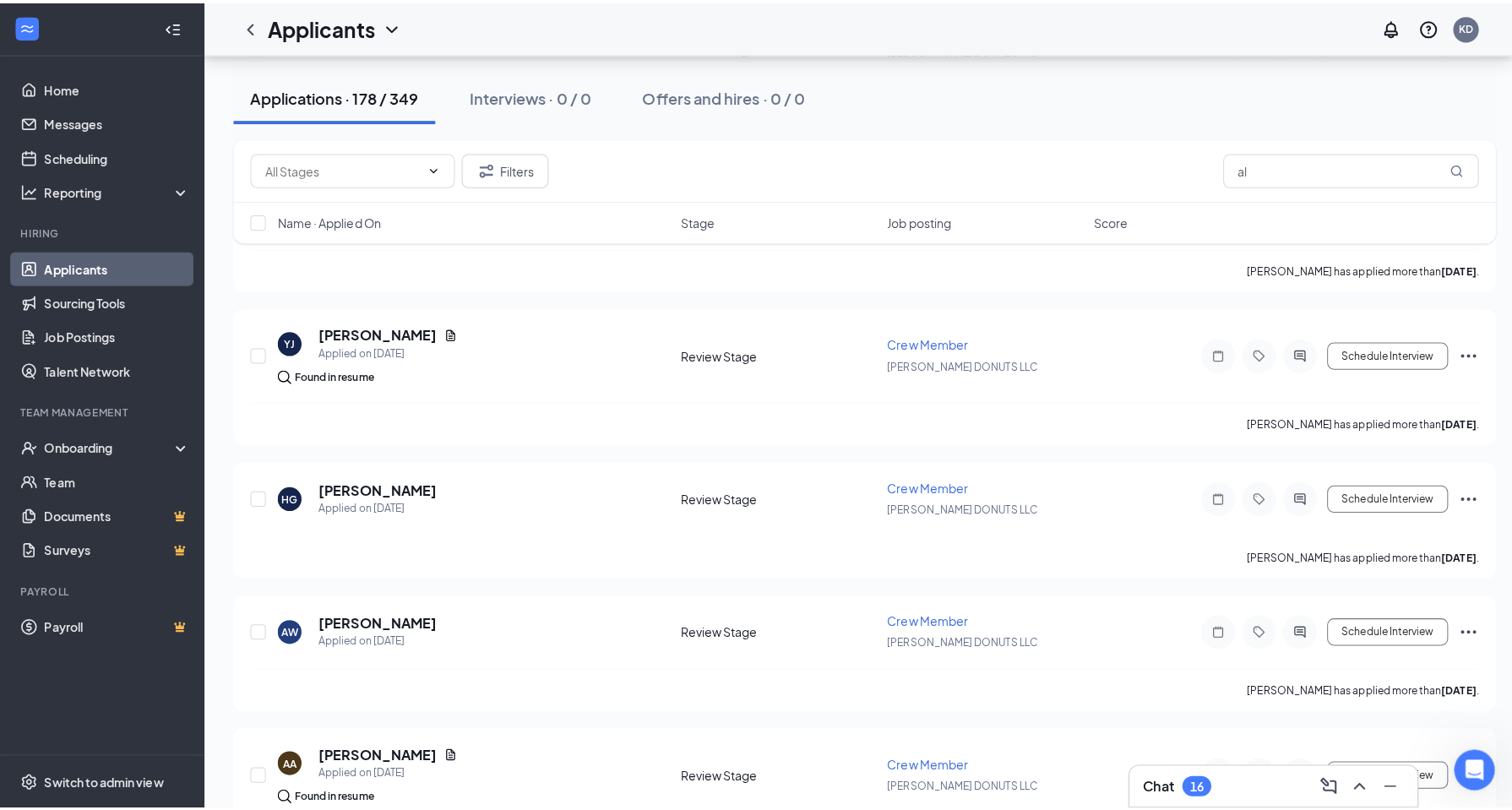
scroll to position [1605, 0]
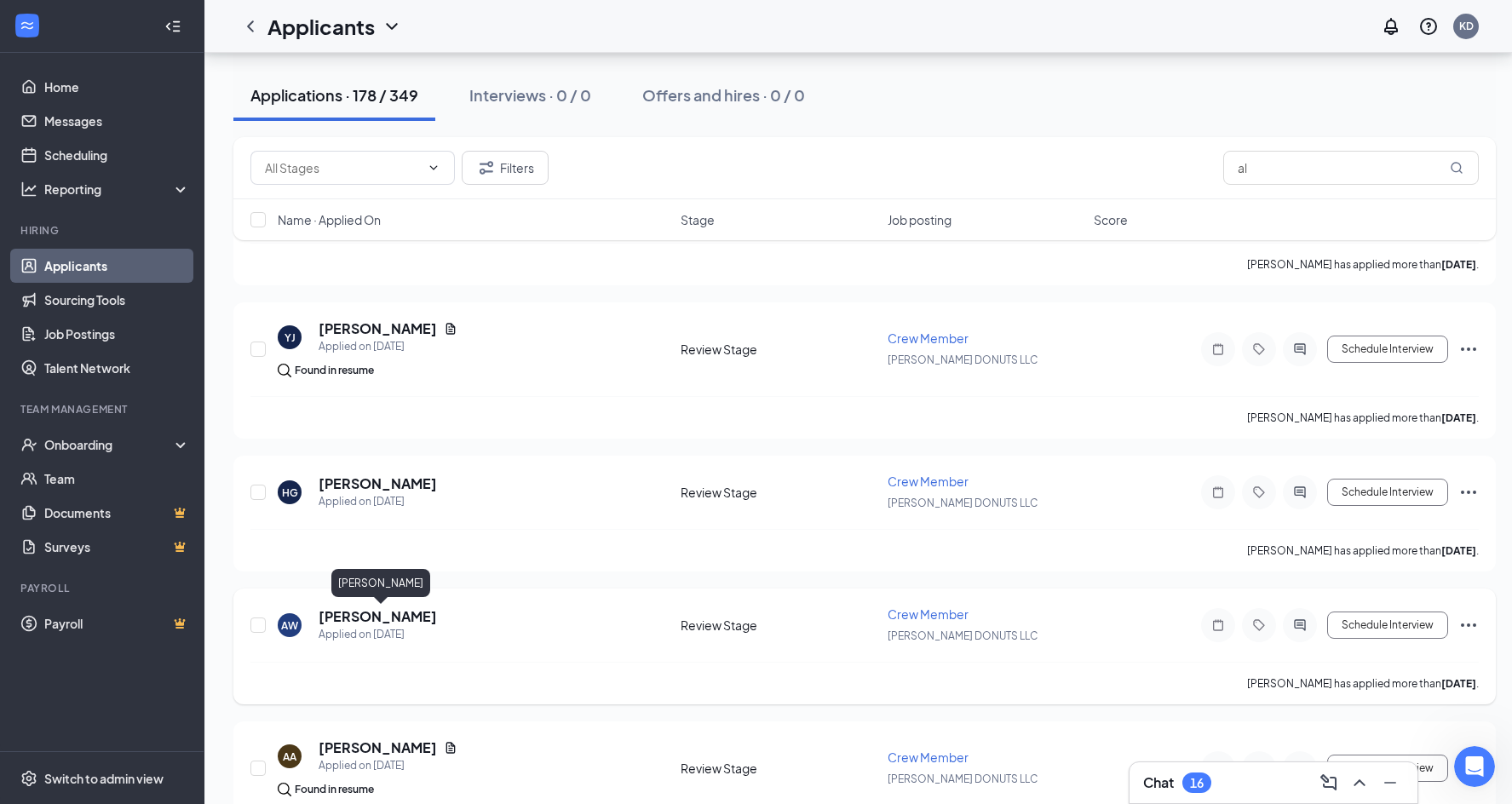
click at [362, 616] on h5 "[PERSON_NAME]" at bounding box center [377, 616] width 118 height 19
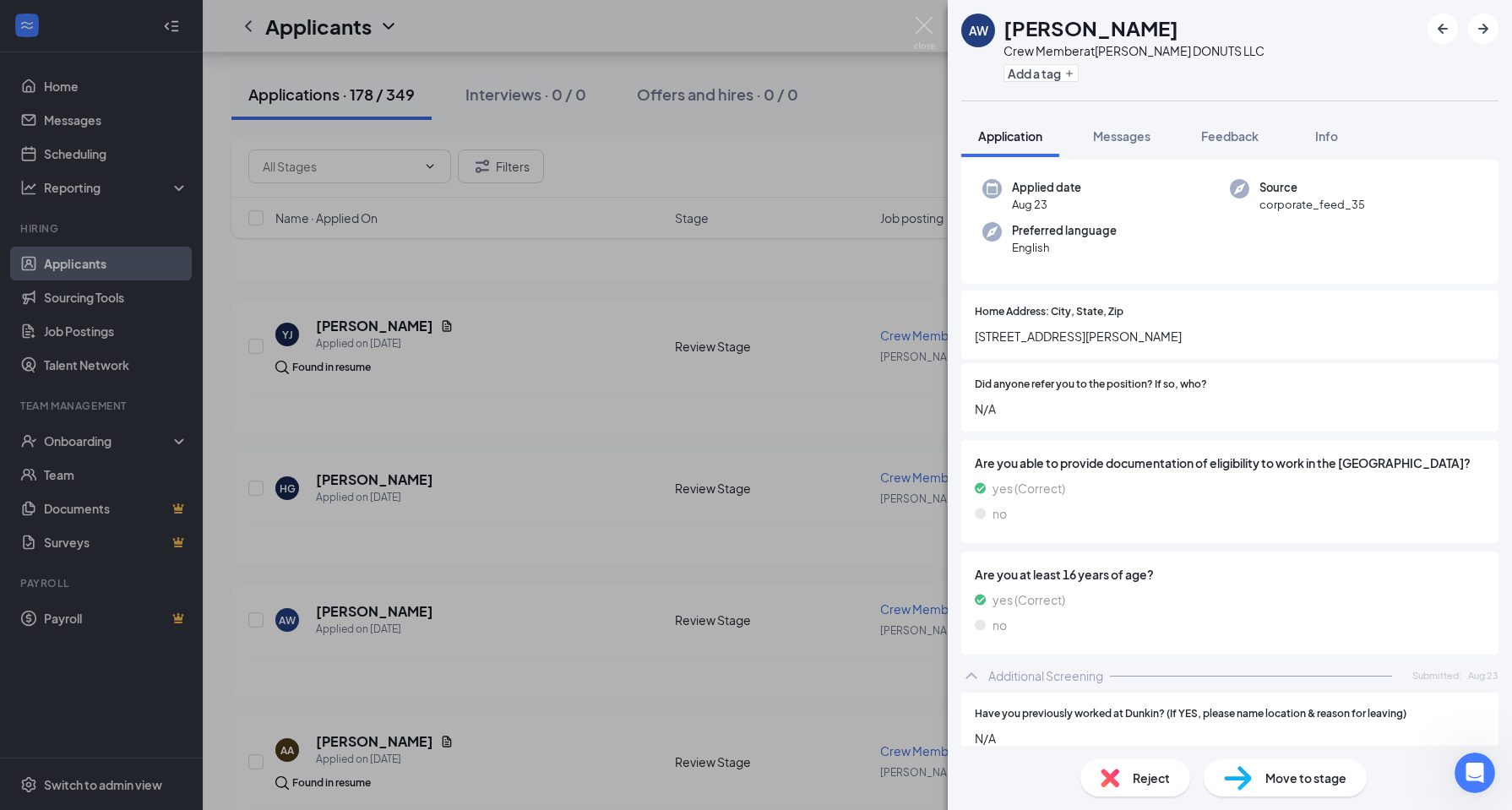
scroll to position [49, 0]
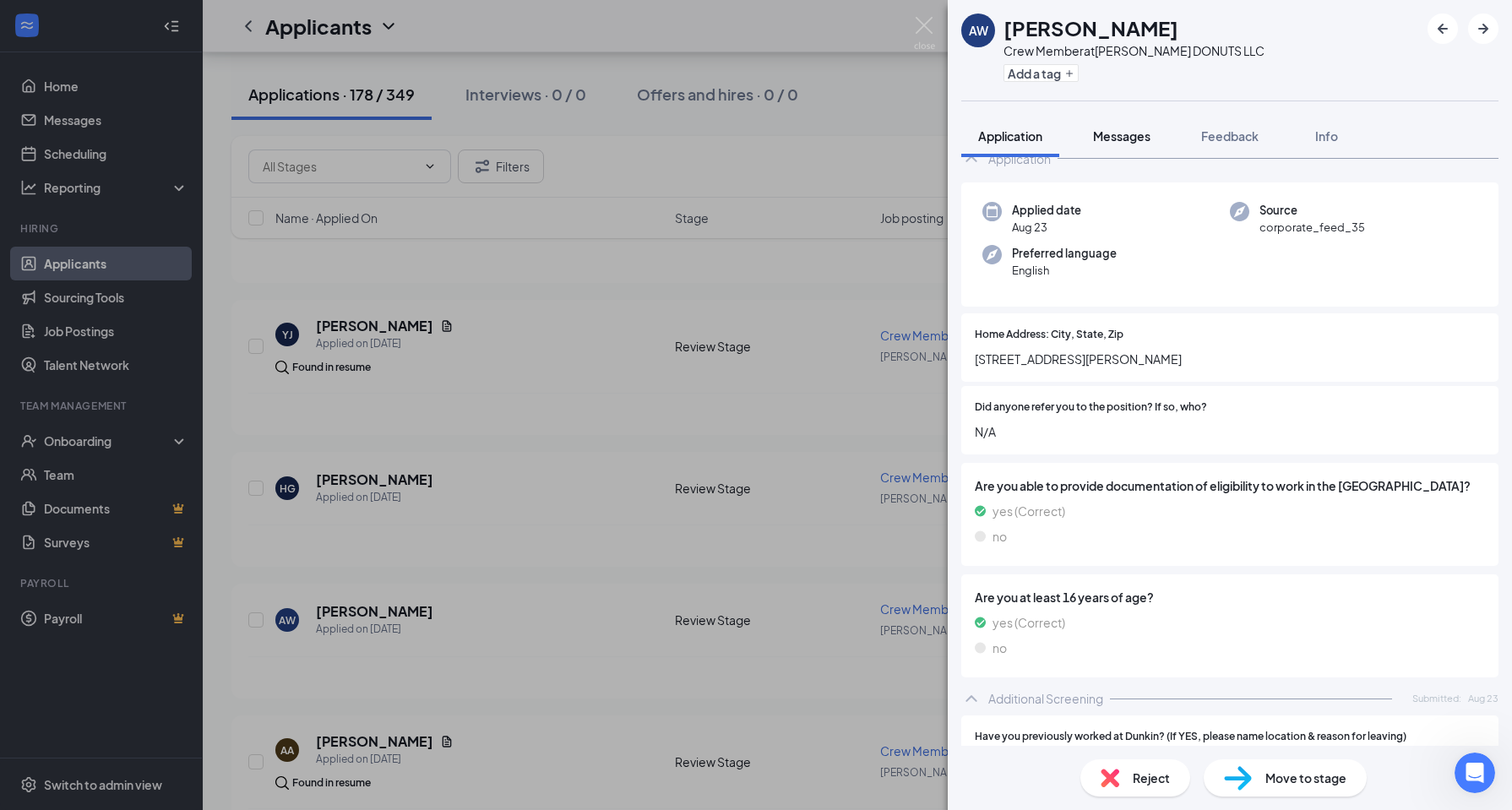
click at [1143, 143] on span "Messages" at bounding box center [1122, 135] width 57 height 15
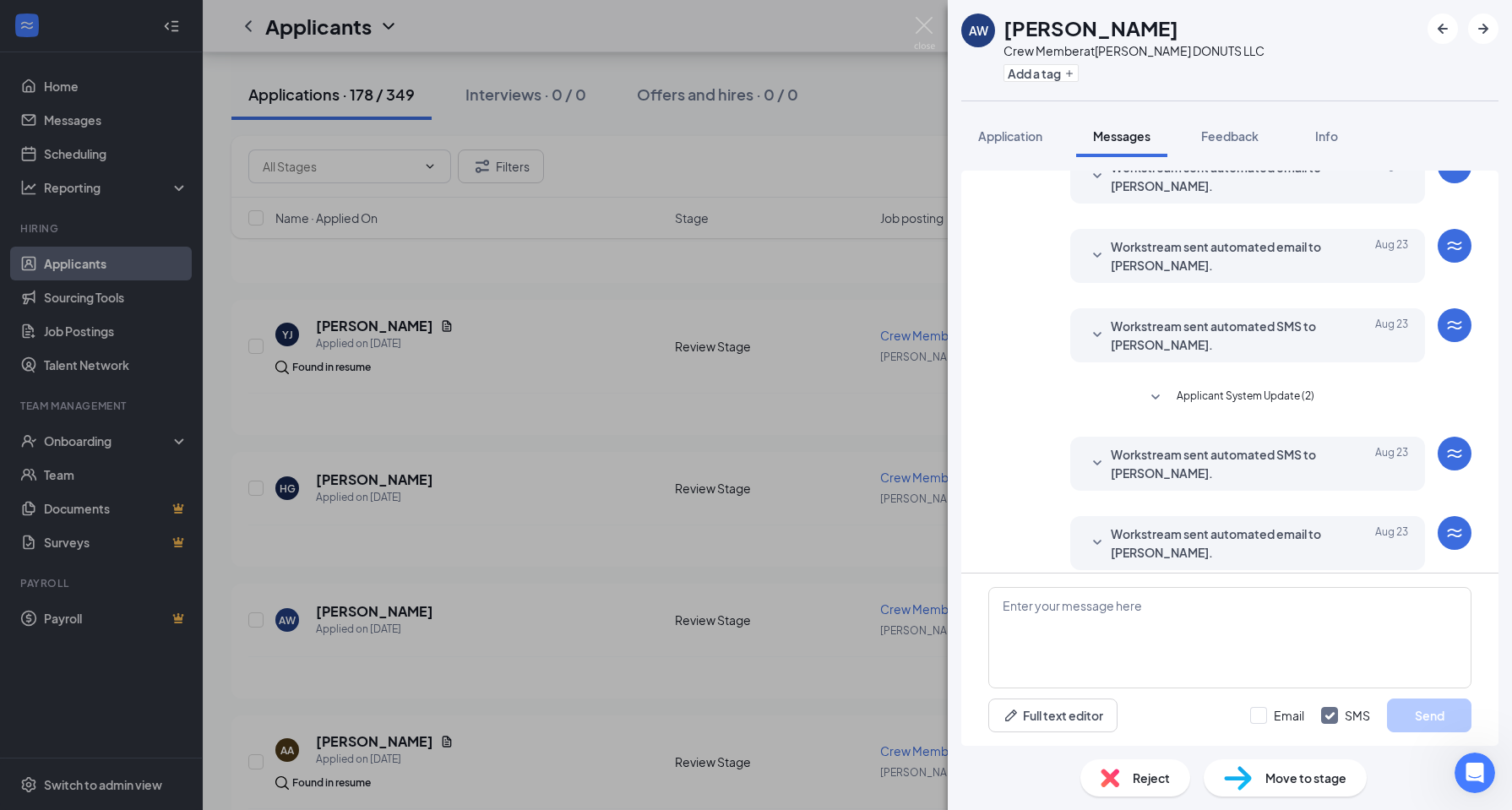
scroll to position [93, 0]
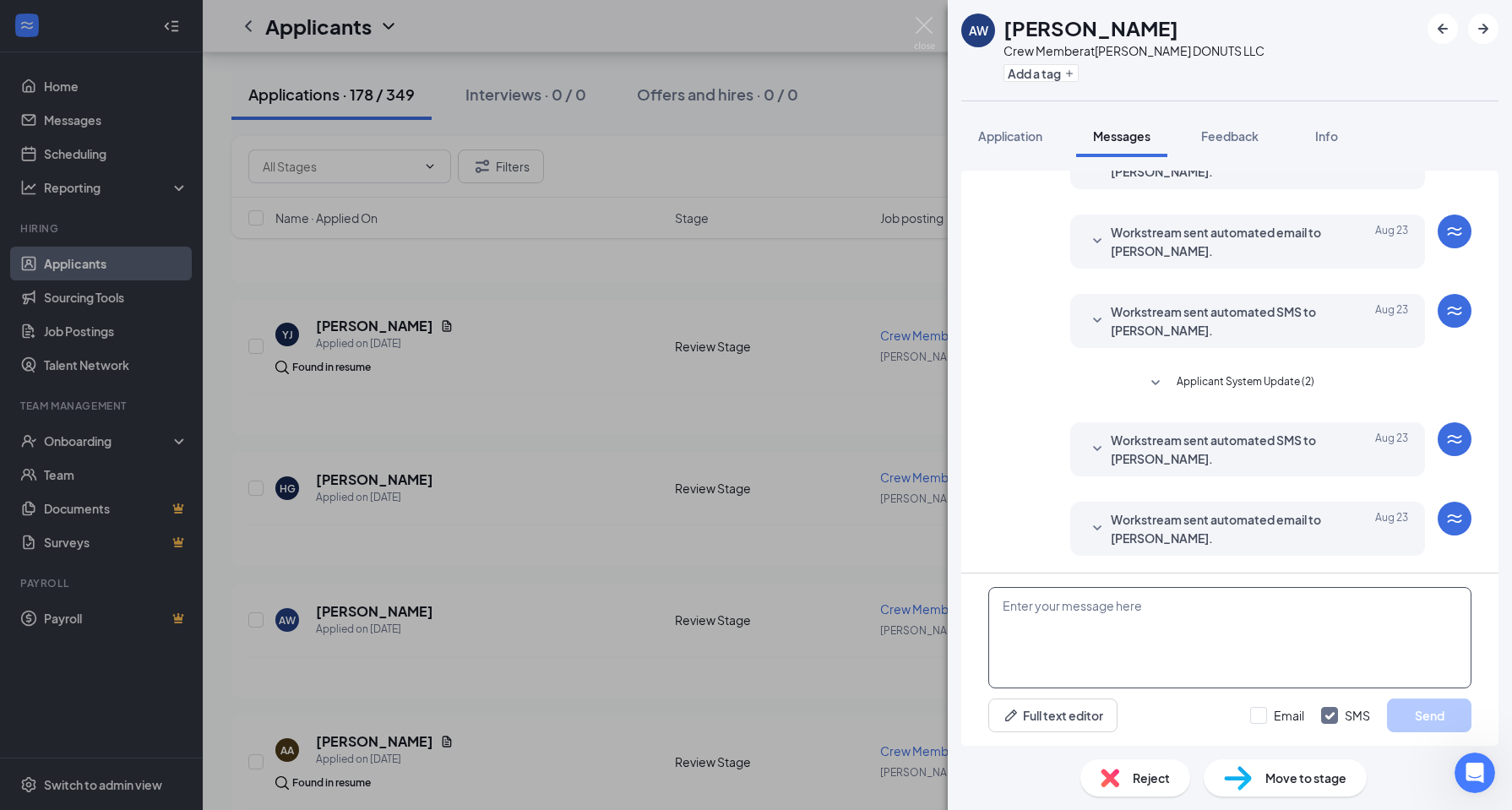
click at [1143, 605] on textarea at bounding box center [1229, 638] width 483 height 101
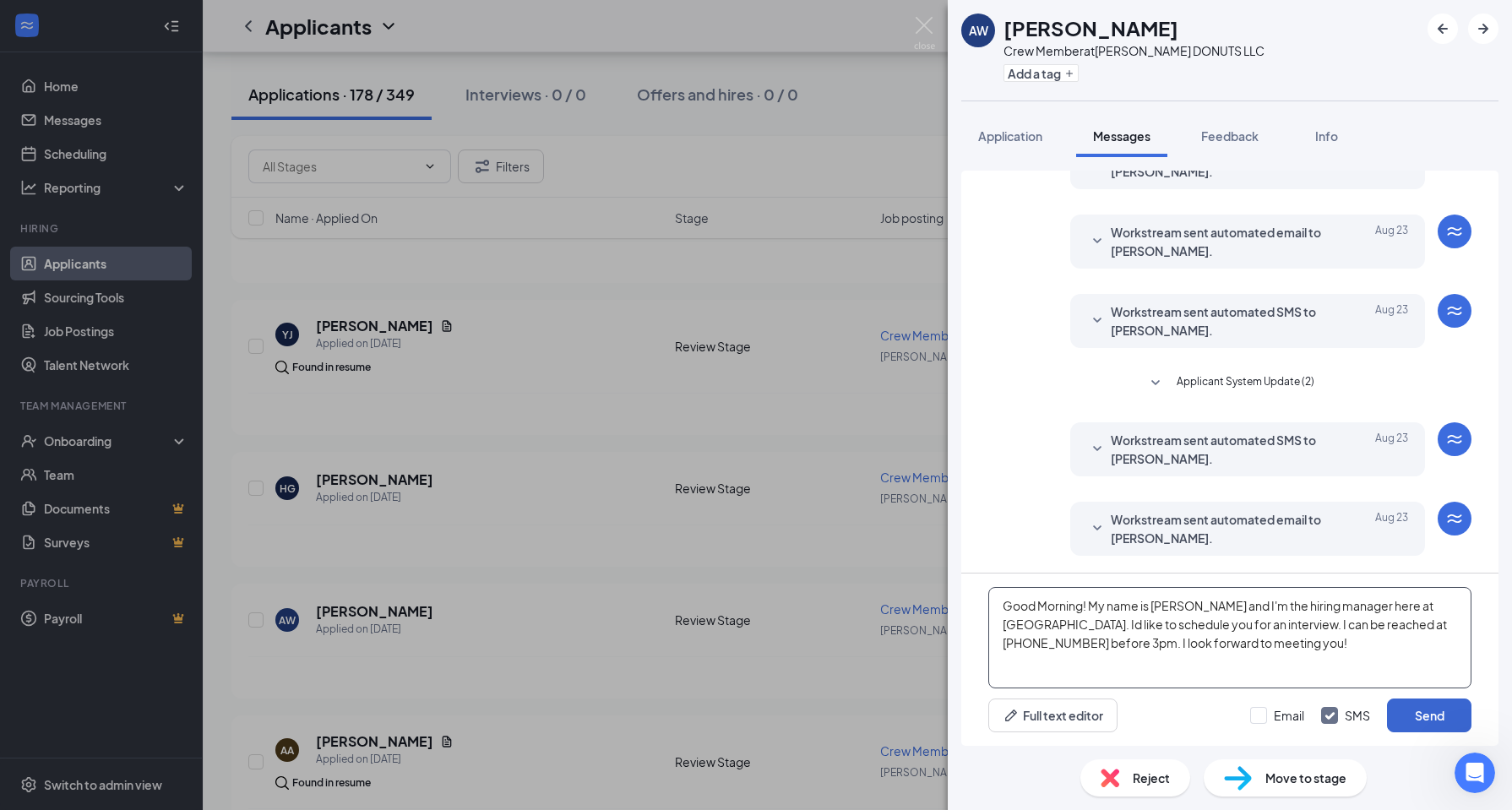
type textarea "Good Morning! My name is [PERSON_NAME] and I'm the hiring manager here at [GEOG…"
click at [1424, 717] on button "Send" at bounding box center [1429, 716] width 85 height 33
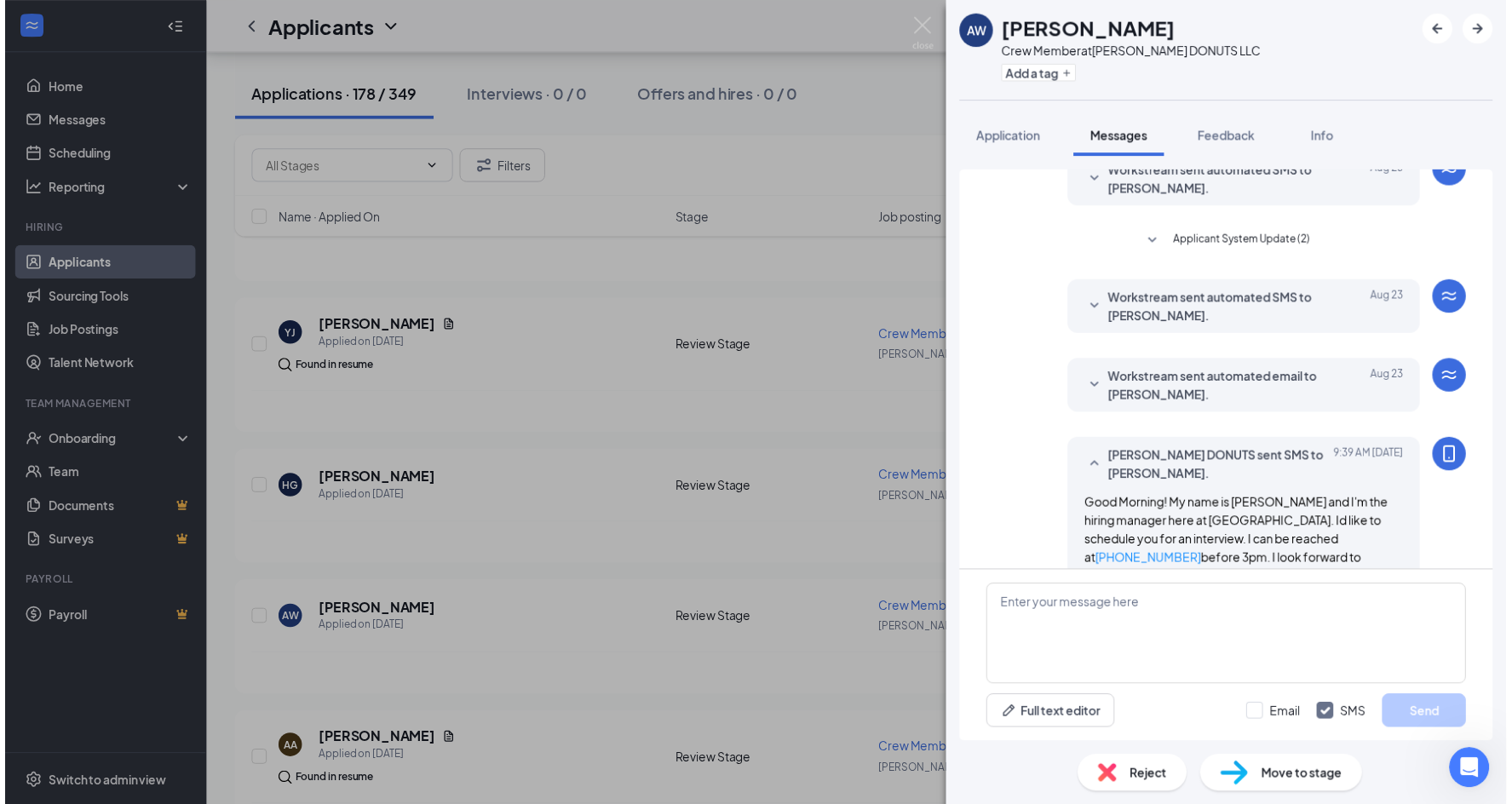
scroll to position [259, 0]
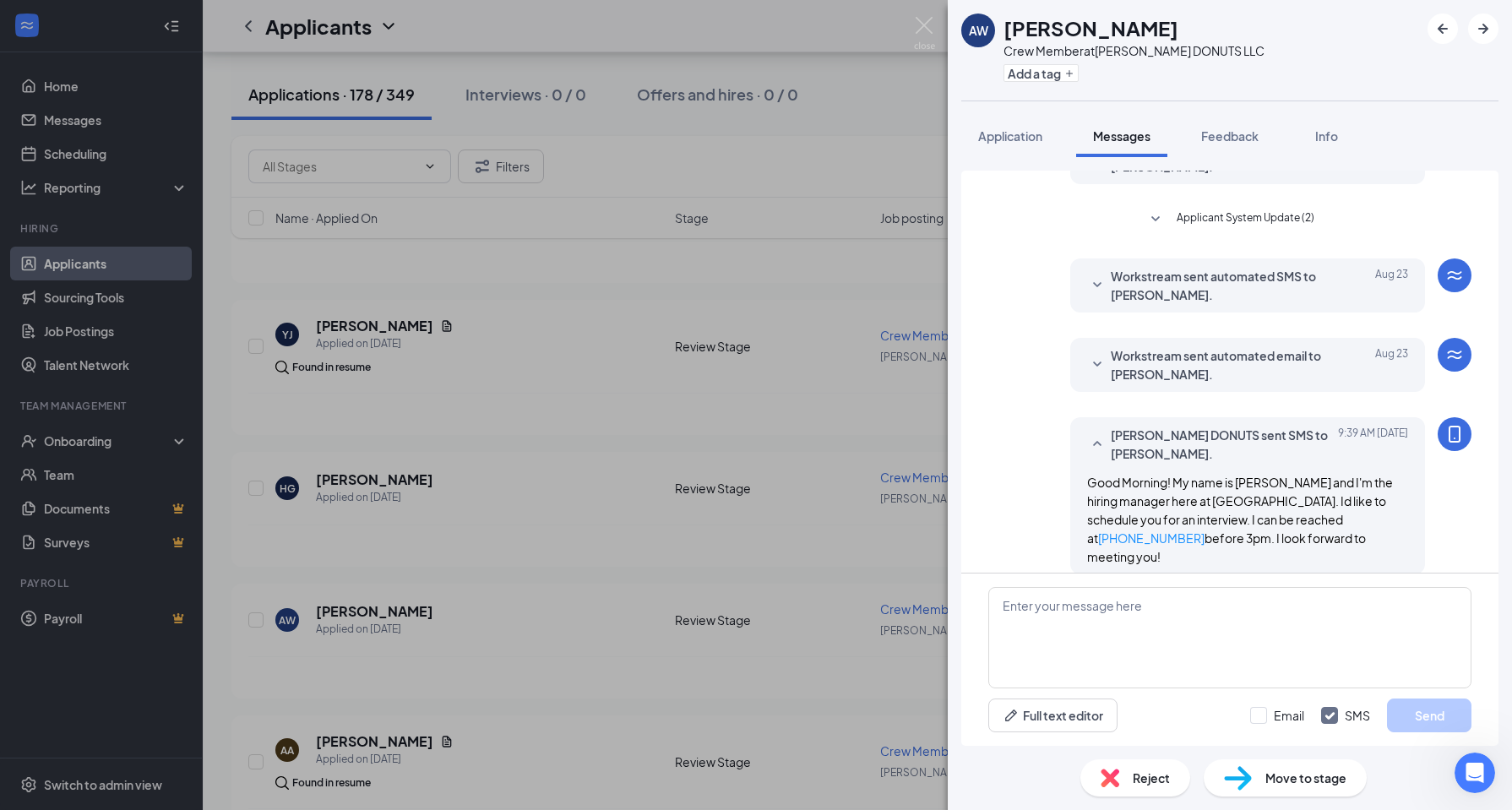
click at [618, 652] on div "AW [PERSON_NAME] Crew Member at [PERSON_NAME] DONUTS LLC Add a tag Application …" at bounding box center [756, 405] width 1512 height 810
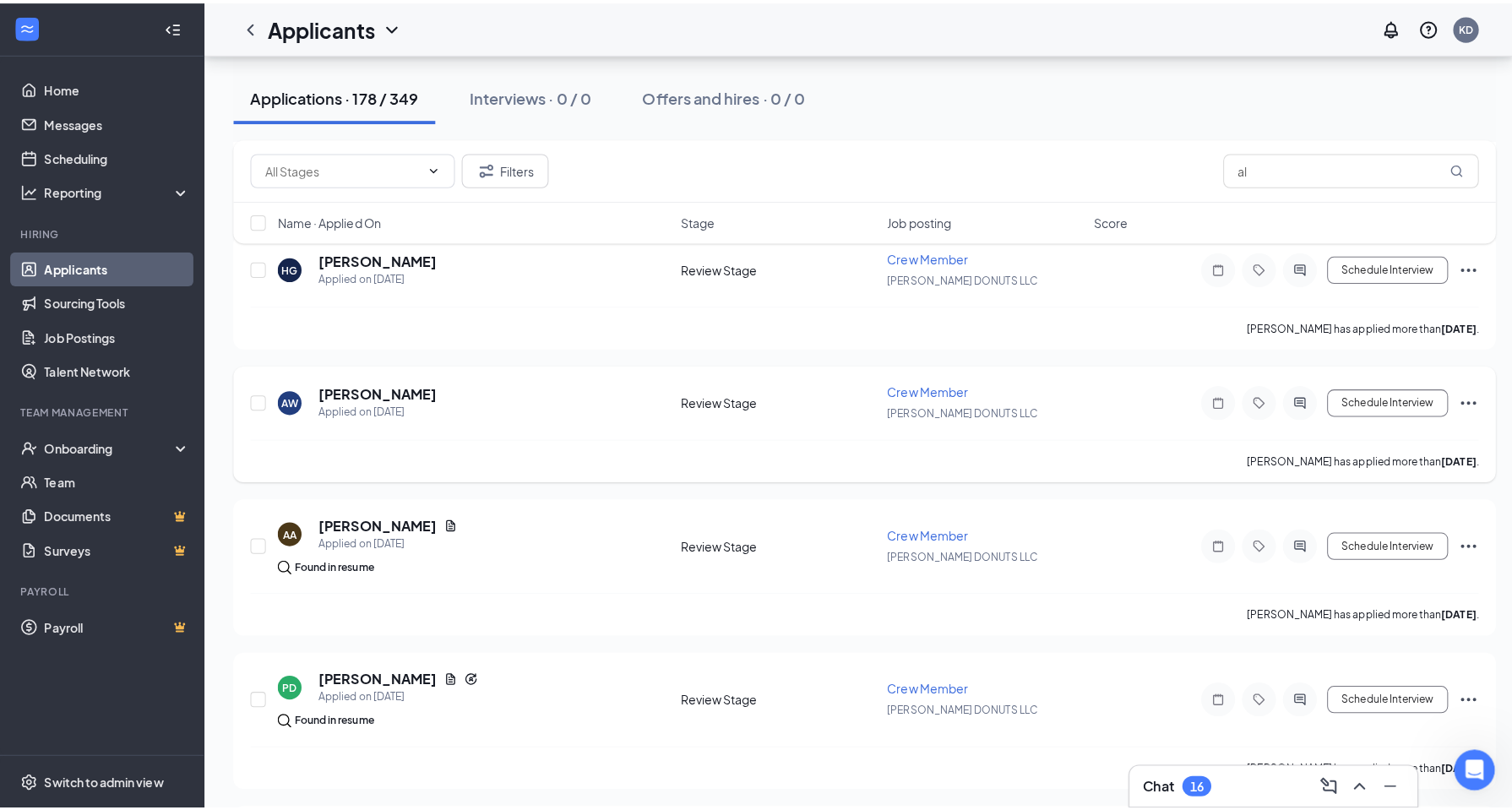
scroll to position [1858, 0]
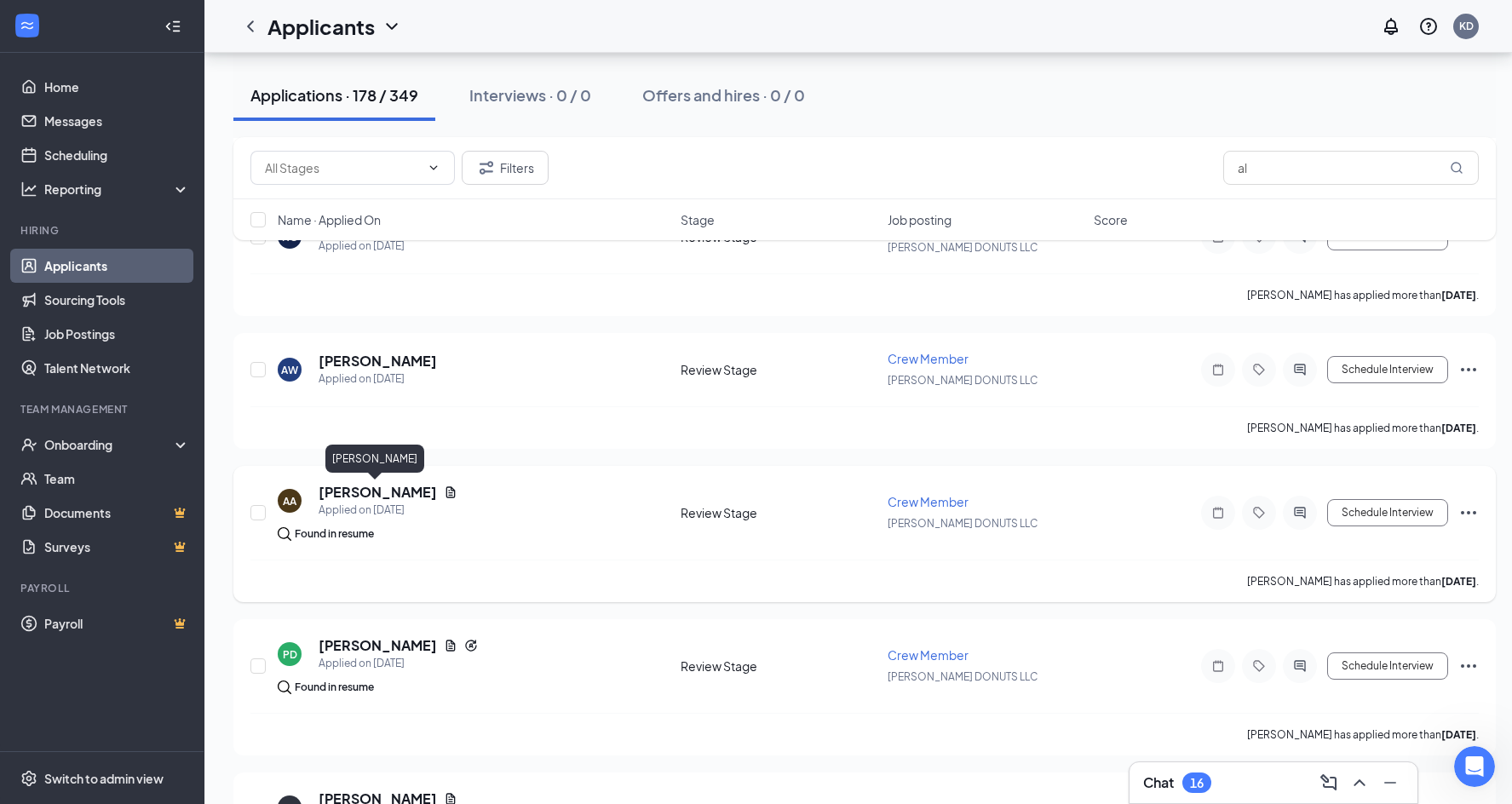
click at [342, 492] on h5 "[PERSON_NAME]" at bounding box center [377, 492] width 118 height 19
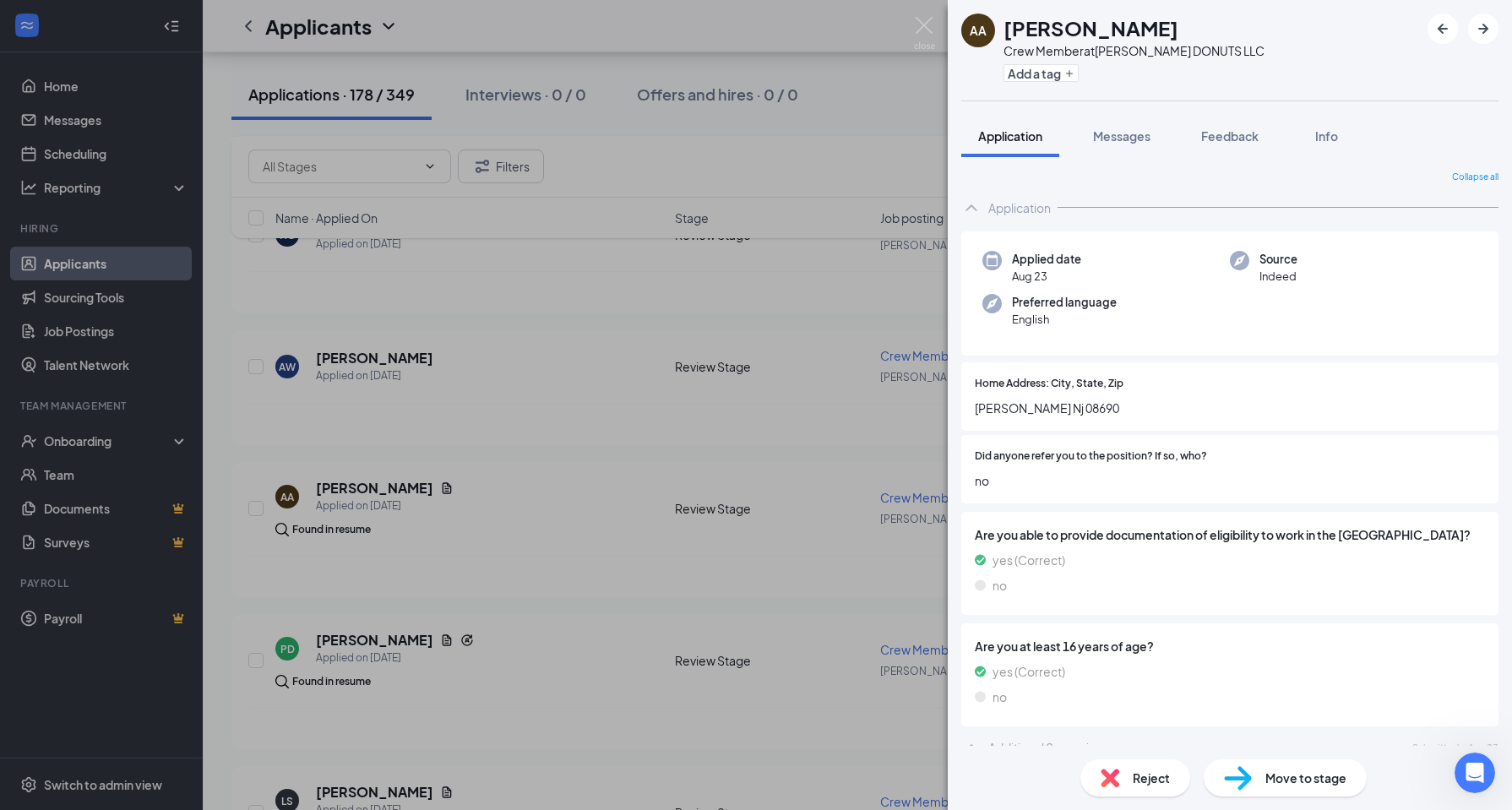
click at [472, 662] on div "AA [PERSON_NAME] Crew Member at [PERSON_NAME] DONUTS LLC Add a tag Application …" at bounding box center [756, 405] width 1512 height 810
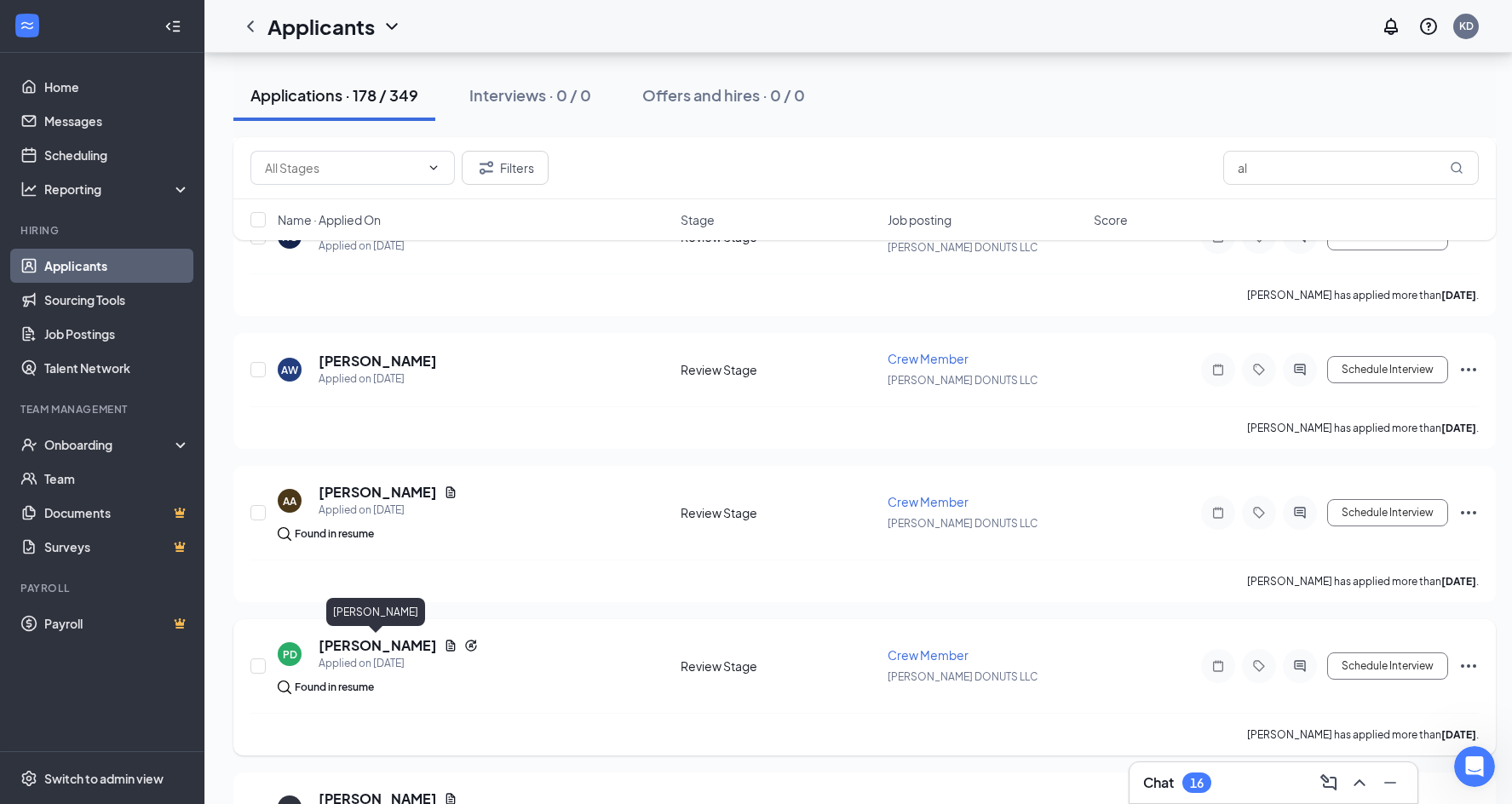
click at [329, 648] on h5 "[PERSON_NAME]" at bounding box center [377, 645] width 118 height 19
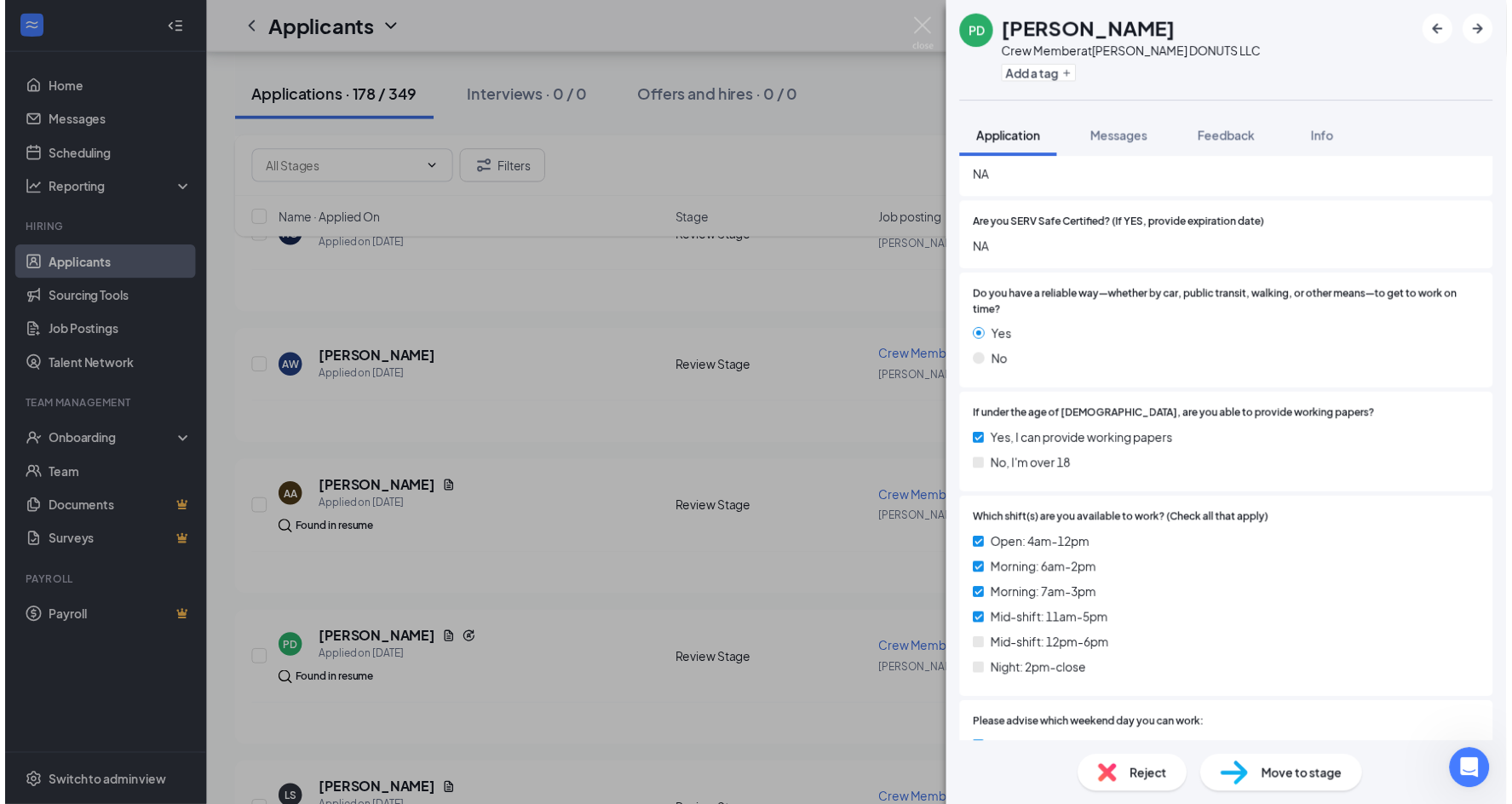
scroll to position [767, 0]
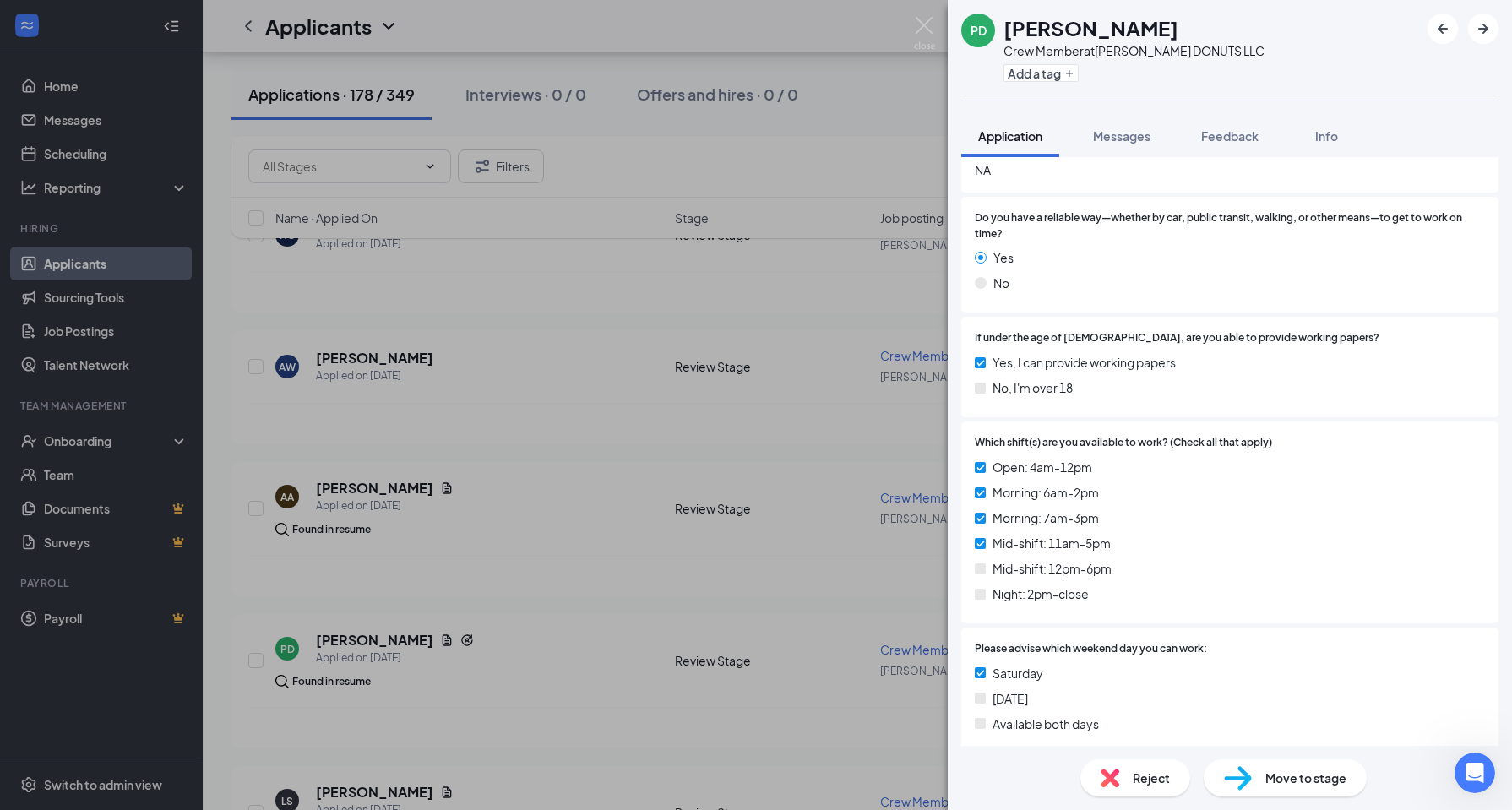
click at [592, 725] on div "PD [PERSON_NAME] Crew Member at [PERSON_NAME] DONUTS LLC Add a tag Application …" at bounding box center [756, 405] width 1512 height 810
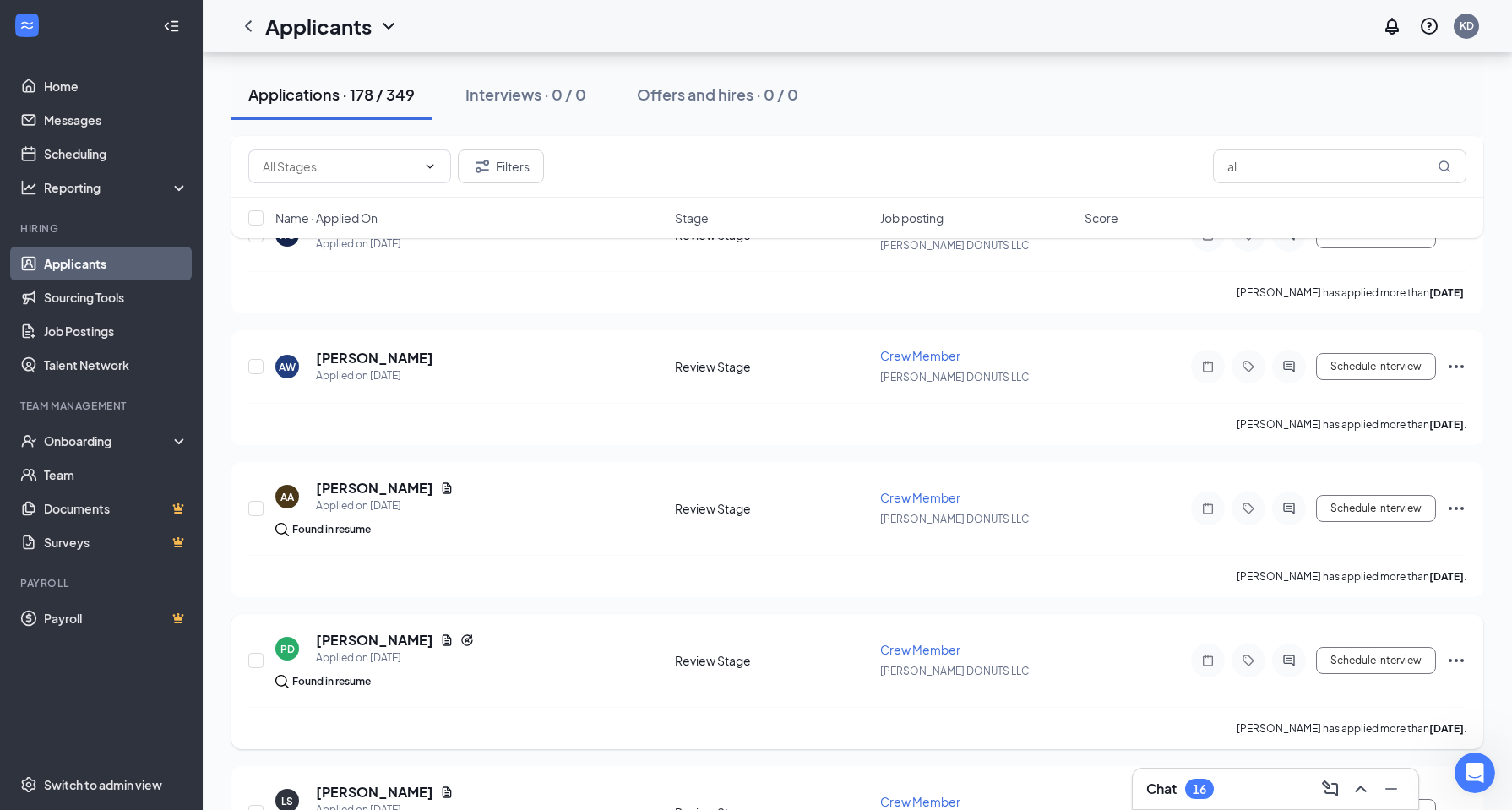
click at [534, 661] on div "PD [PERSON_NAME] Applied on [DATE]" at bounding box center [471, 649] width 390 height 35
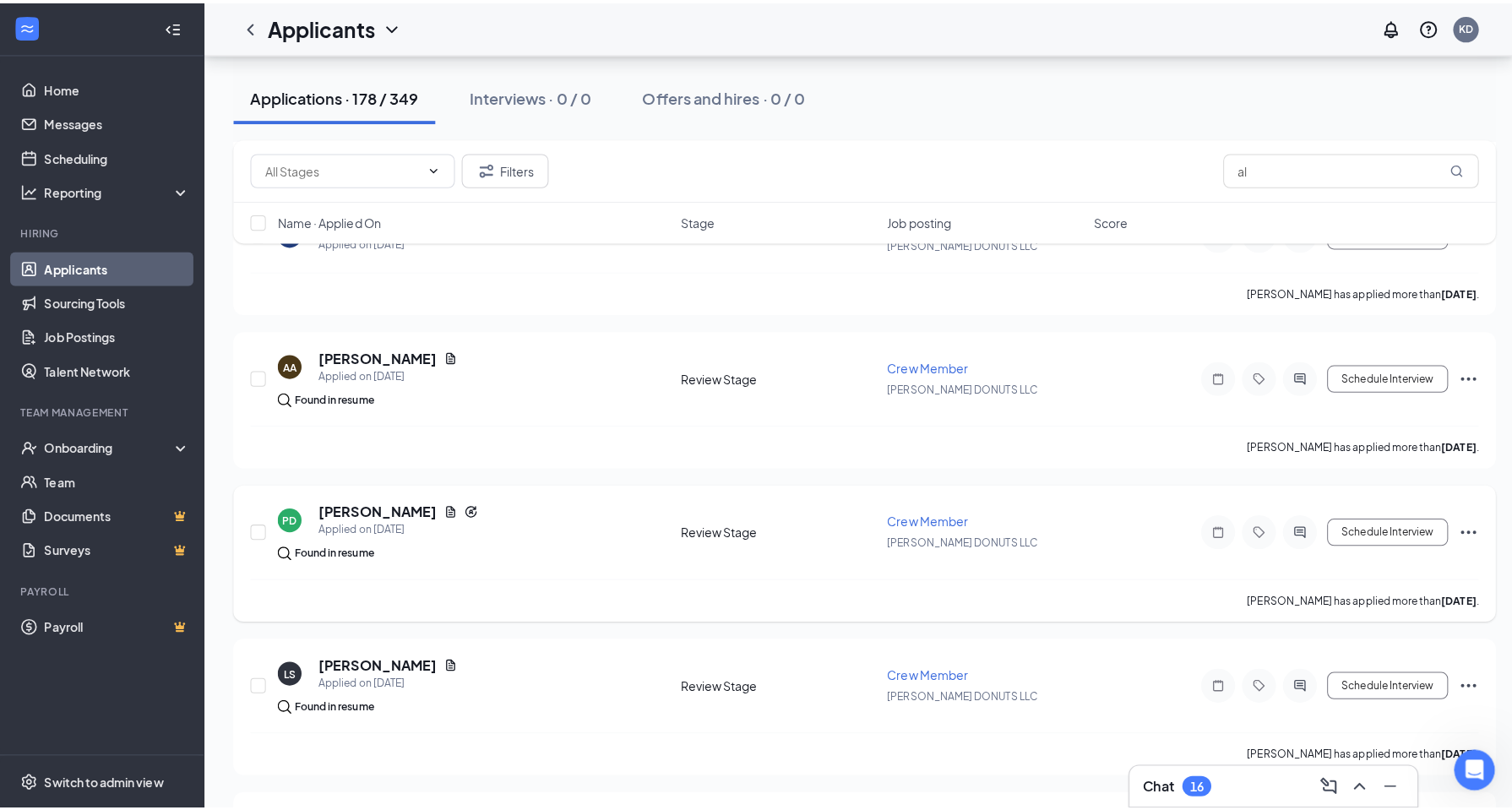
scroll to position [2027, 0]
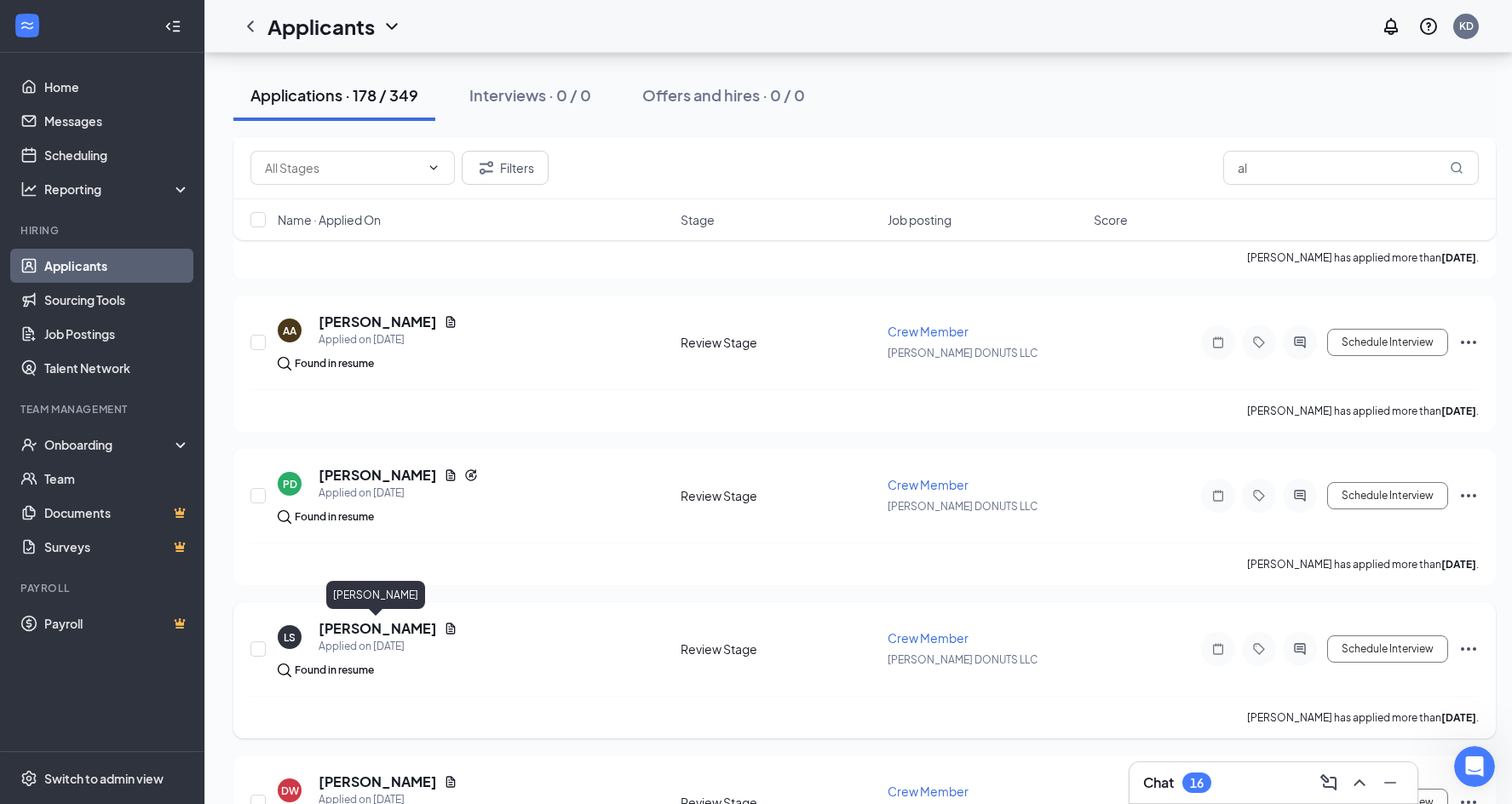
click at [335, 628] on h5 "[PERSON_NAME]" at bounding box center [377, 628] width 118 height 19
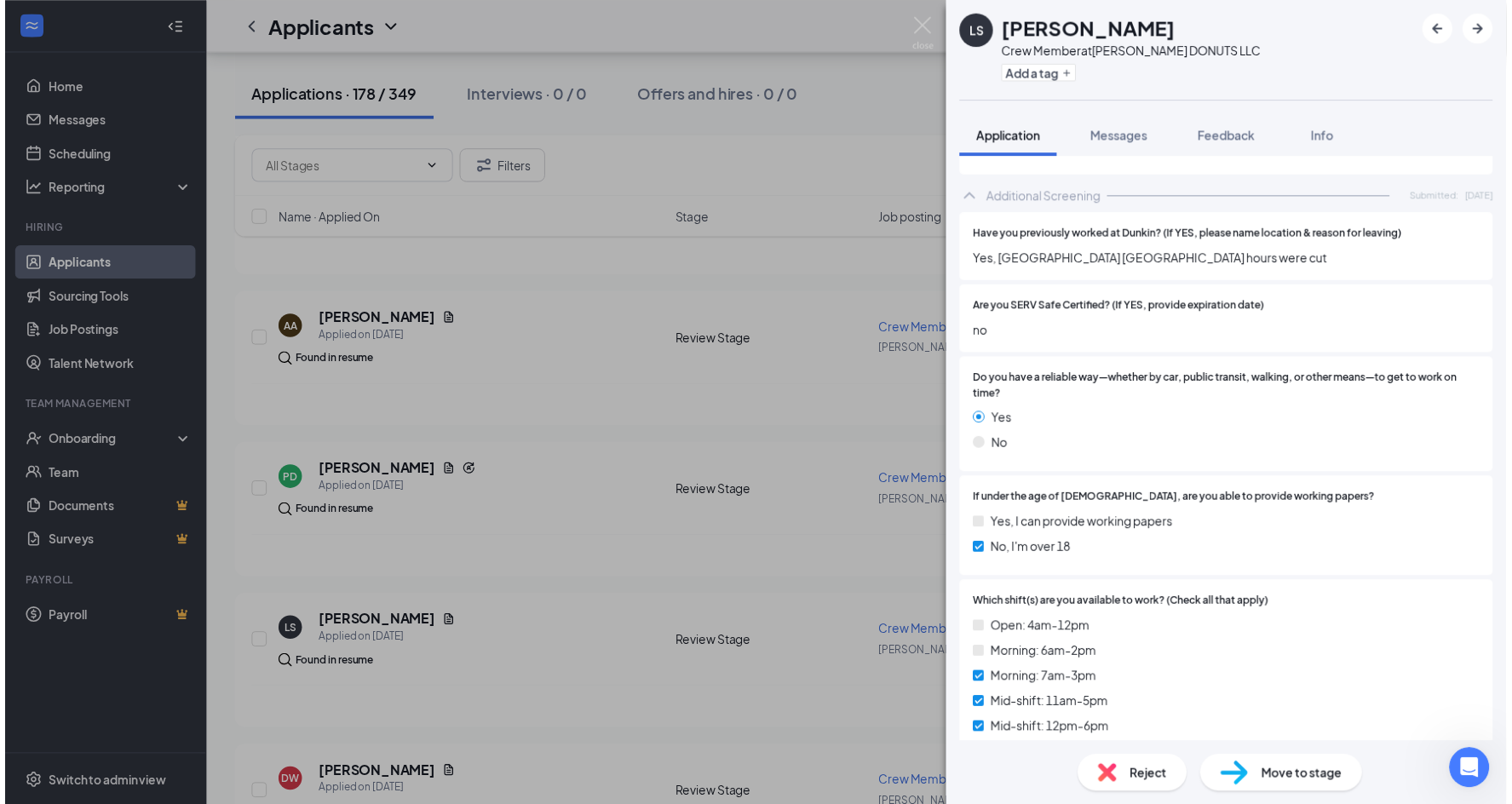
scroll to position [597, 0]
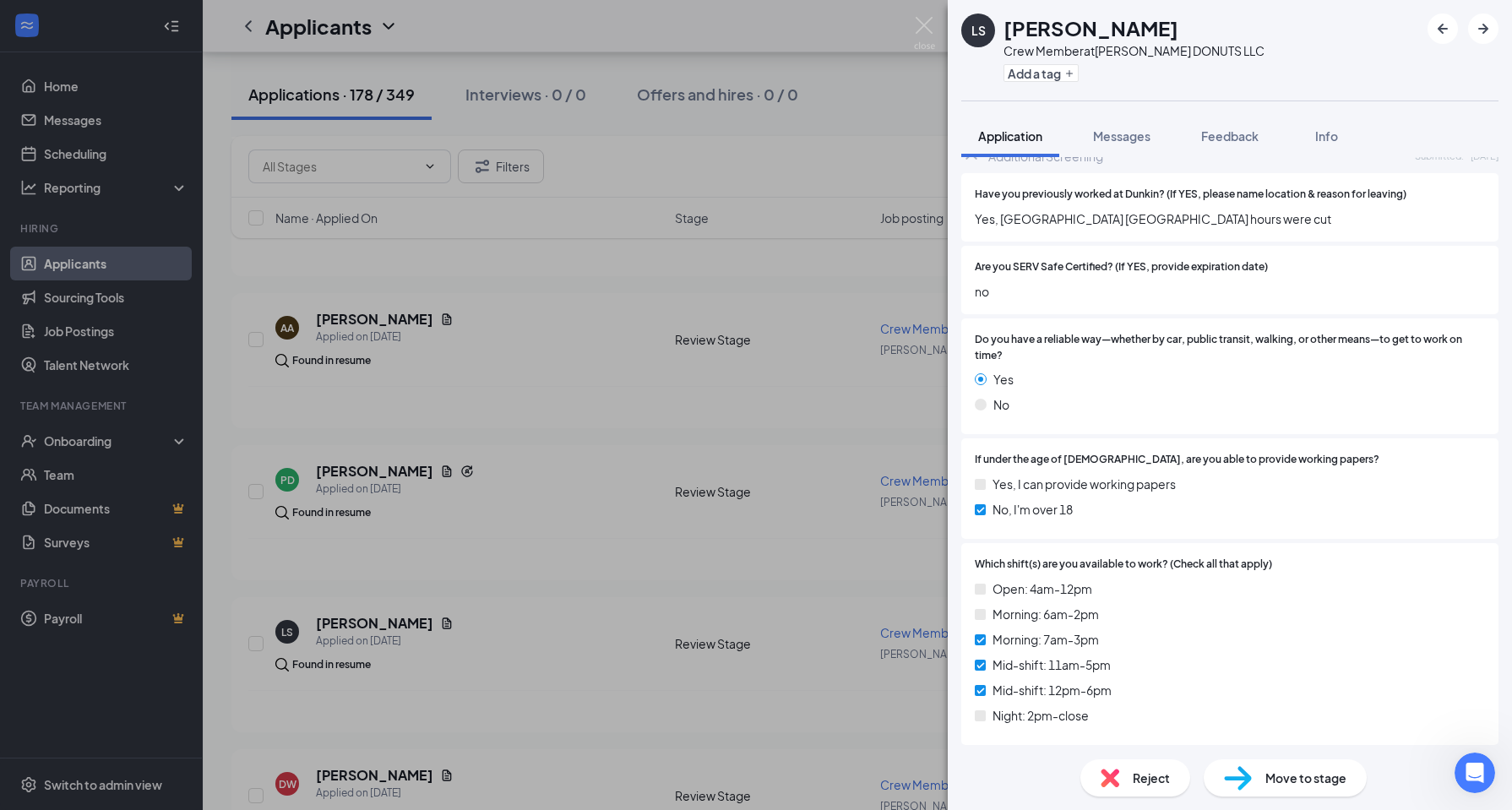
click at [431, 683] on div "LS [PERSON_NAME] Crew Member at [PERSON_NAME] DONUTS LLC Add a tag Application …" at bounding box center [756, 405] width 1512 height 810
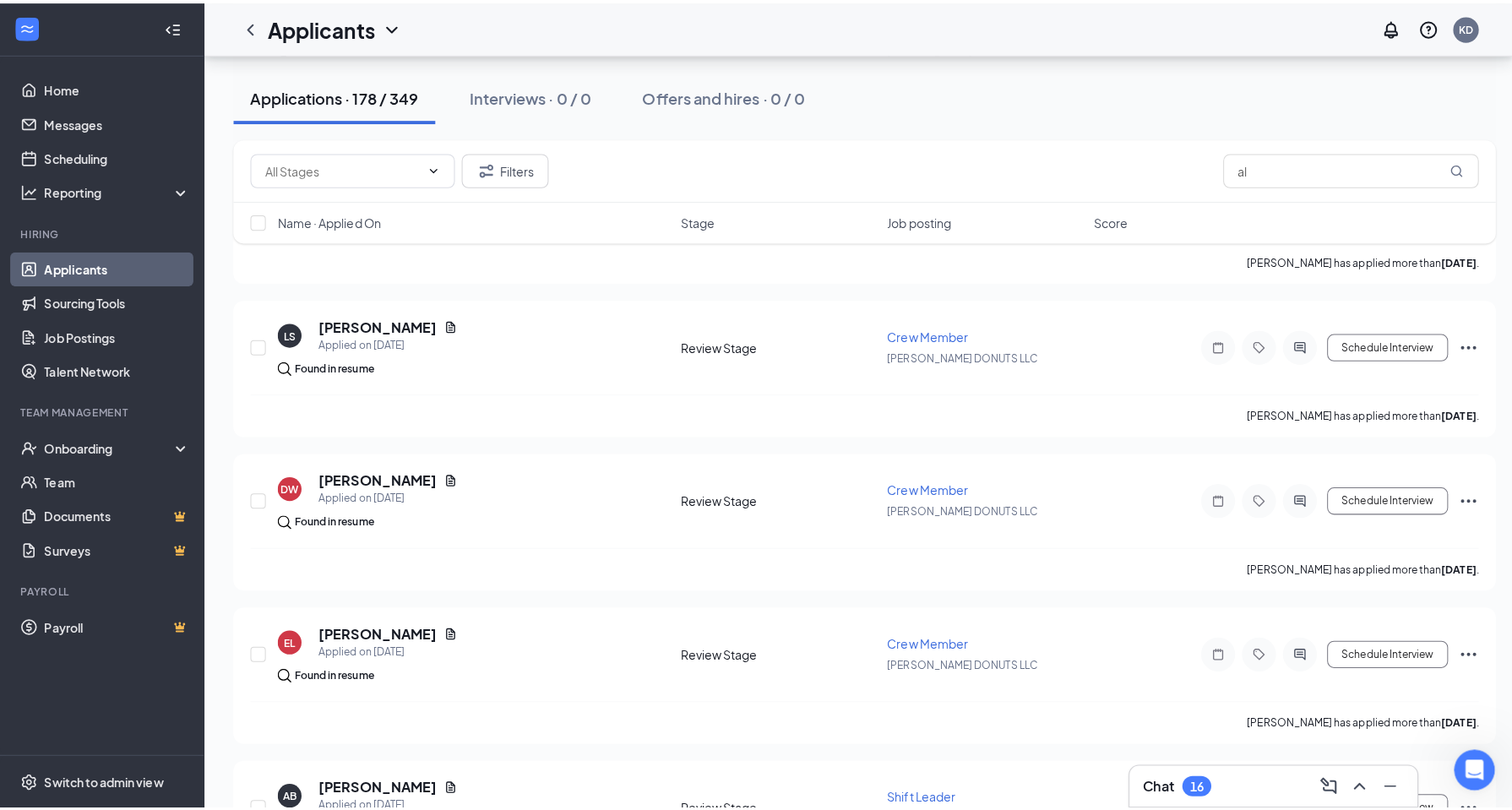
scroll to position [2365, 0]
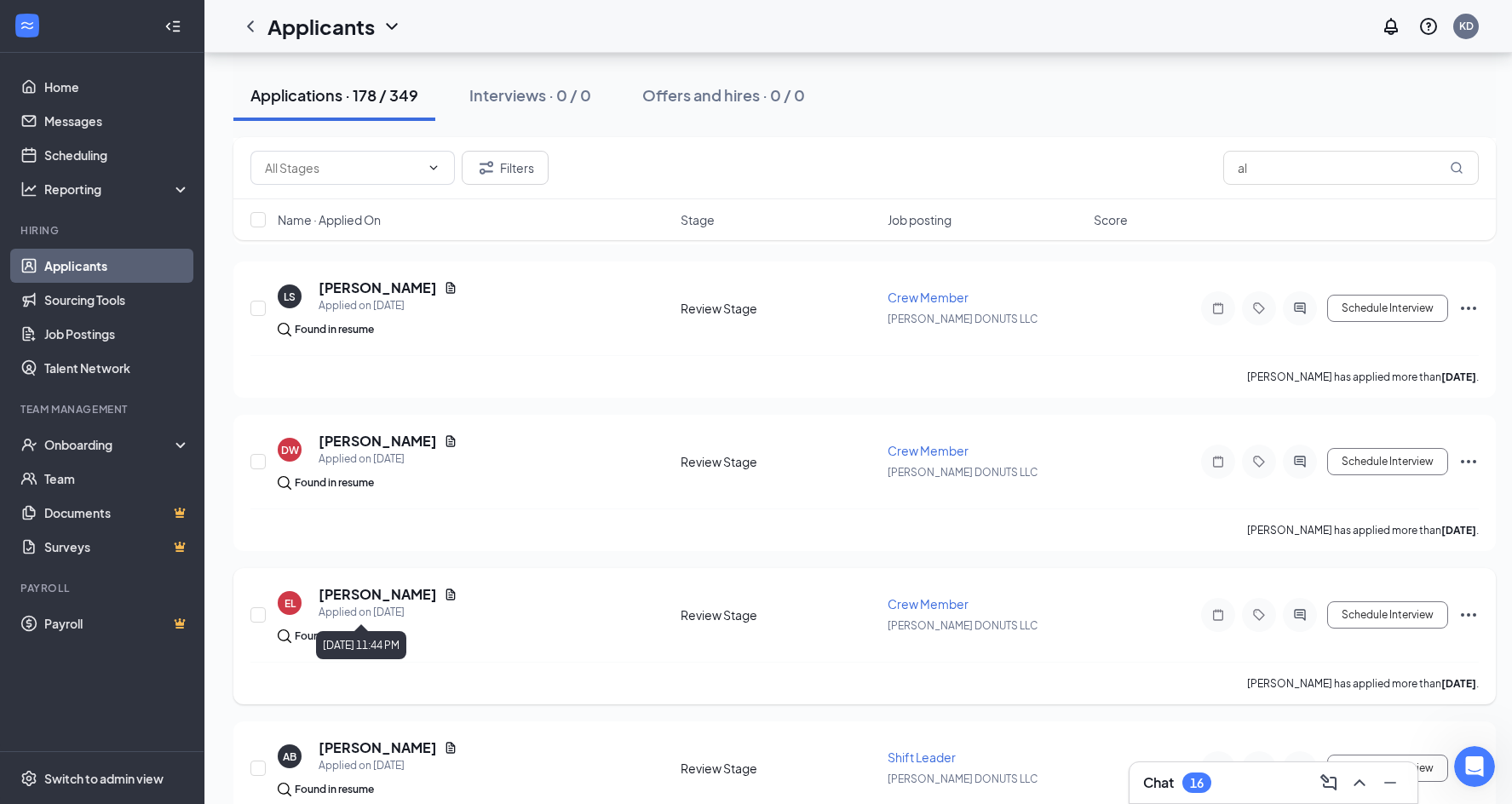
click at [377, 604] on div "Applied on [DATE]" at bounding box center [388, 612] width 139 height 17
click at [380, 594] on h5 "[PERSON_NAME]" at bounding box center [377, 595] width 118 height 19
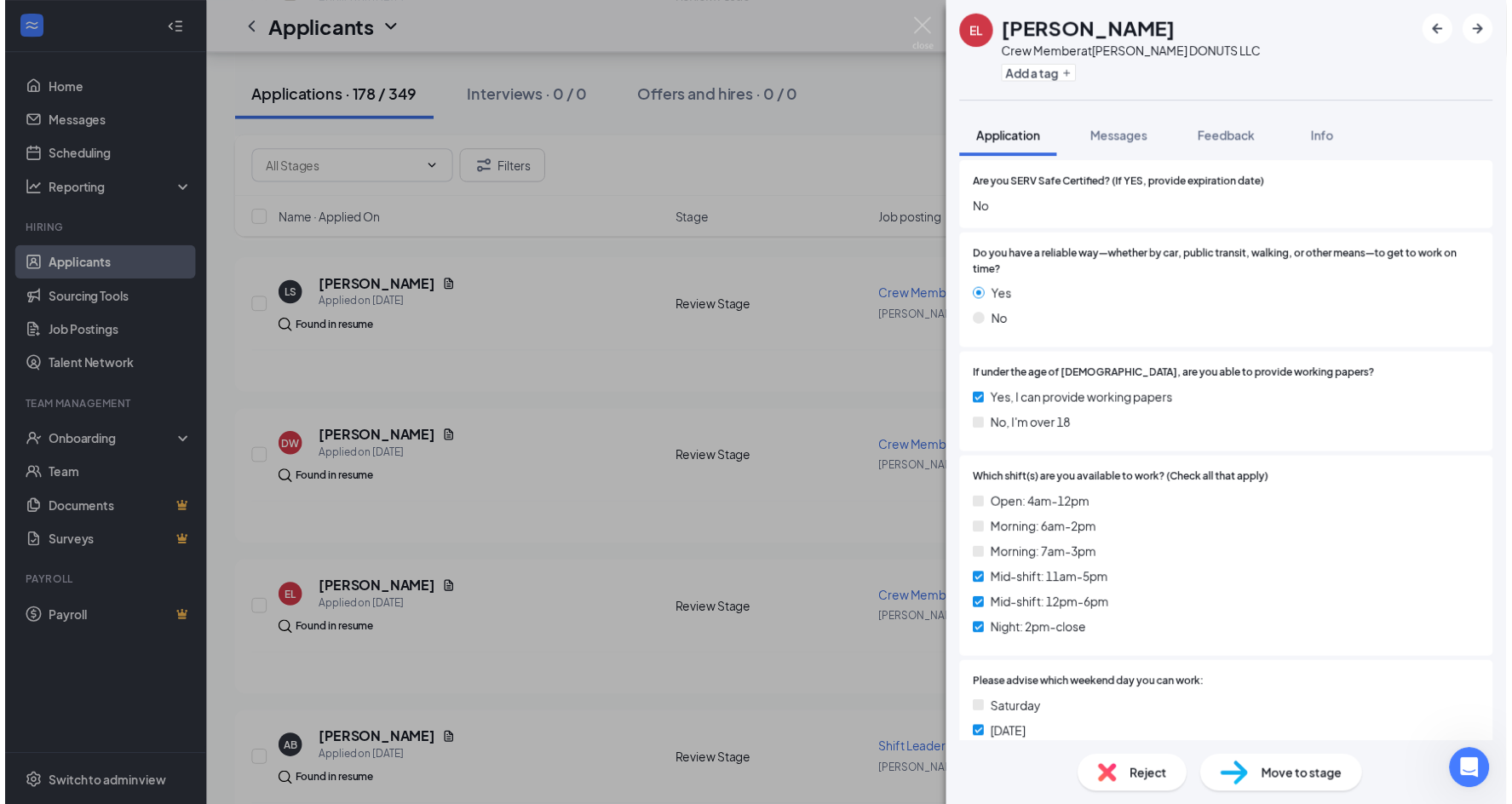
scroll to position [731, 0]
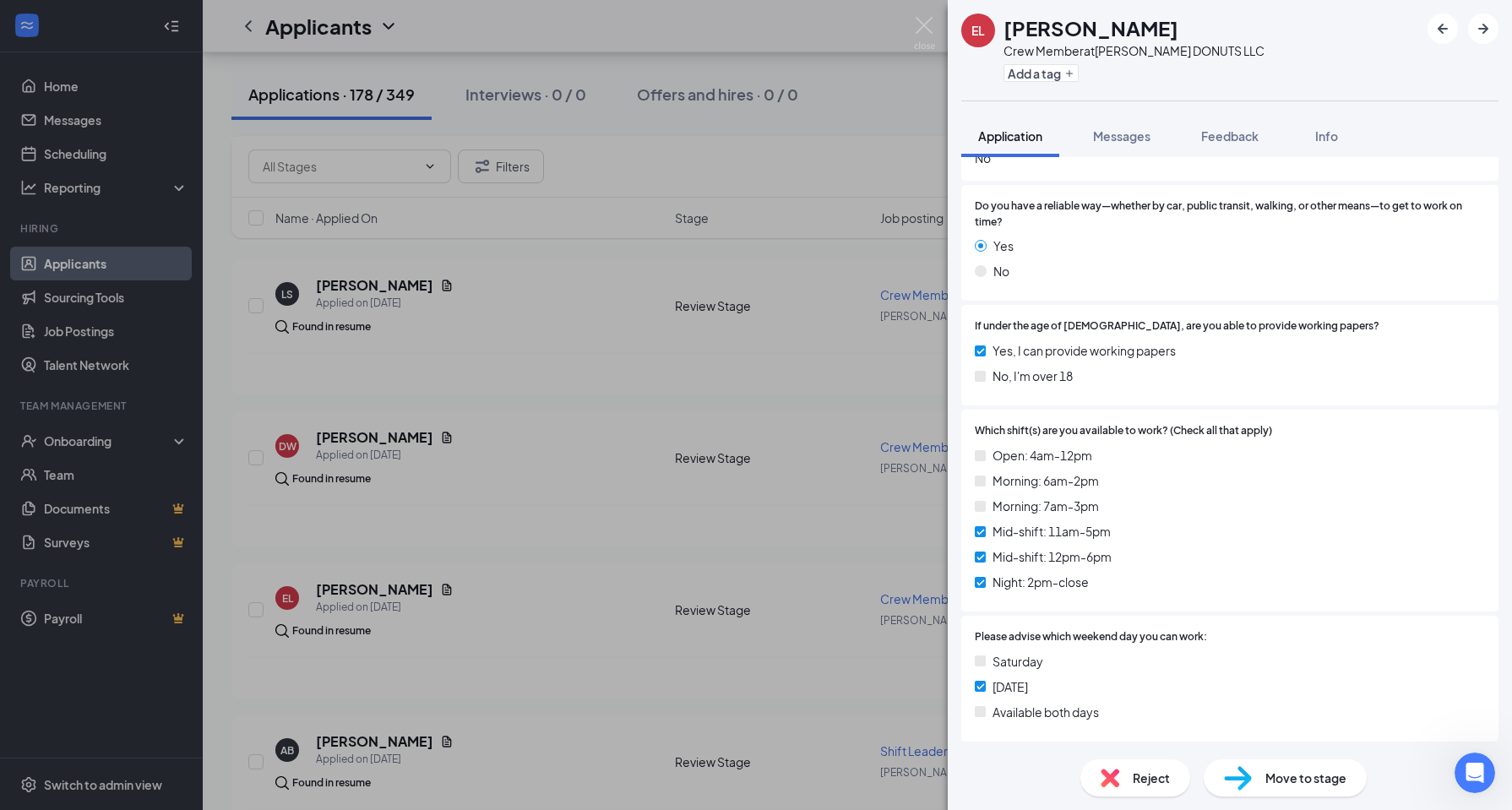
click at [862, 681] on div "EL [PERSON_NAME] Crew Member at [PERSON_NAME] DONUTS LLC Add a tag Application …" at bounding box center [756, 405] width 1512 height 810
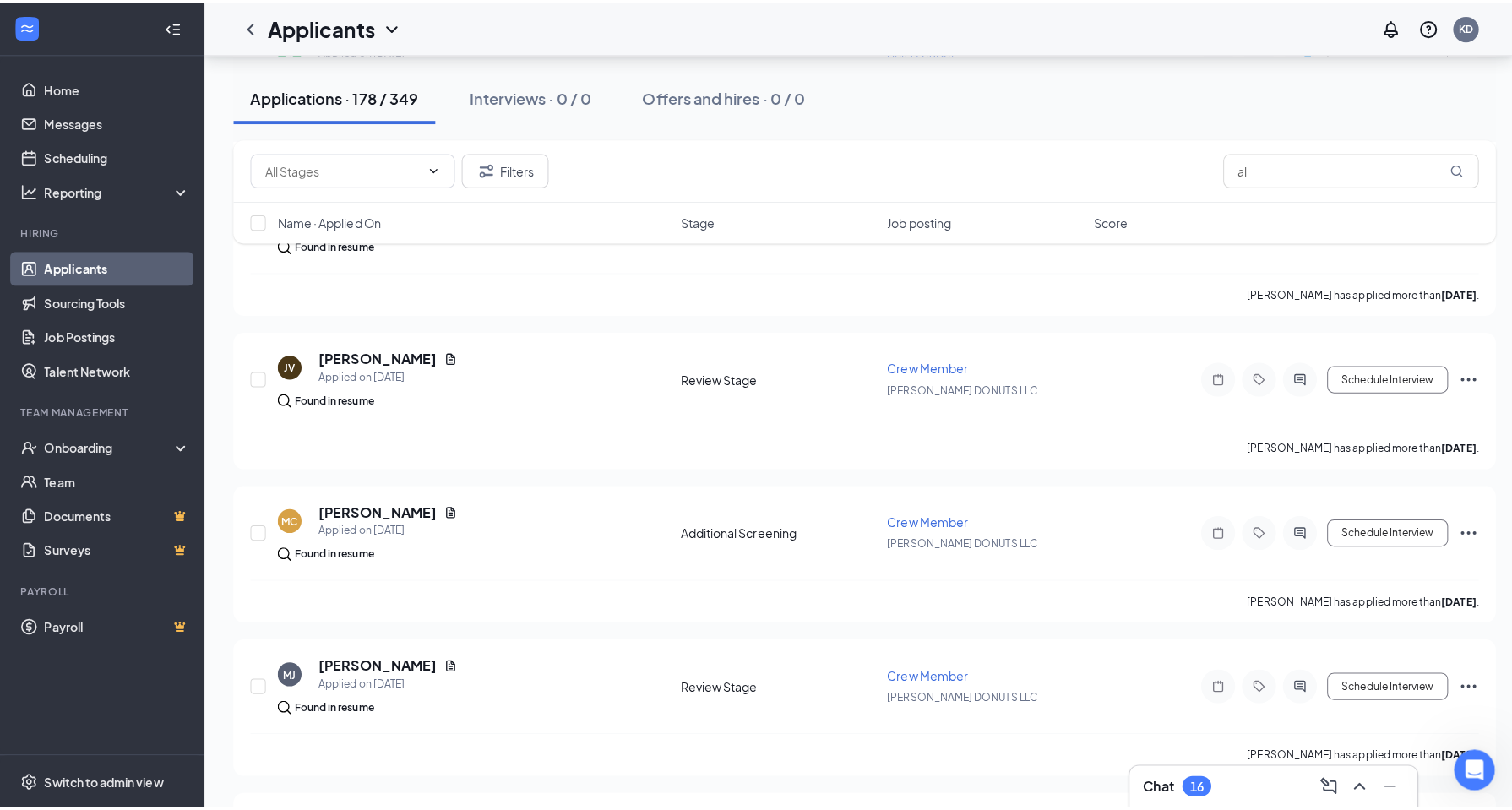
scroll to position [3463, 0]
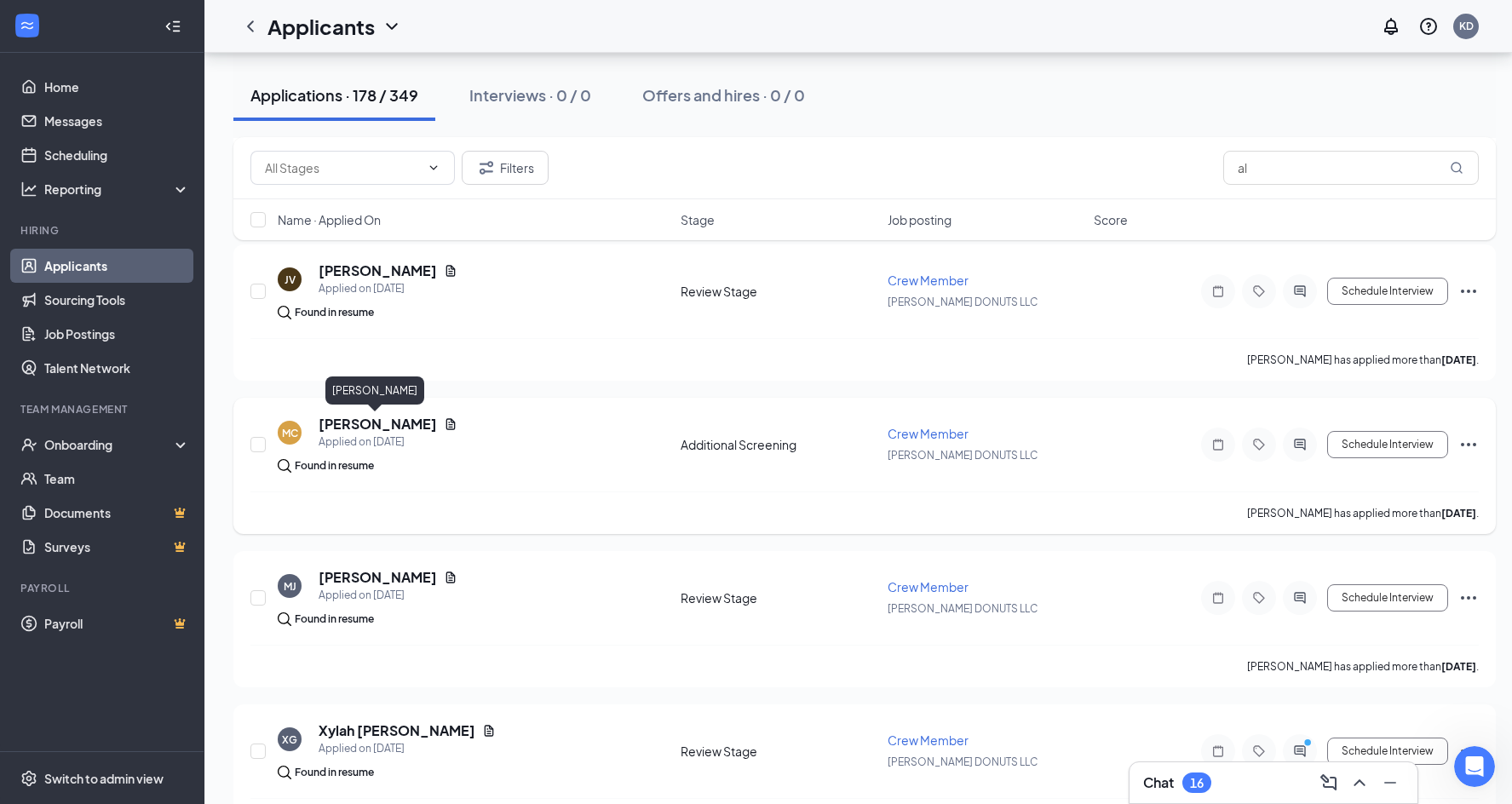
click at [357, 421] on h5 "[PERSON_NAME]" at bounding box center [377, 424] width 118 height 19
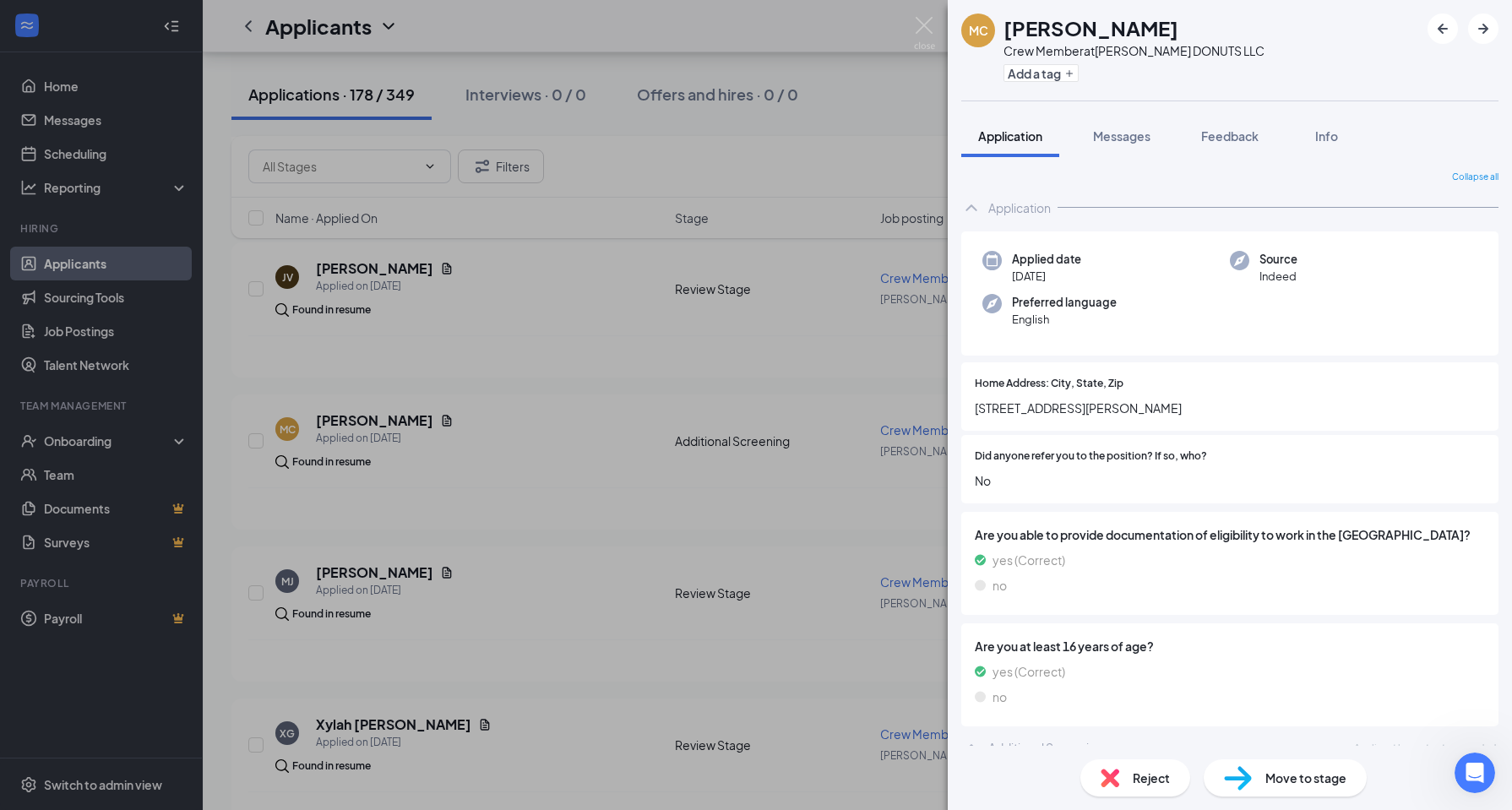
click at [603, 623] on div "MC [PERSON_NAME] Crew Member at [PERSON_NAME] DONUTS LLC Add a tag Application …" at bounding box center [756, 405] width 1512 height 810
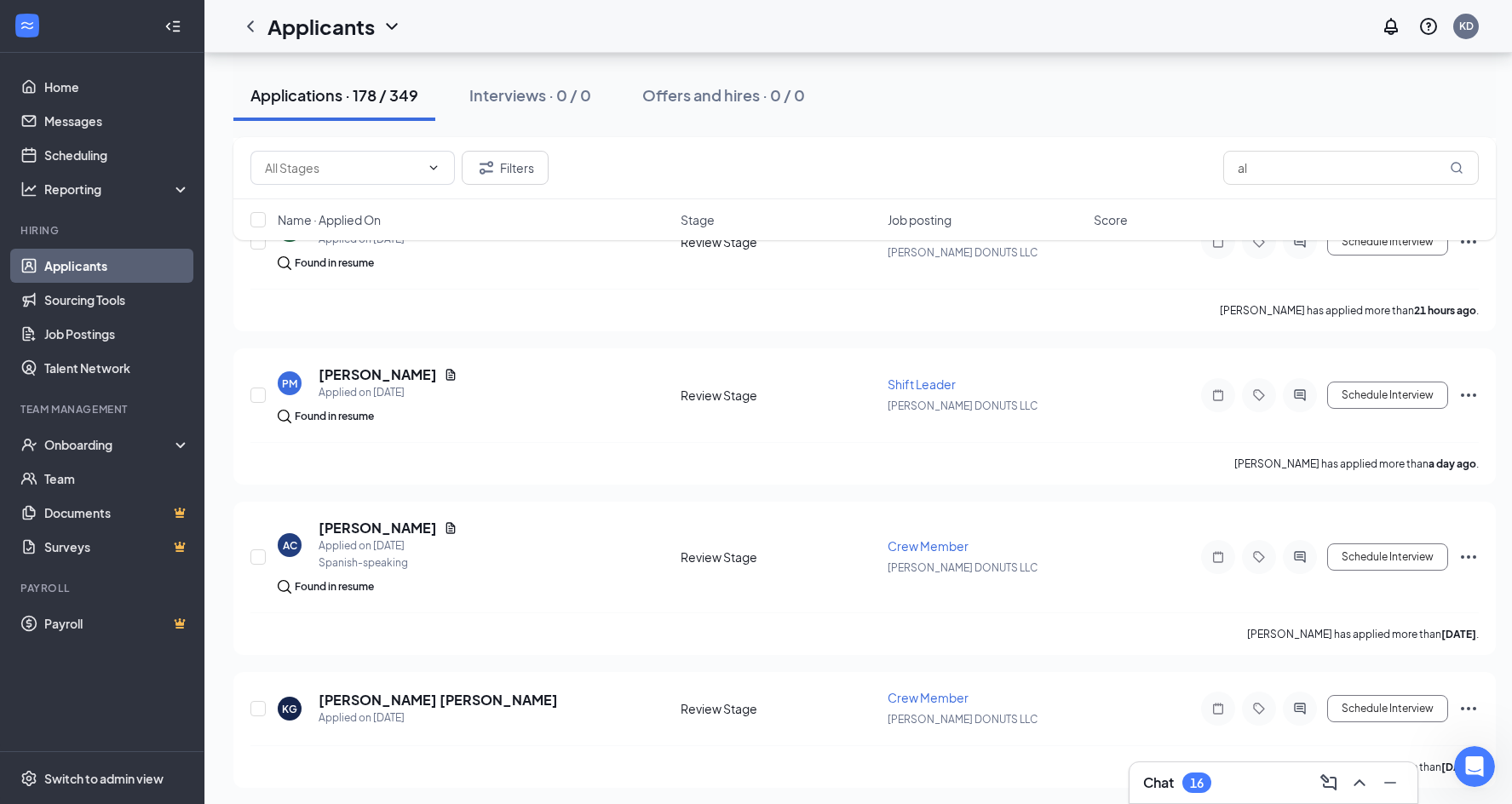
scroll to position [736, 0]
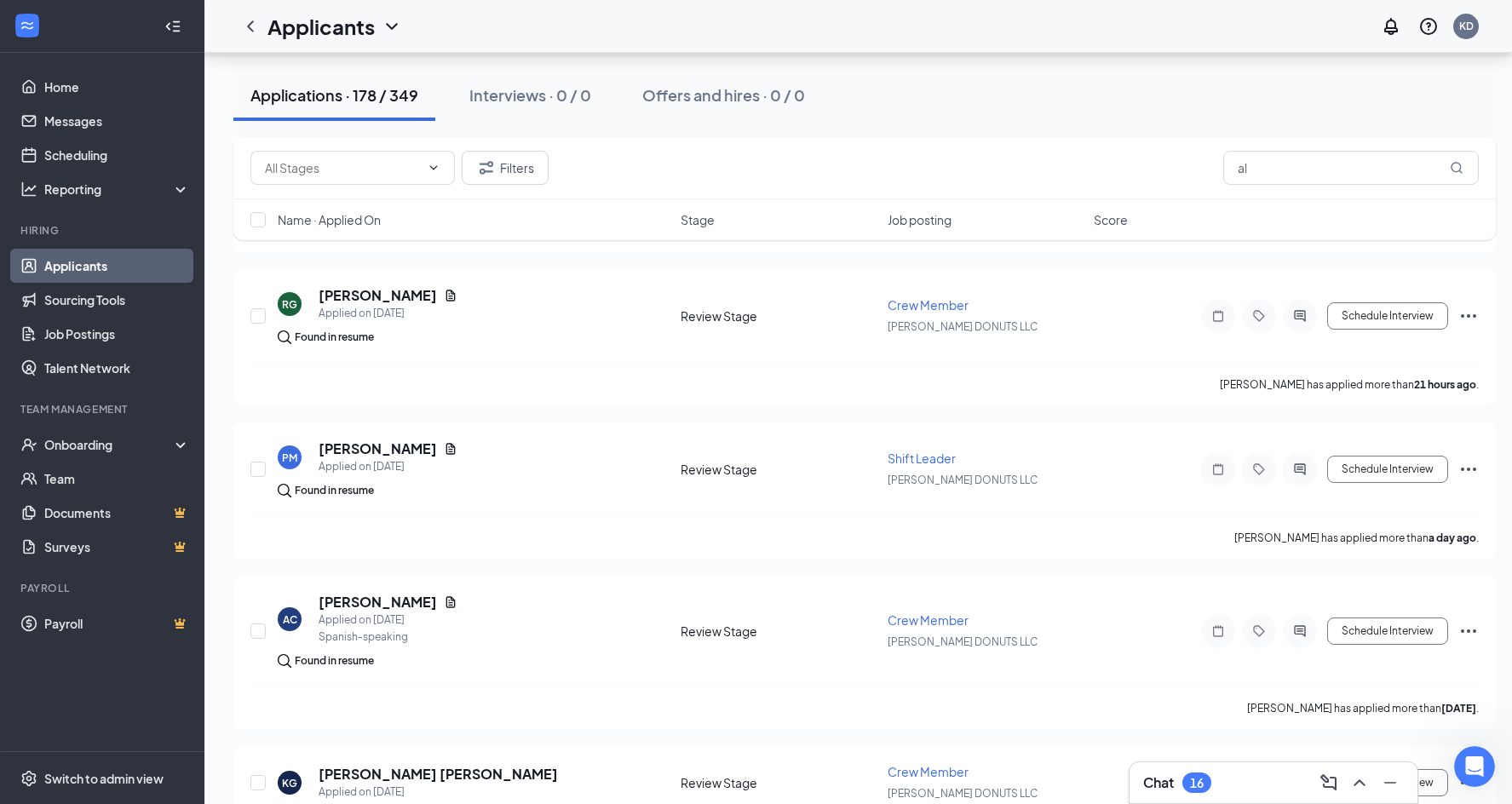
click at [111, 262] on link "Applicants" at bounding box center [117, 266] width 146 height 34
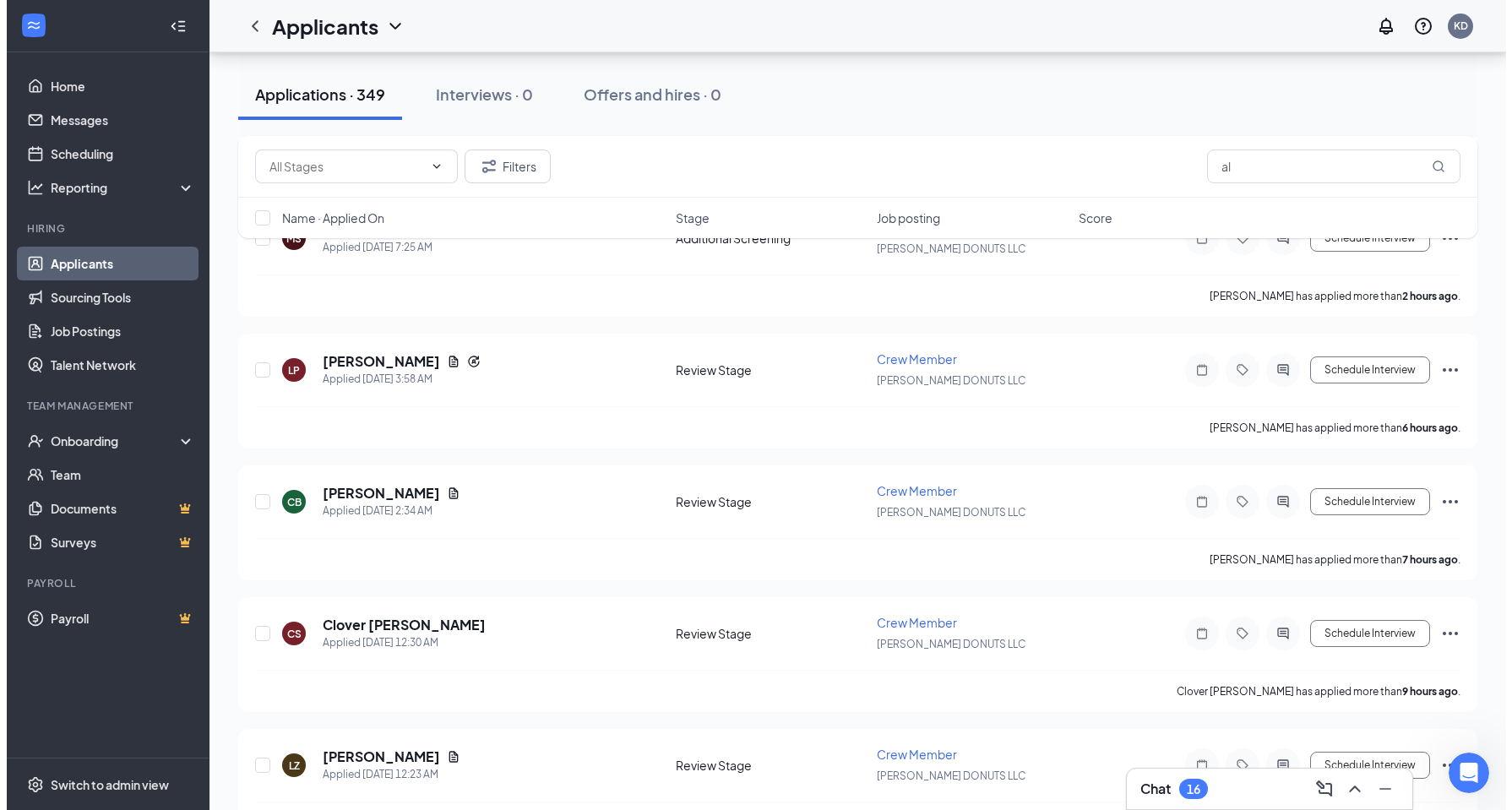
scroll to position [422, 0]
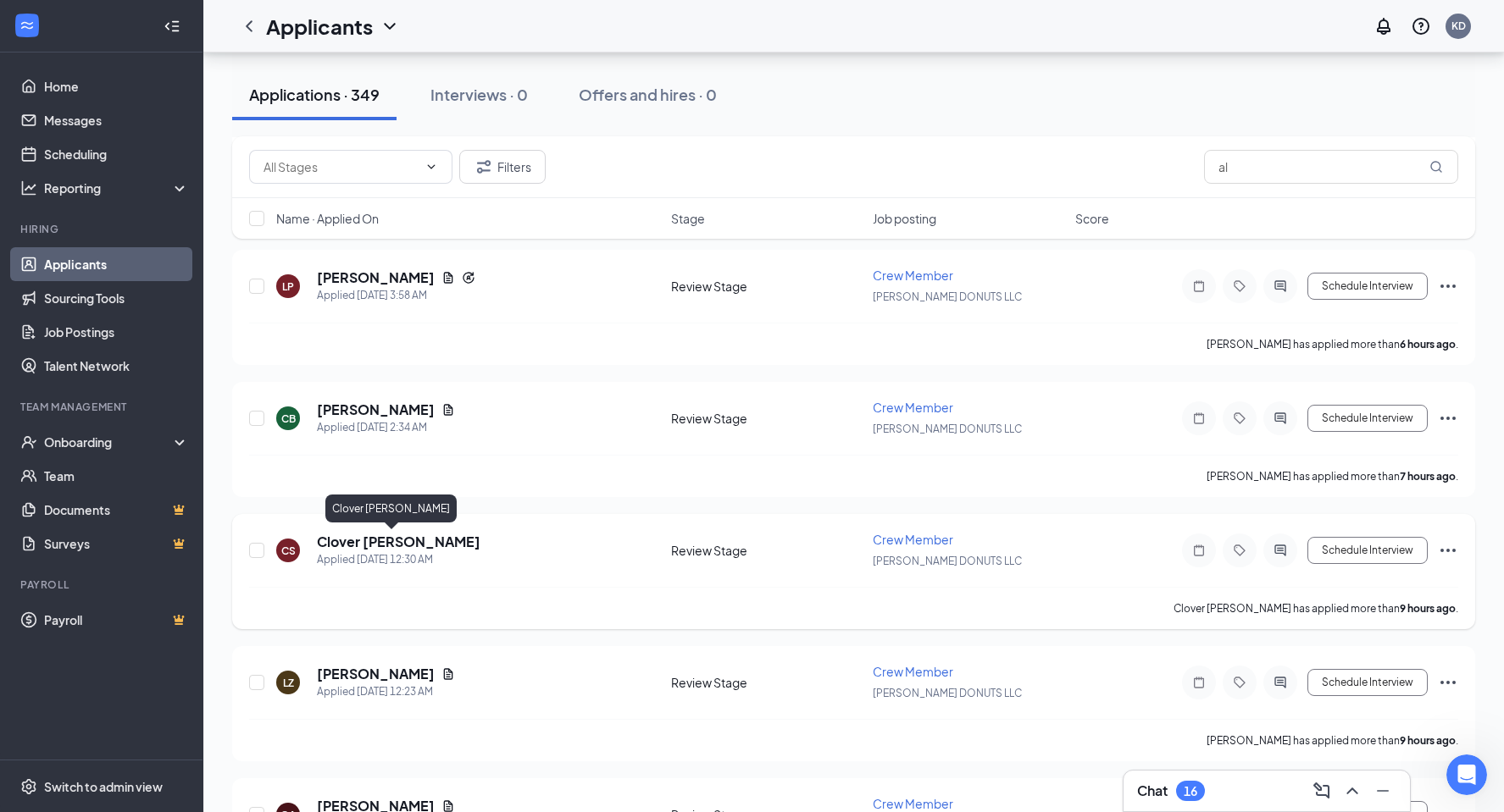
click at [371, 547] on h5 "Clover [PERSON_NAME]" at bounding box center [399, 542] width 164 height 19
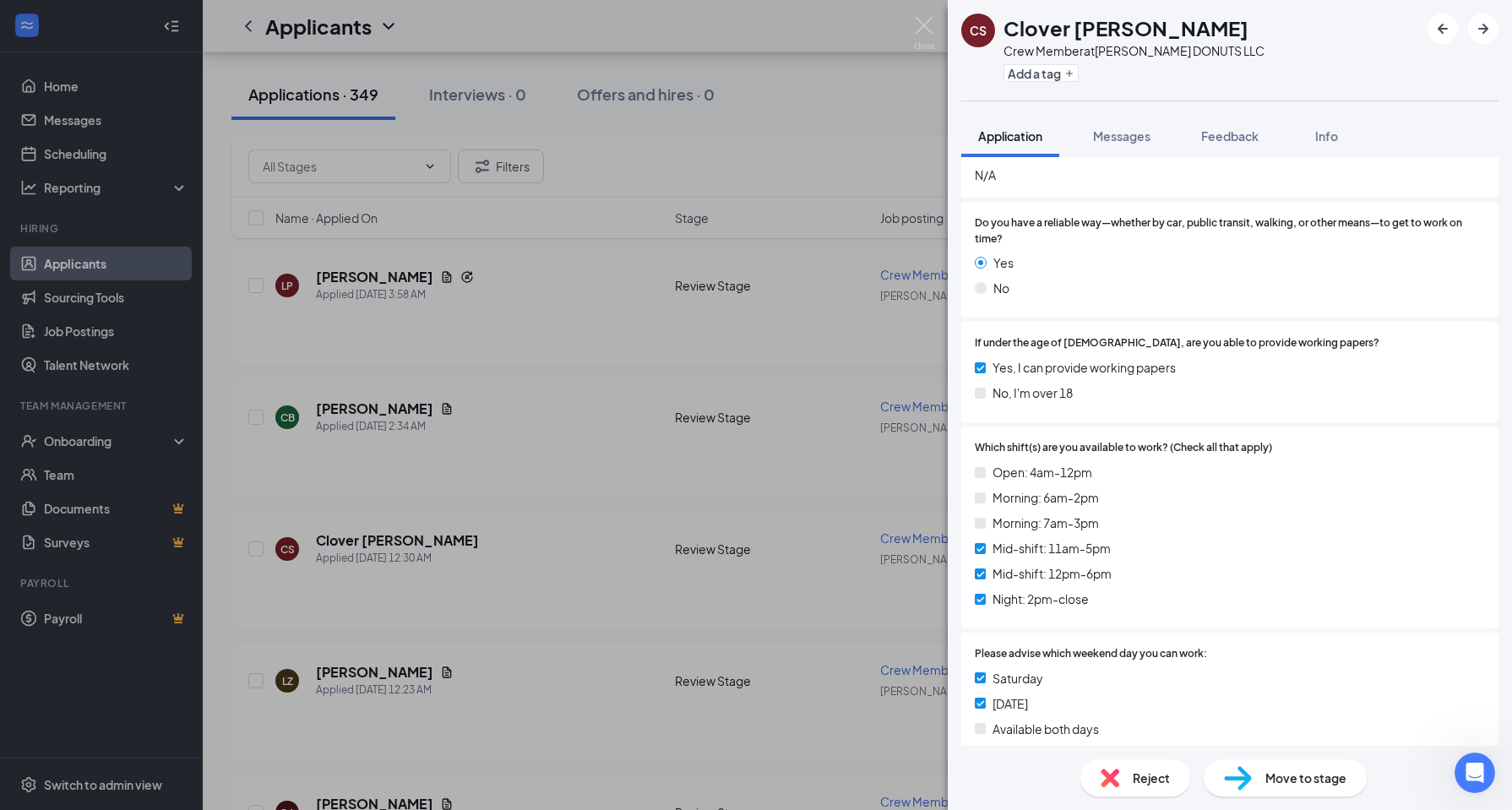
scroll to position [724, 0]
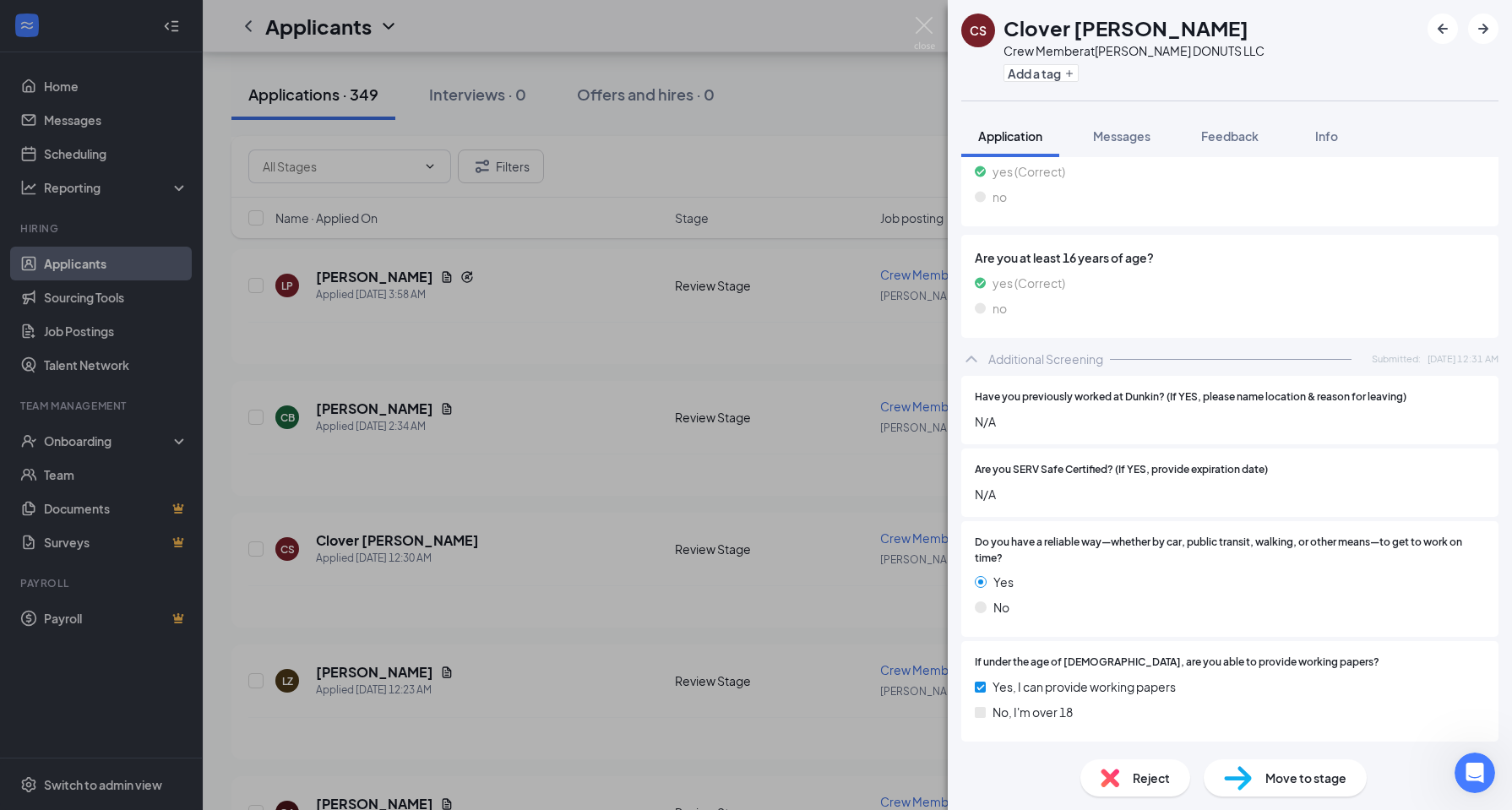
scroll to position [387, 0]
click at [530, 584] on div "CS Clover Spaulding Crew Member at KUSER DONUTS LLC Add a tag Application Messa…" at bounding box center [756, 405] width 1512 height 810
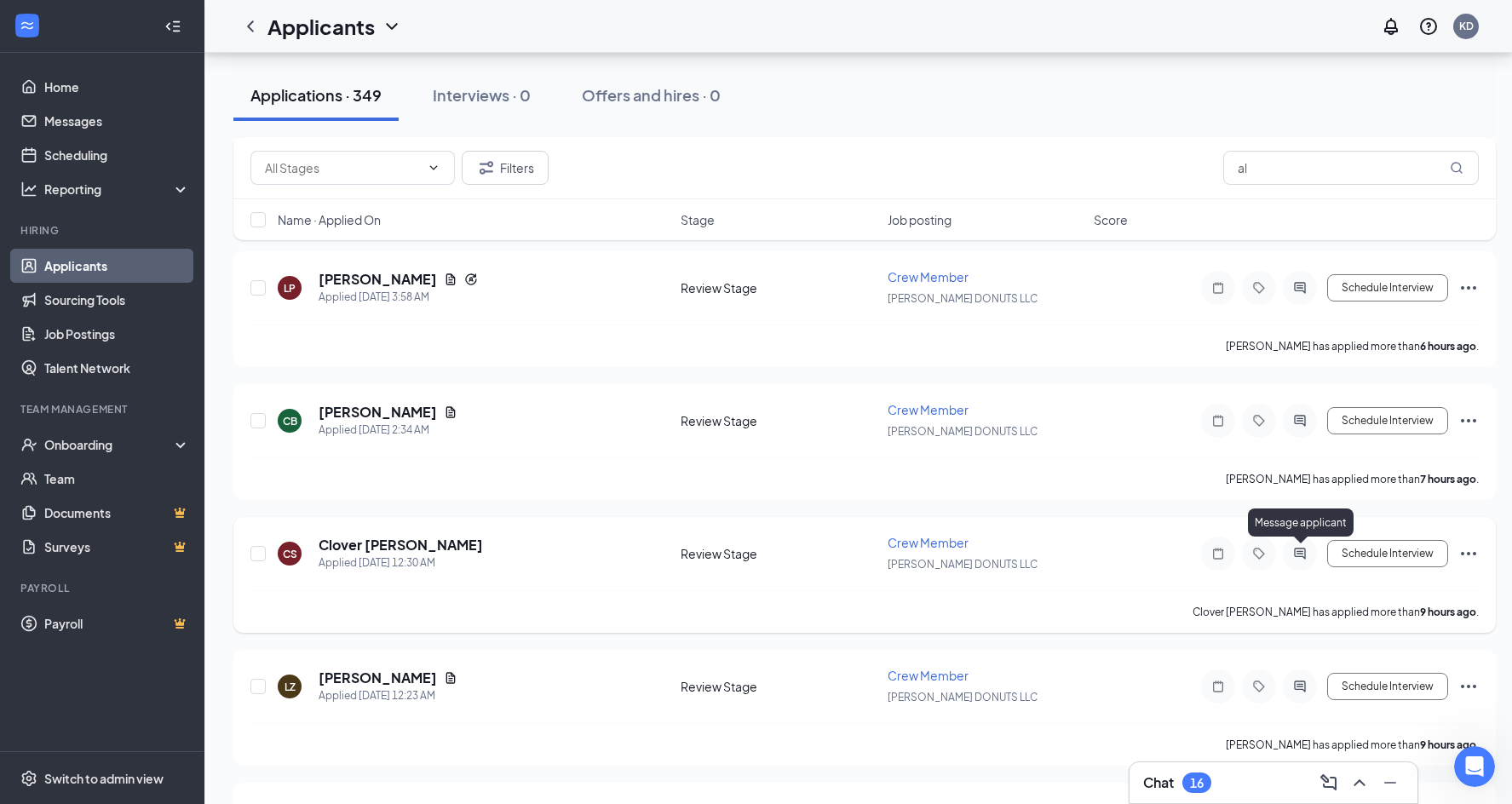
click at [1296, 560] on icon "ActiveChat" at bounding box center [1300, 554] width 21 height 14
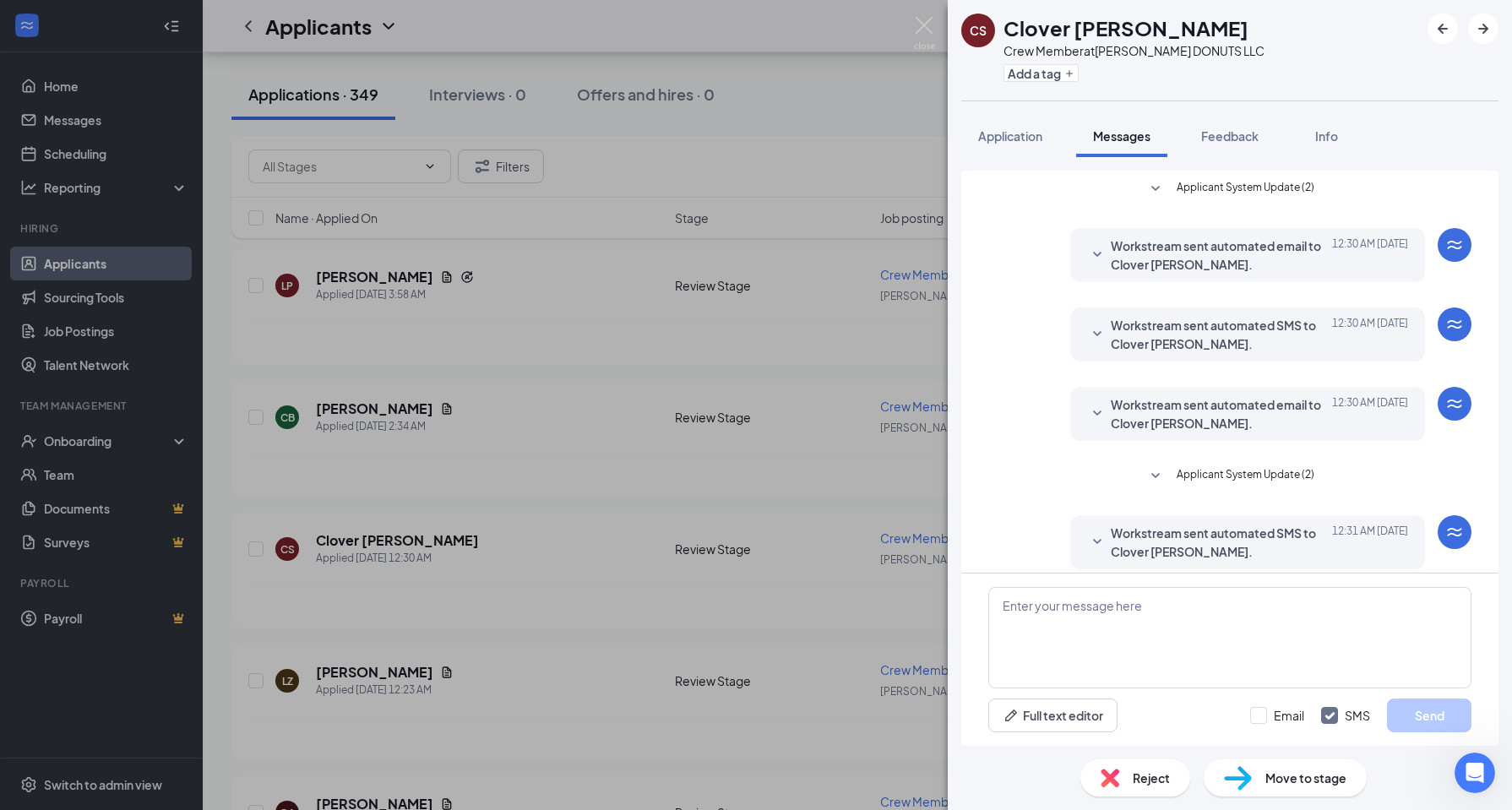
scroll to position [93, 0]
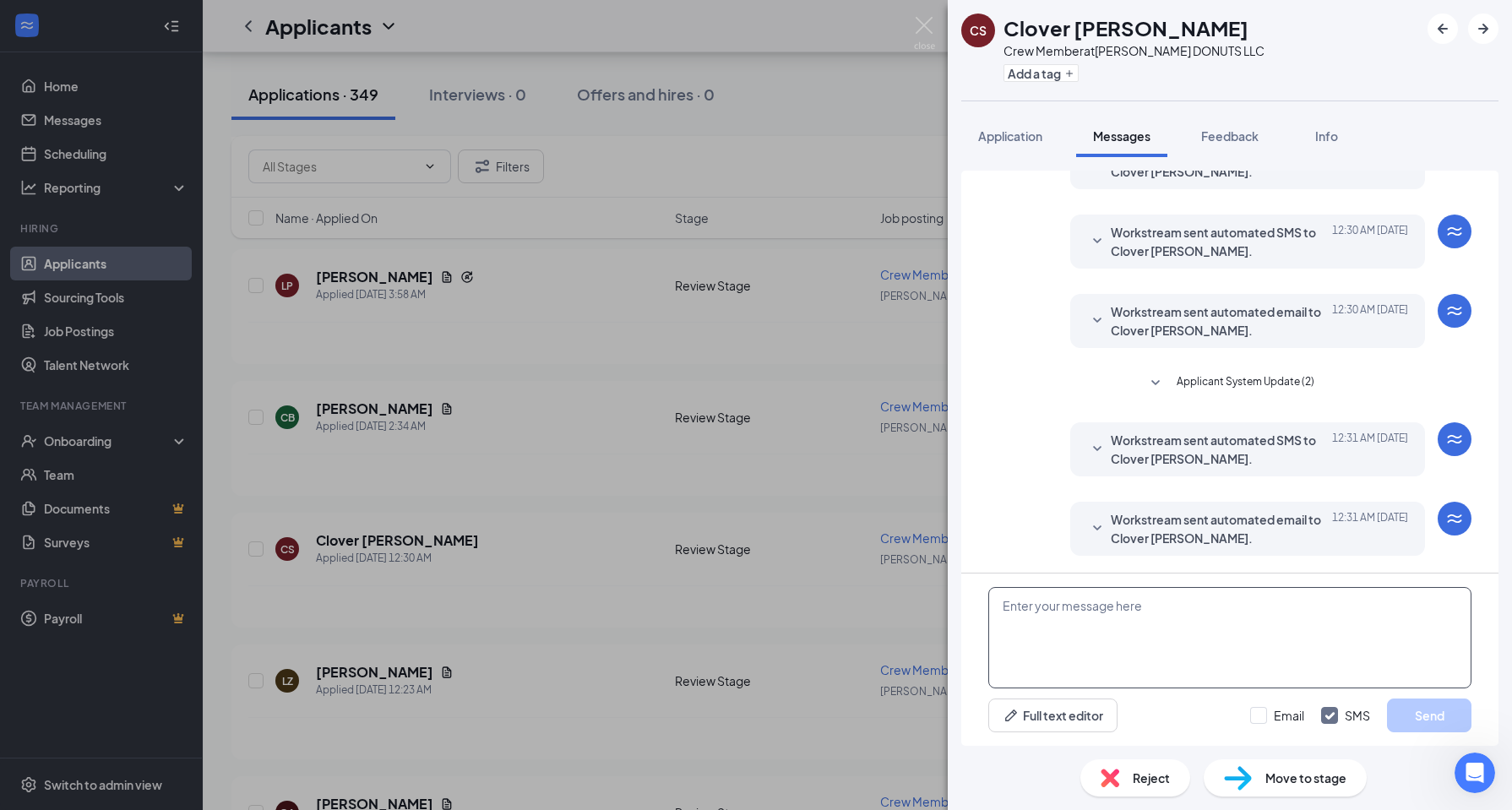
click at [1132, 637] on textarea at bounding box center [1229, 638] width 483 height 101
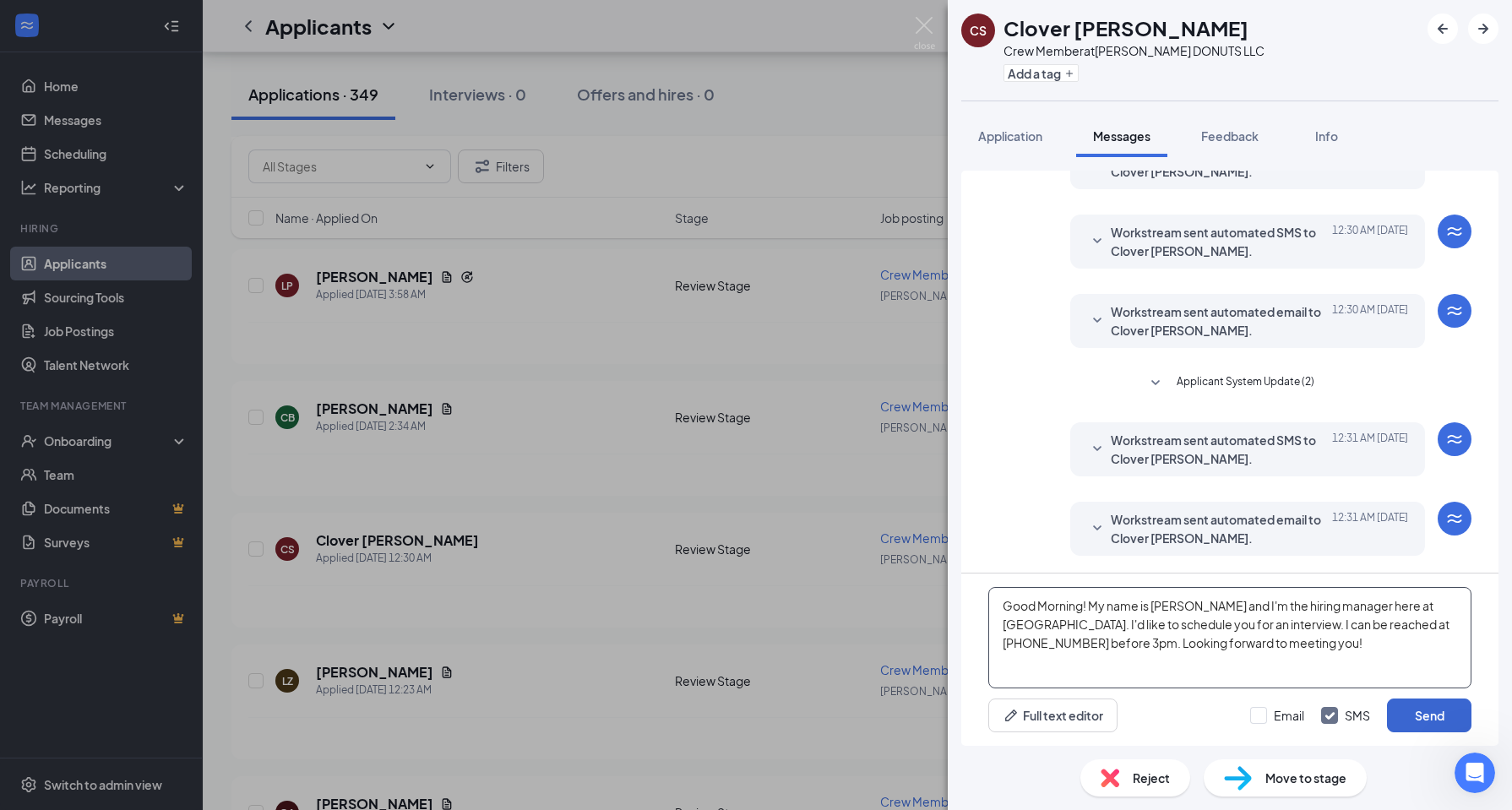
type textarea "Good Morning! My name is Shasta and I'm the hiring manager here at Dunkin. I'd …"
click at [1435, 718] on button "Send" at bounding box center [1429, 716] width 85 height 33
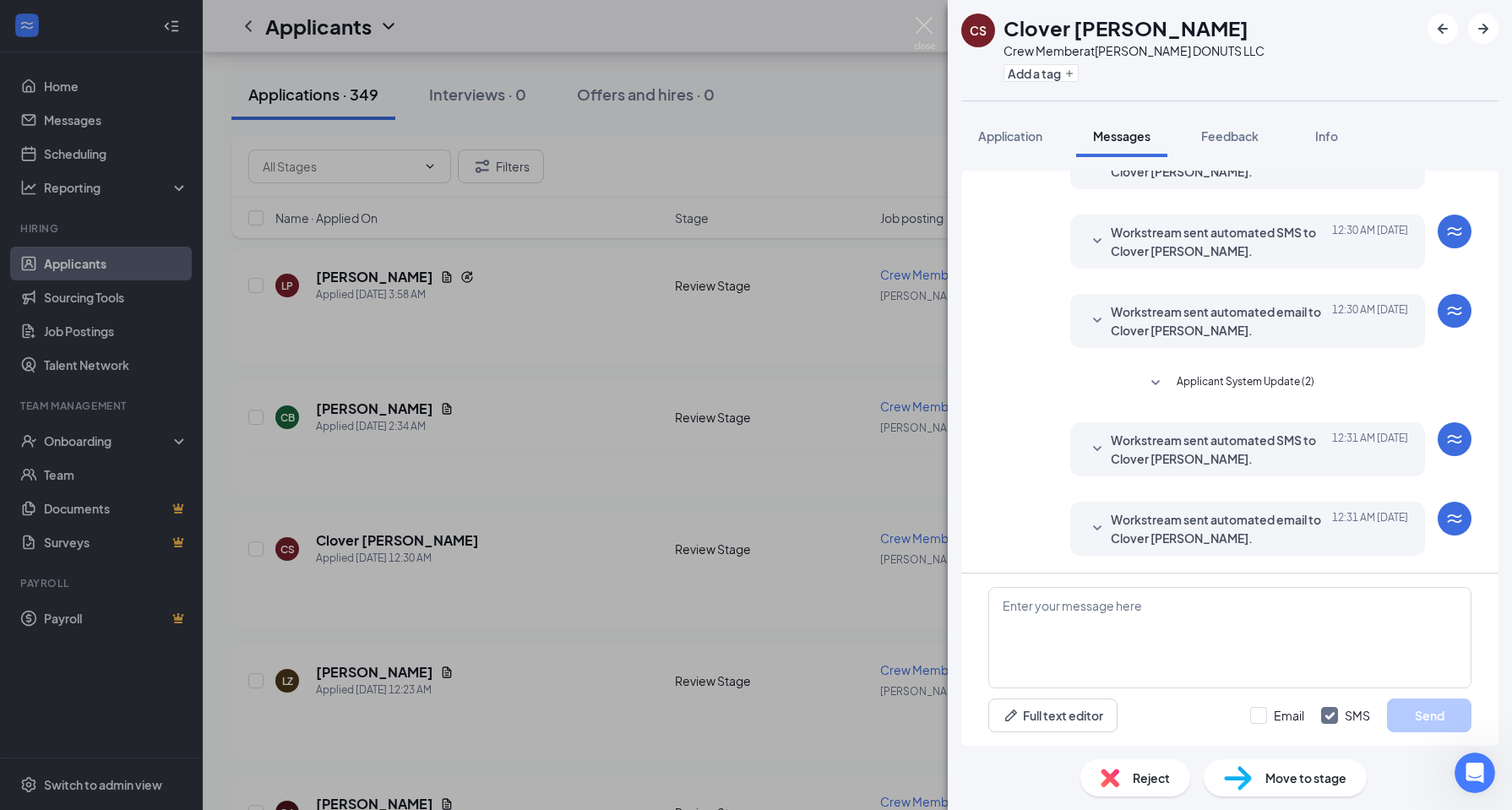
scroll to position [257, 0]
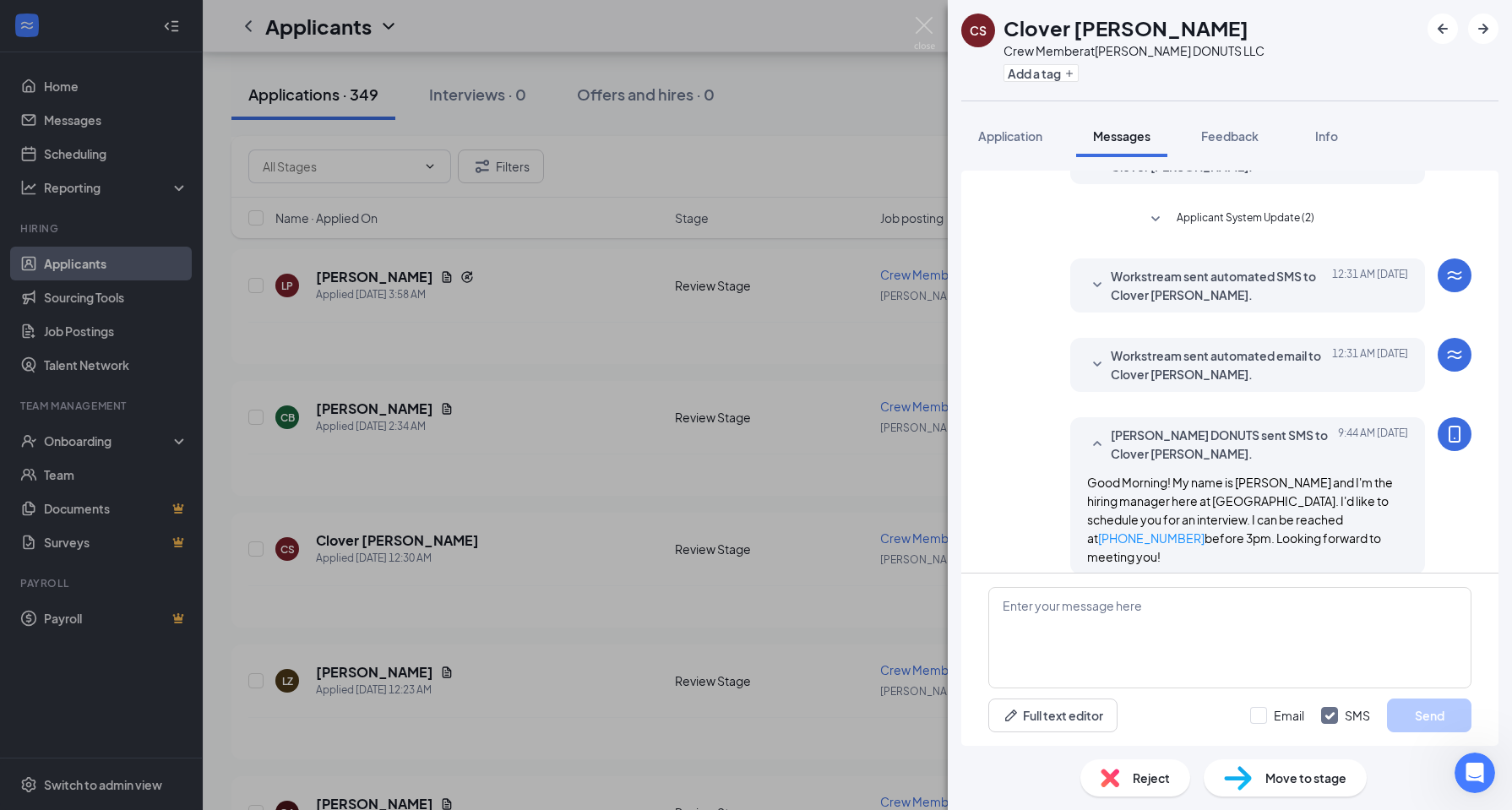
click at [546, 711] on div "CS Clover Spaulding Crew Member at KUSER DONUTS LLC Add a tag Application Messa…" at bounding box center [756, 405] width 1512 height 810
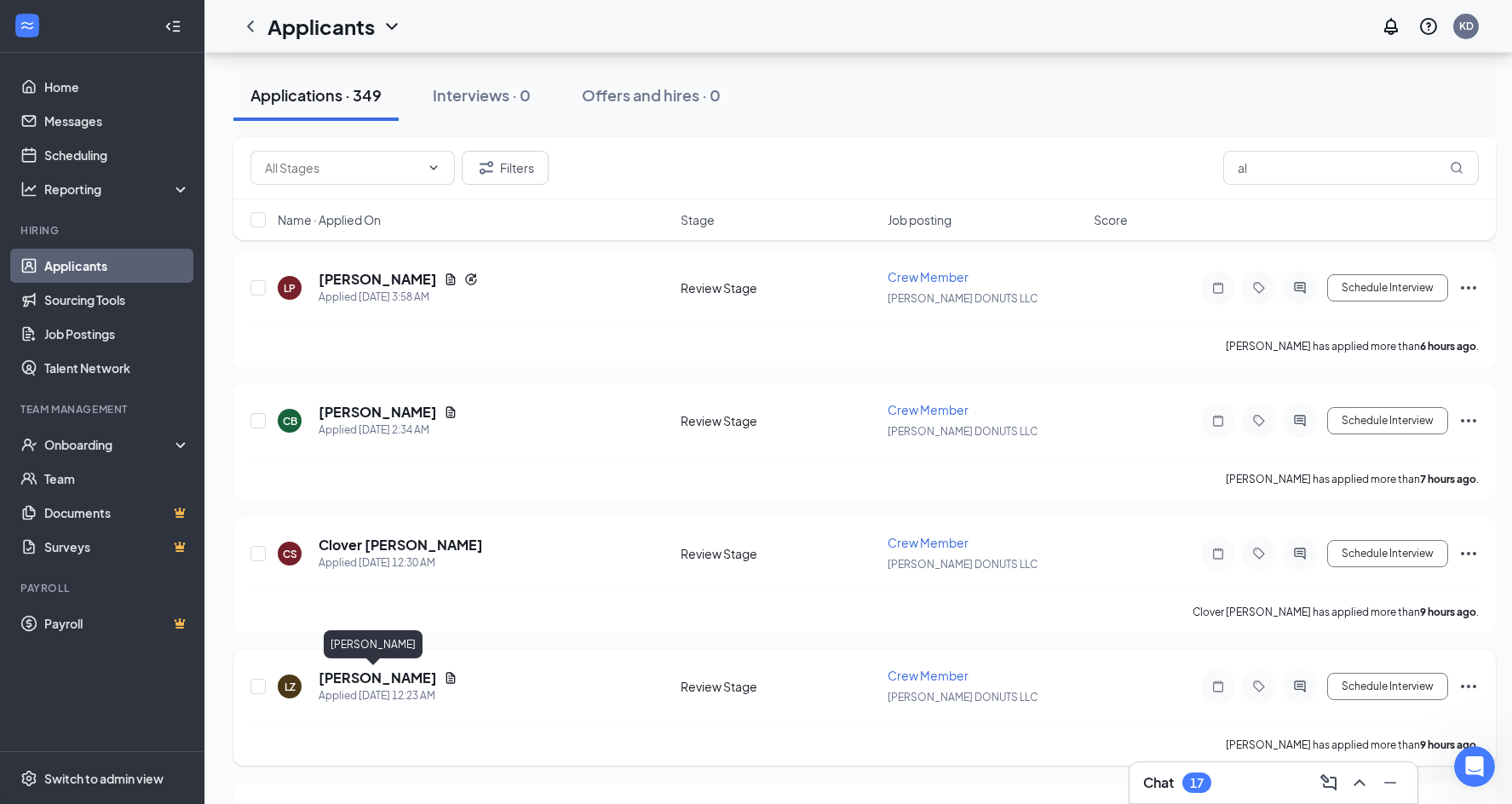
click at [361, 680] on h5 "[PERSON_NAME]" at bounding box center [377, 678] width 118 height 19
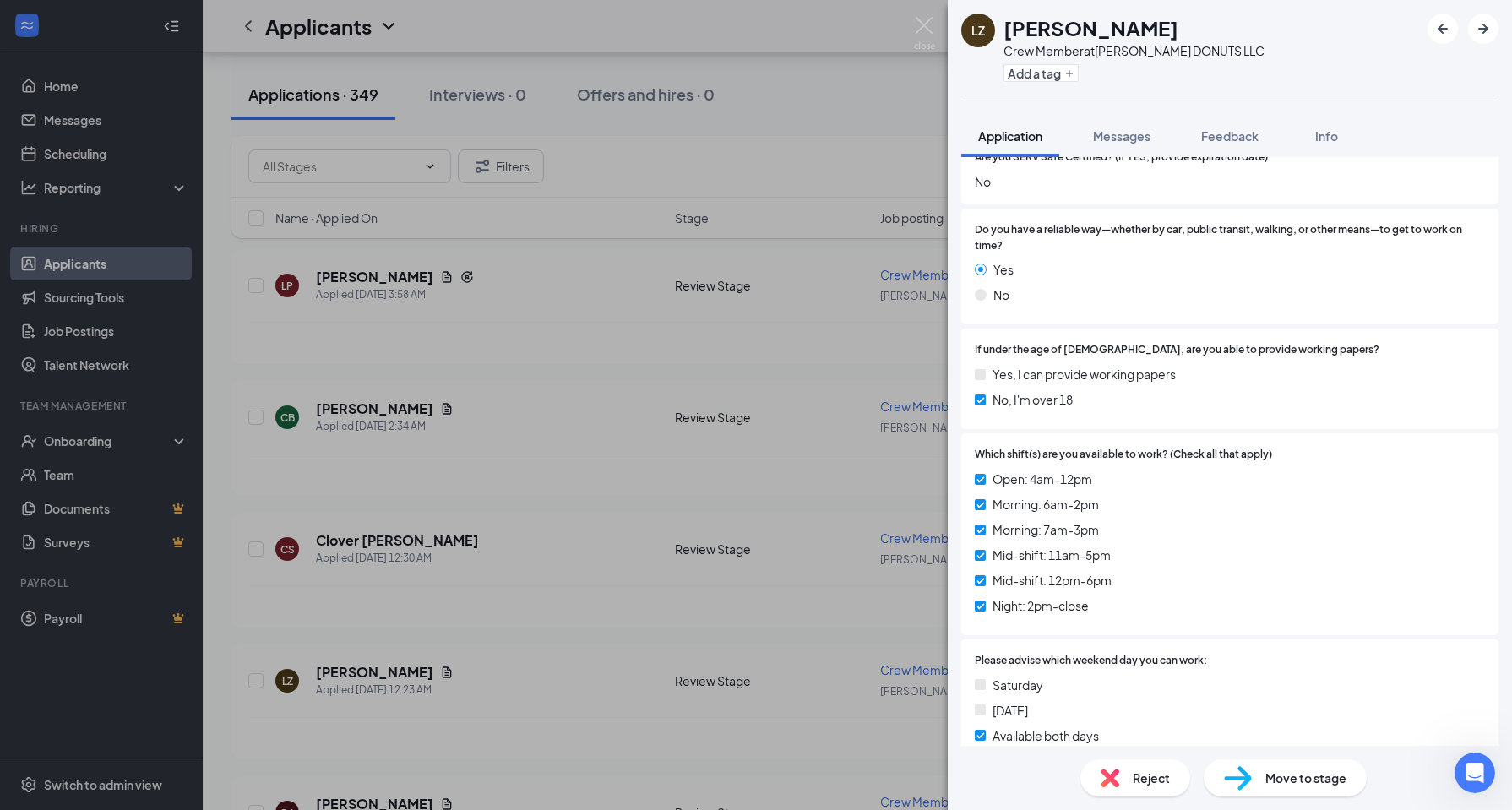
scroll to position [724, 0]
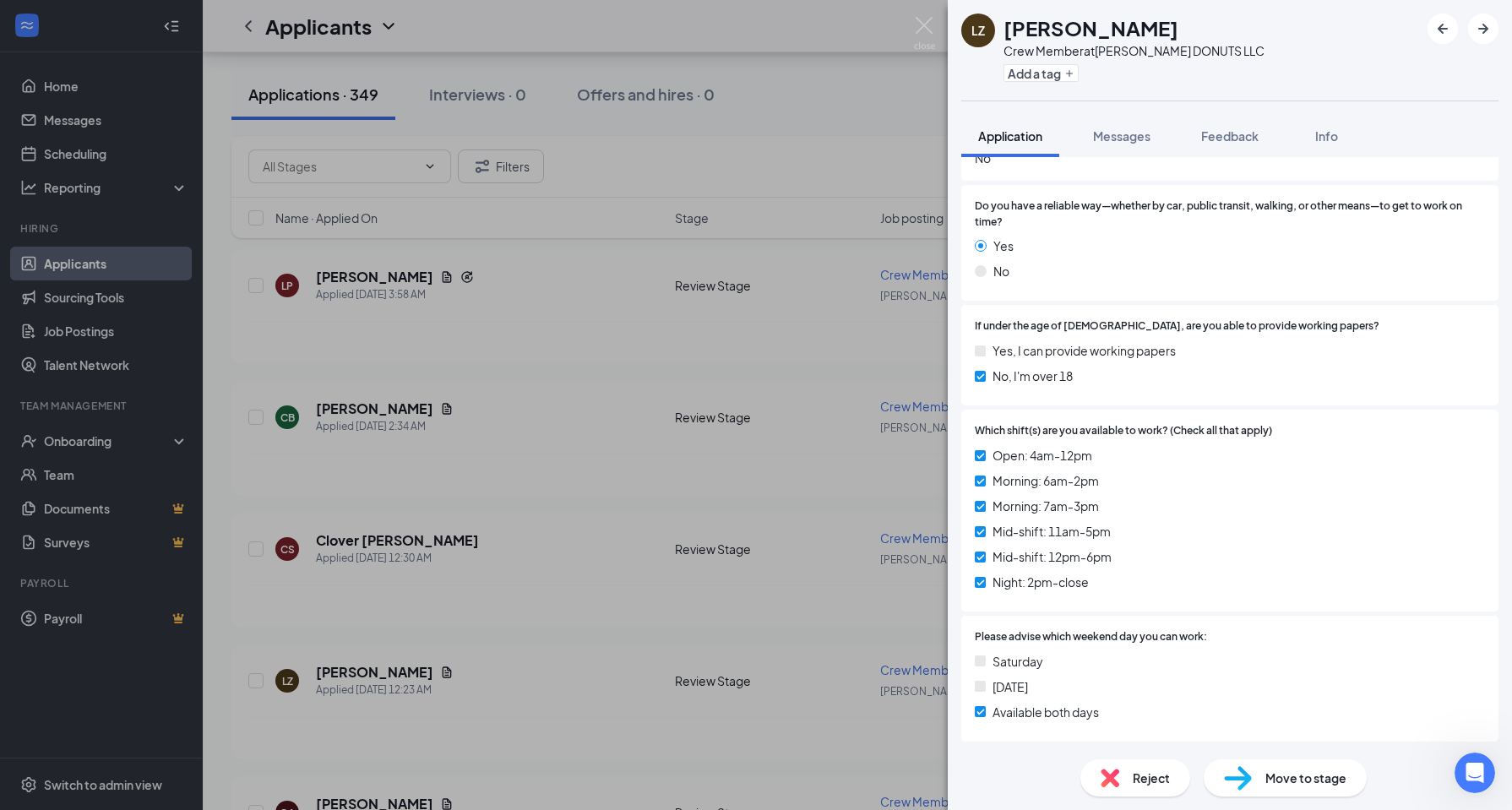
click at [603, 671] on div "LZ Linda Zeedan Crew Member at KUSER DONUTS LLC Add a tag Application Messages …" at bounding box center [756, 405] width 1512 height 810
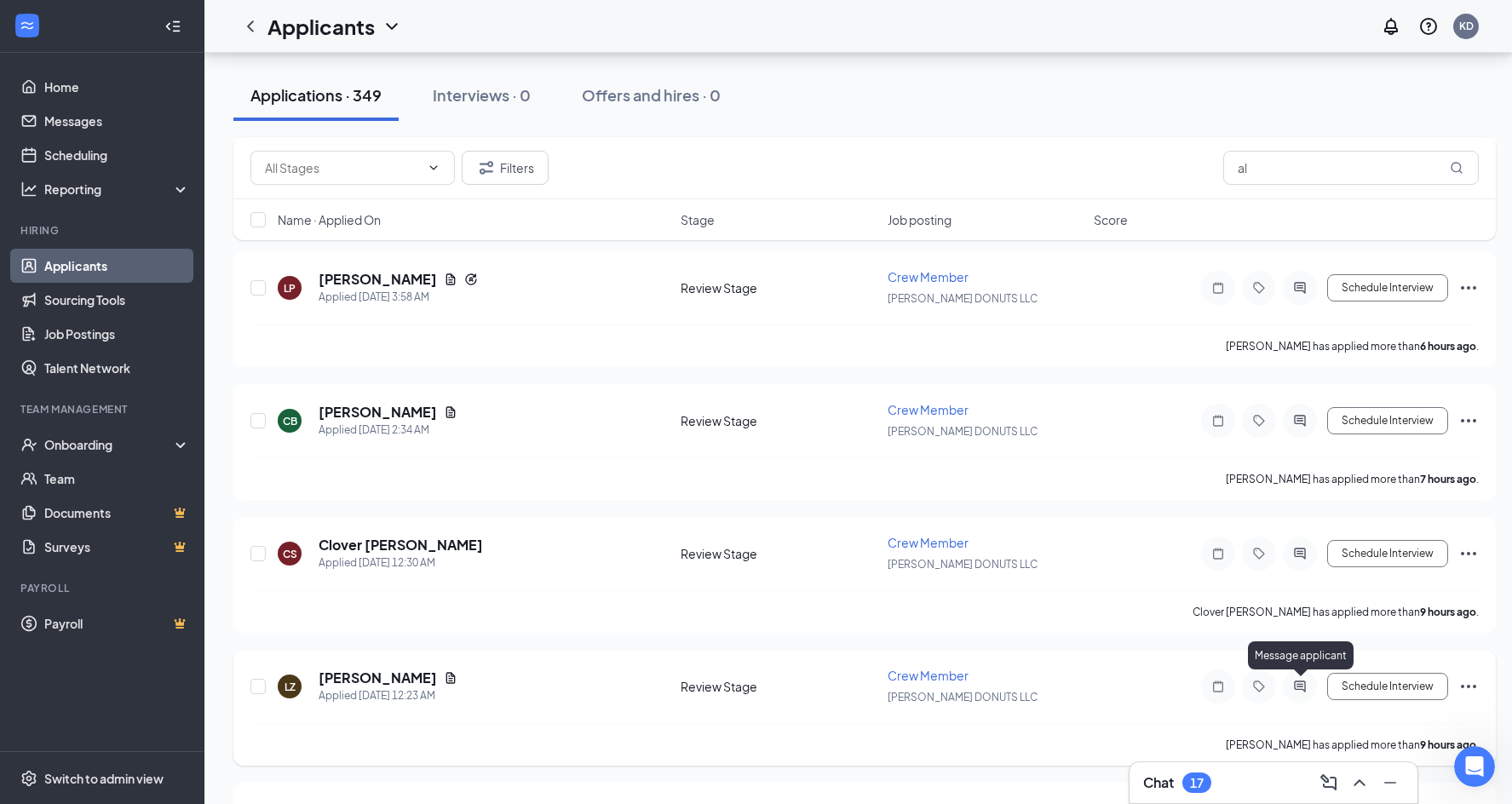
click at [1306, 691] on icon "ActiveChat" at bounding box center [1300, 687] width 21 height 14
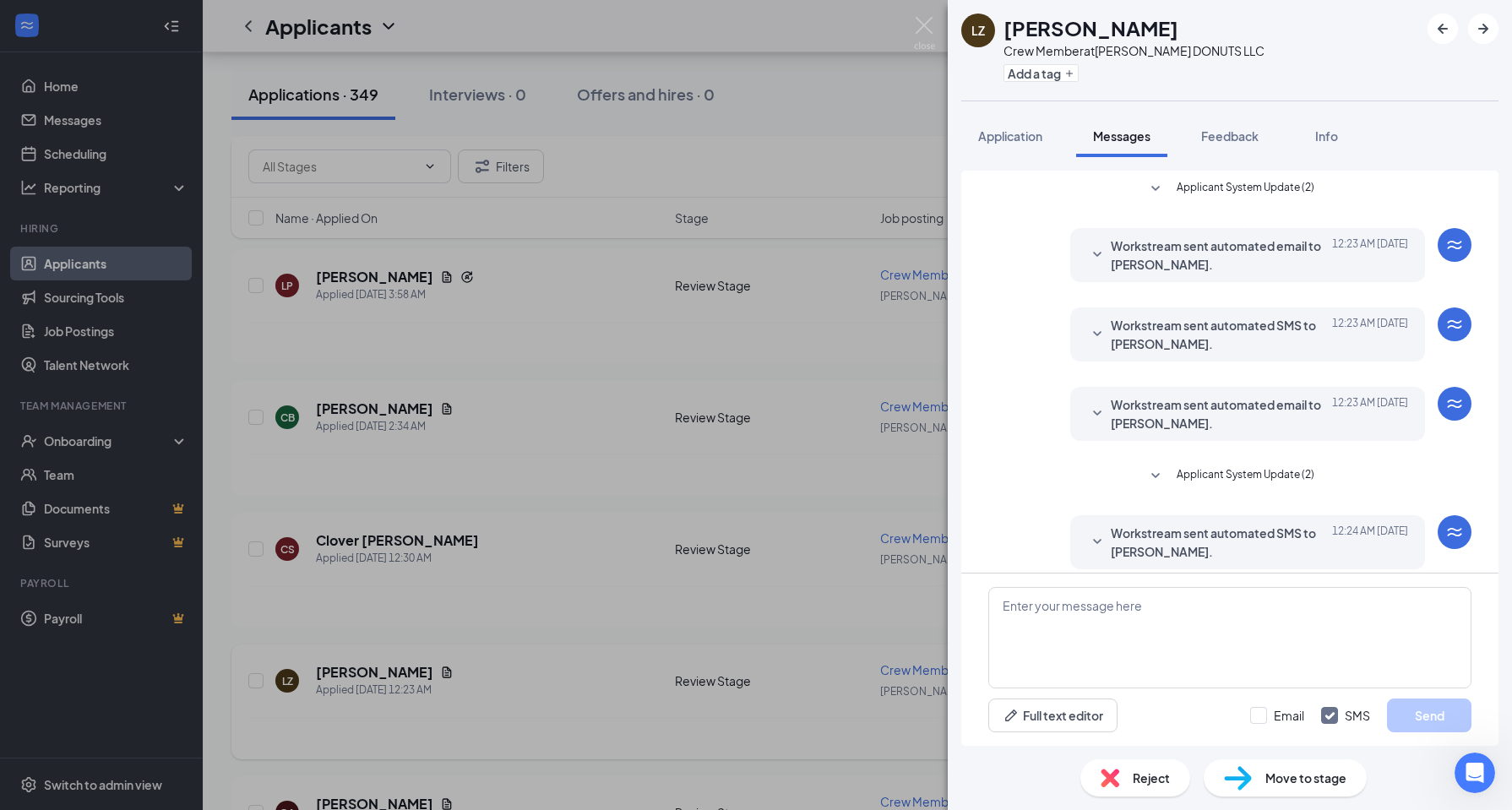
scroll to position [93, 0]
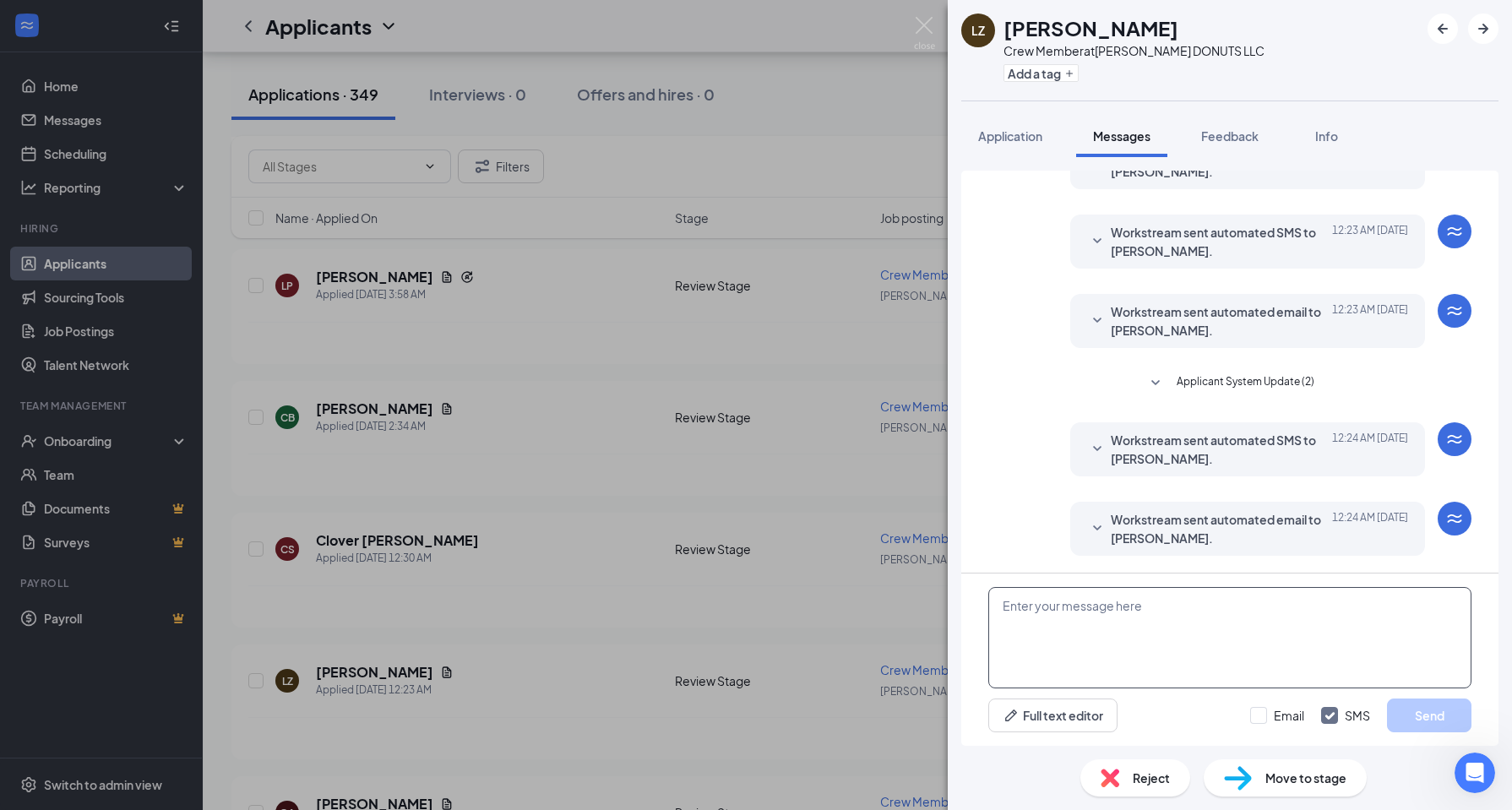
click at [1290, 655] on textarea at bounding box center [1229, 638] width 483 height 101
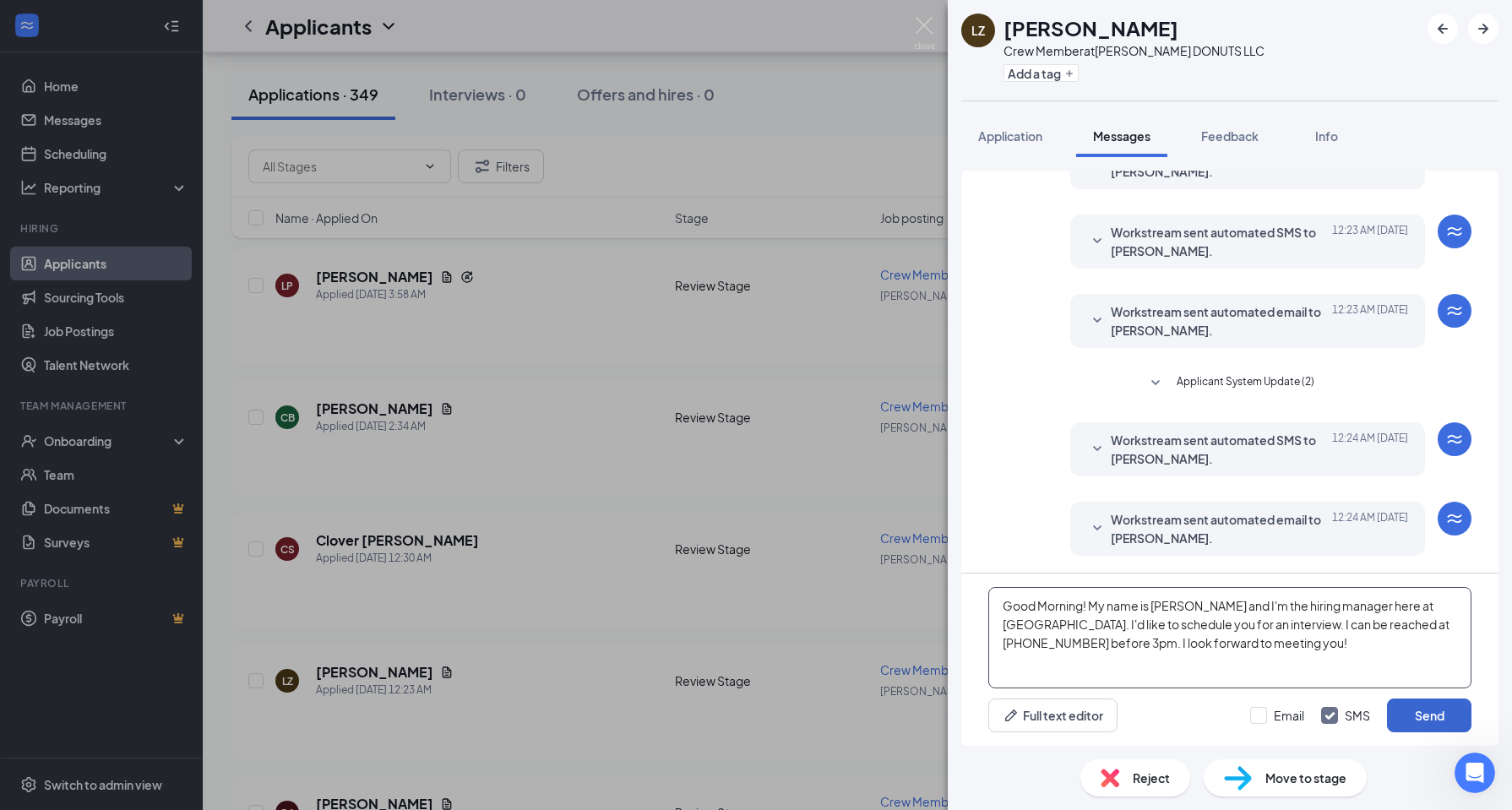
type textarea "Good Morning! My name is Shasta and I'm the hiring manager here at Dunkin. I'd …"
click at [1428, 713] on button "Send" at bounding box center [1429, 716] width 85 height 33
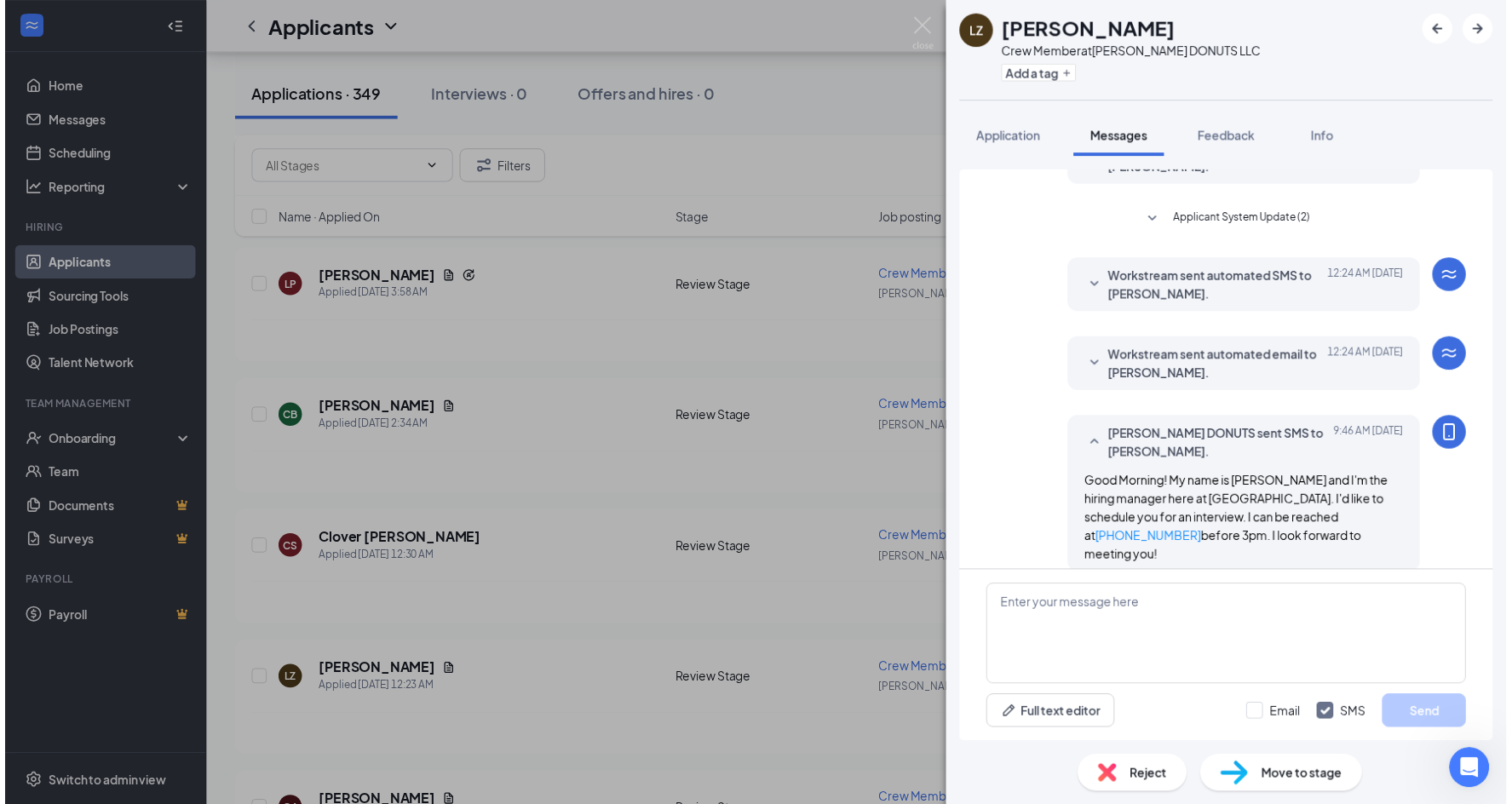
scroll to position [259, 0]
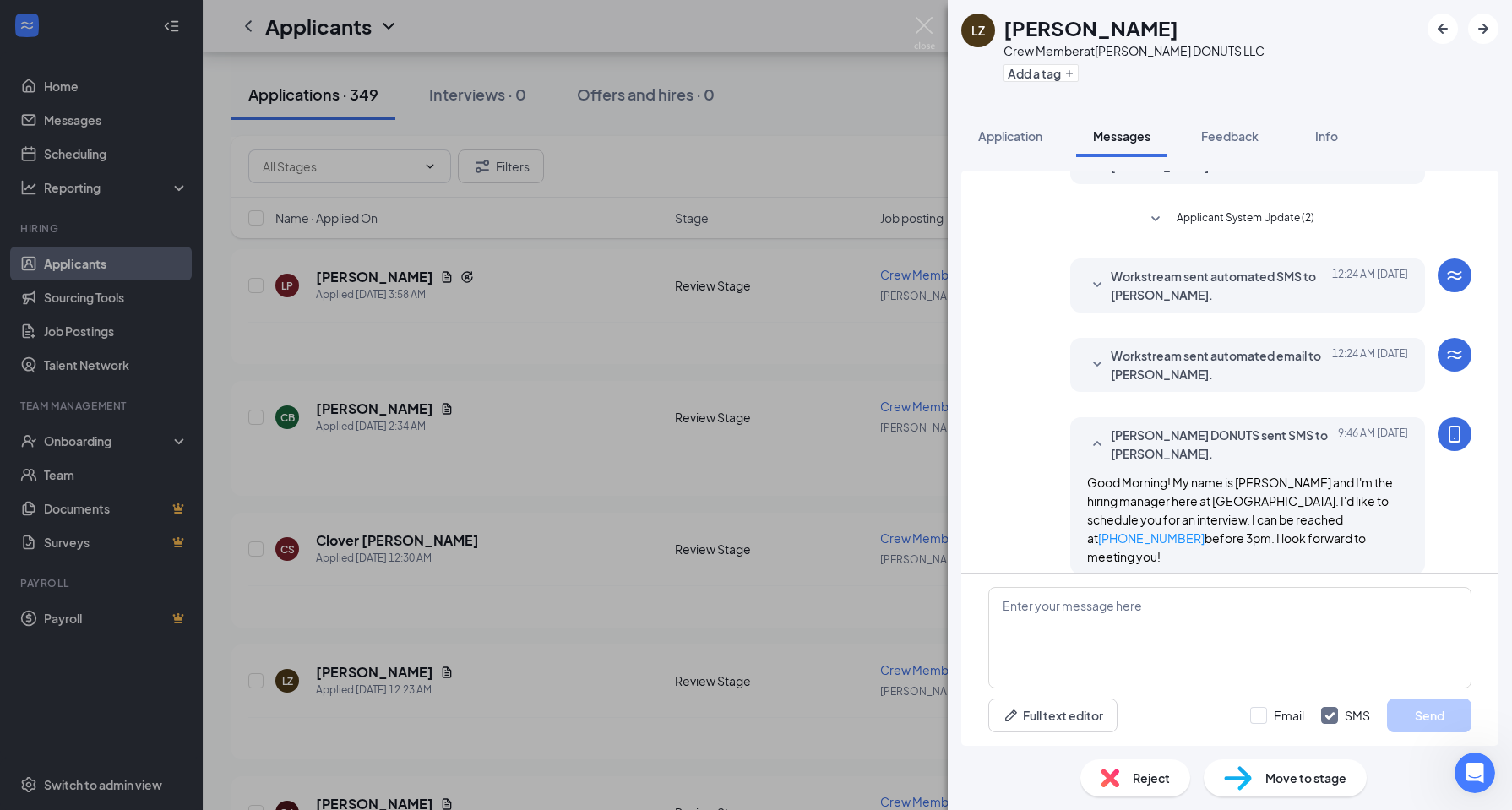
click at [596, 687] on div "LZ Linda Zeedan Crew Member at KUSER DONUTS LLC Add a tag Application Messages …" at bounding box center [756, 405] width 1512 height 810
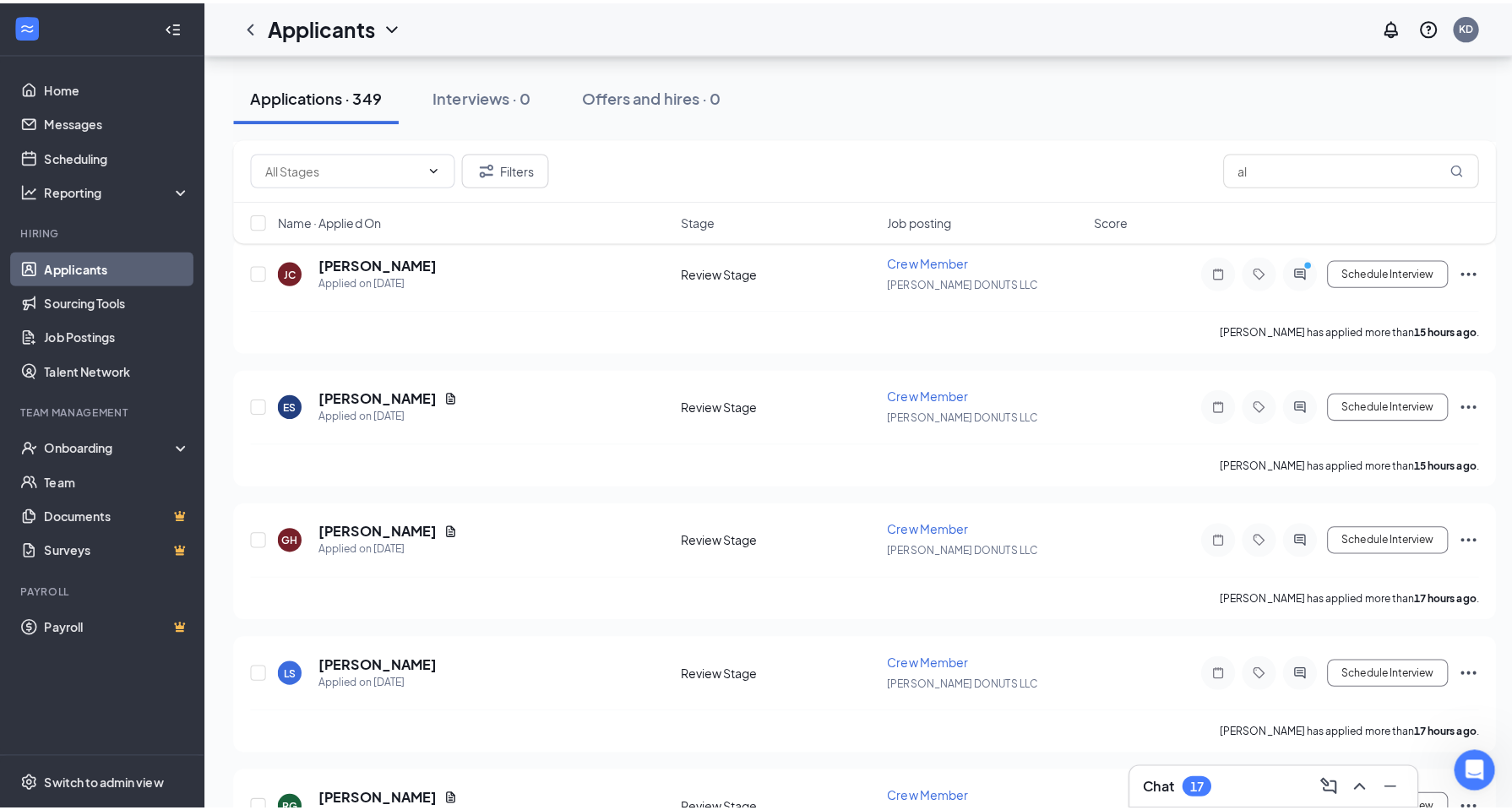
scroll to position [1183, 0]
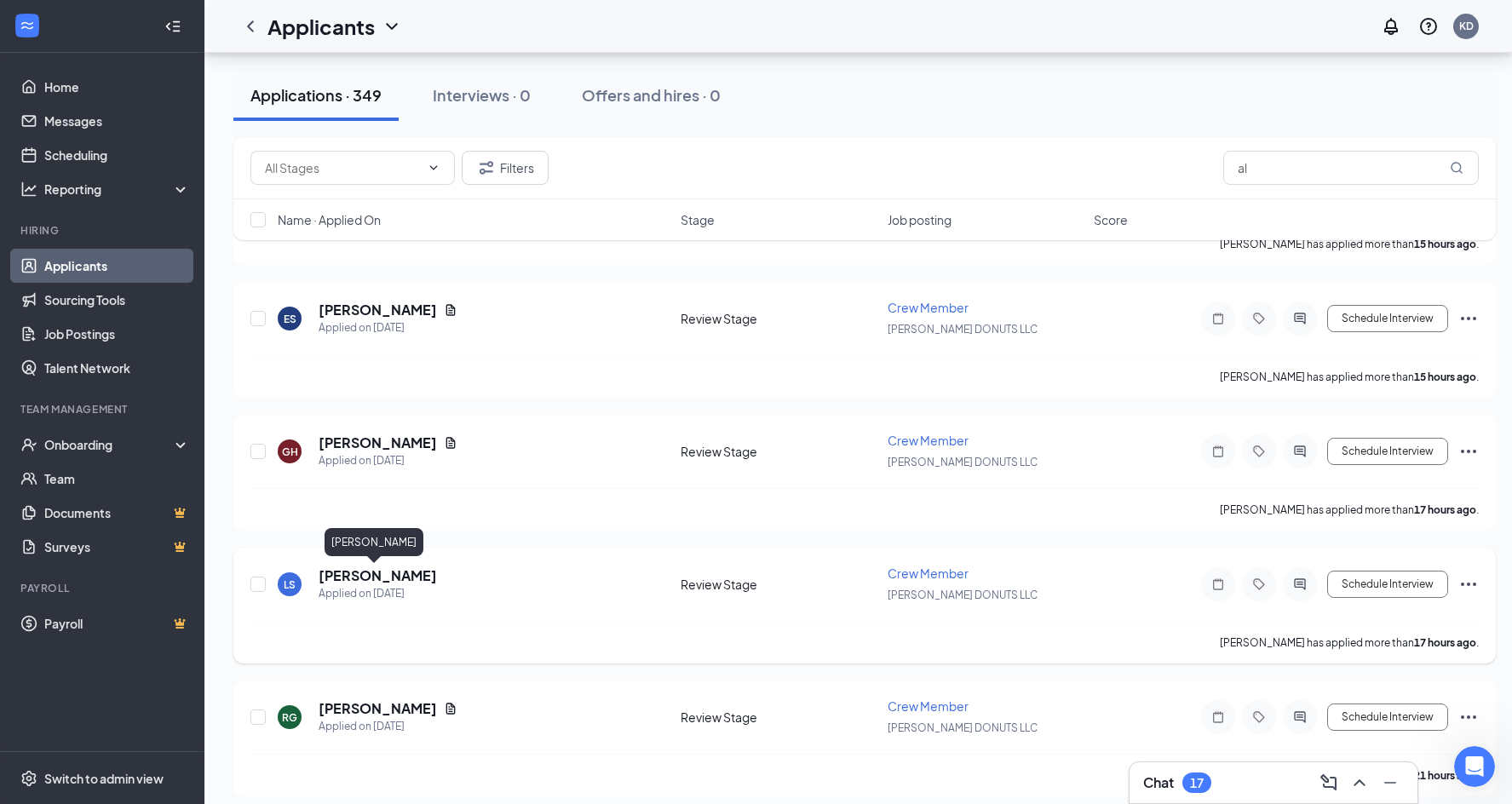
click at [364, 583] on h5 "[PERSON_NAME]" at bounding box center [377, 576] width 118 height 19
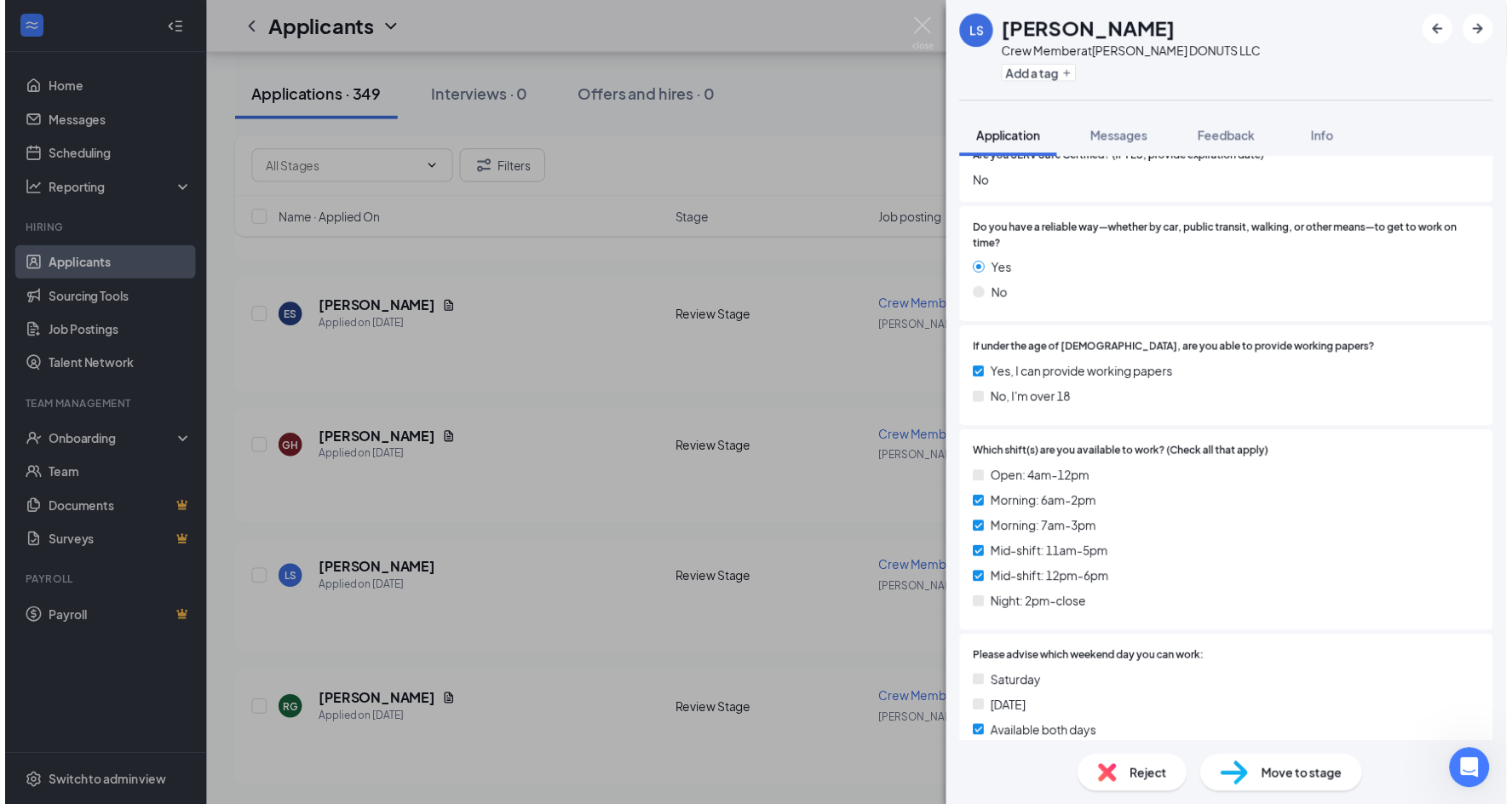
scroll to position [731, 0]
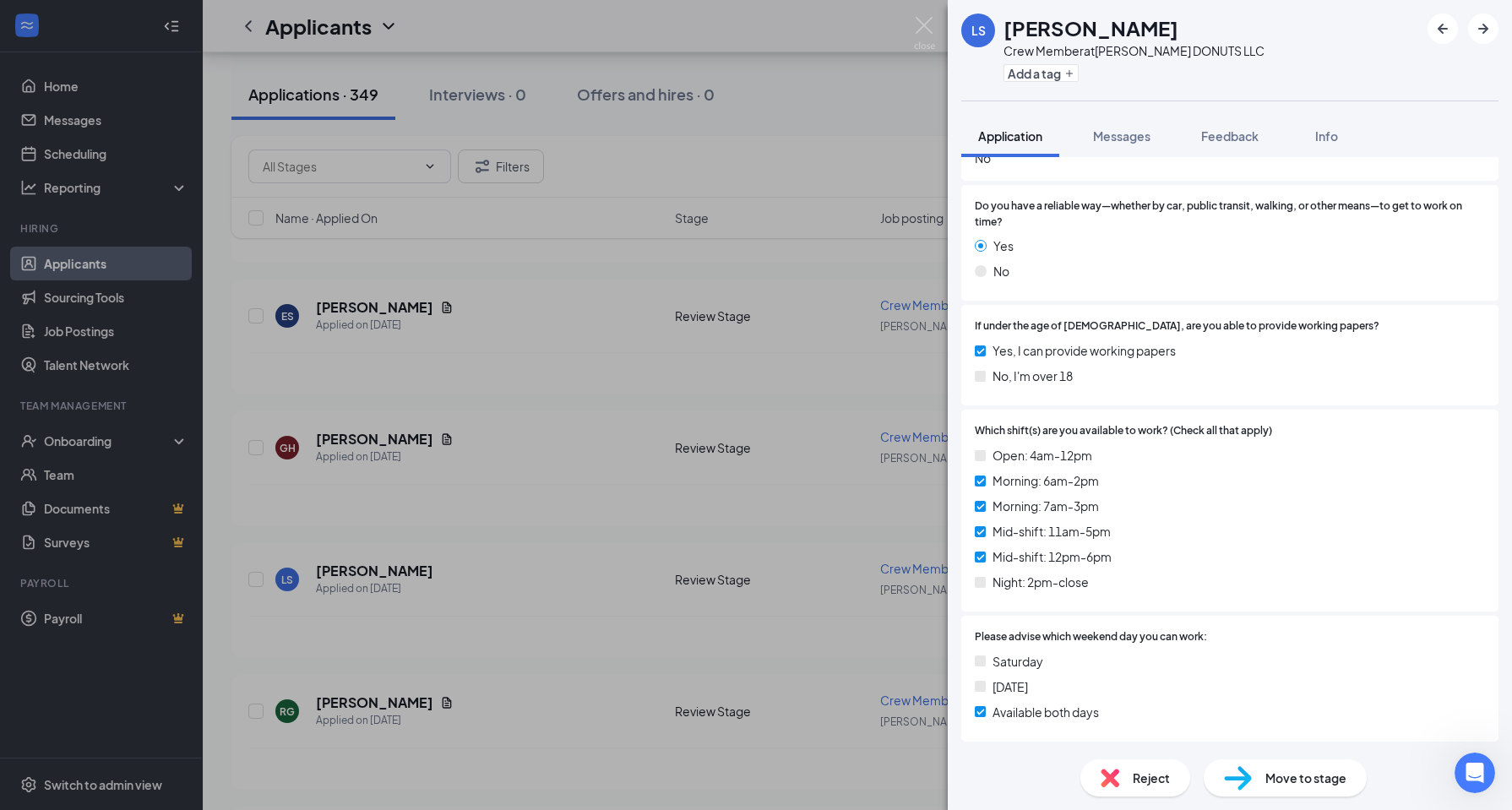
click at [717, 629] on div "LS Lyla Solayman Crew Member at KUSER DONUTS LLC Add a tag Application Messages…" at bounding box center [756, 405] width 1512 height 810
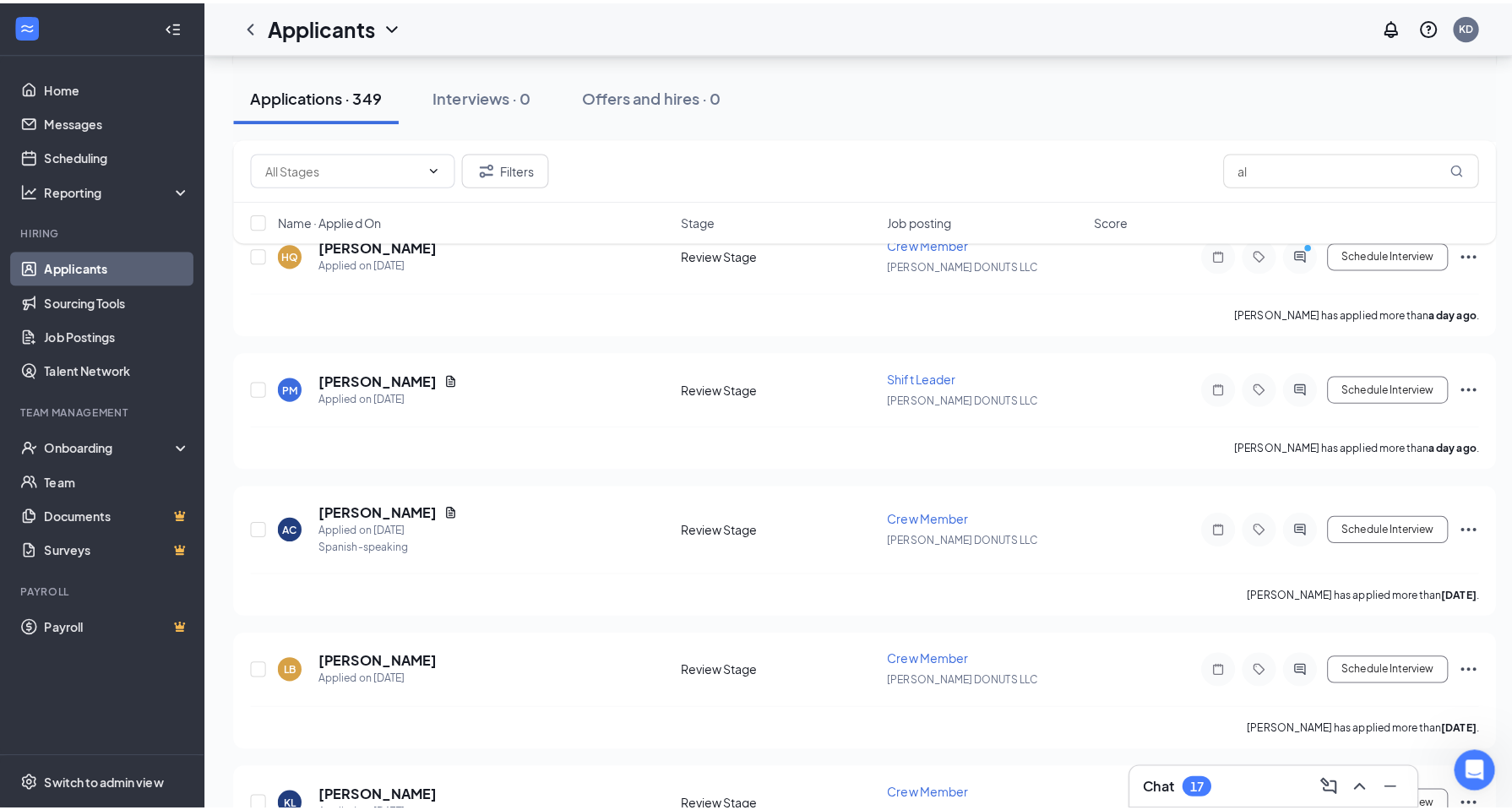
scroll to position [1858, 0]
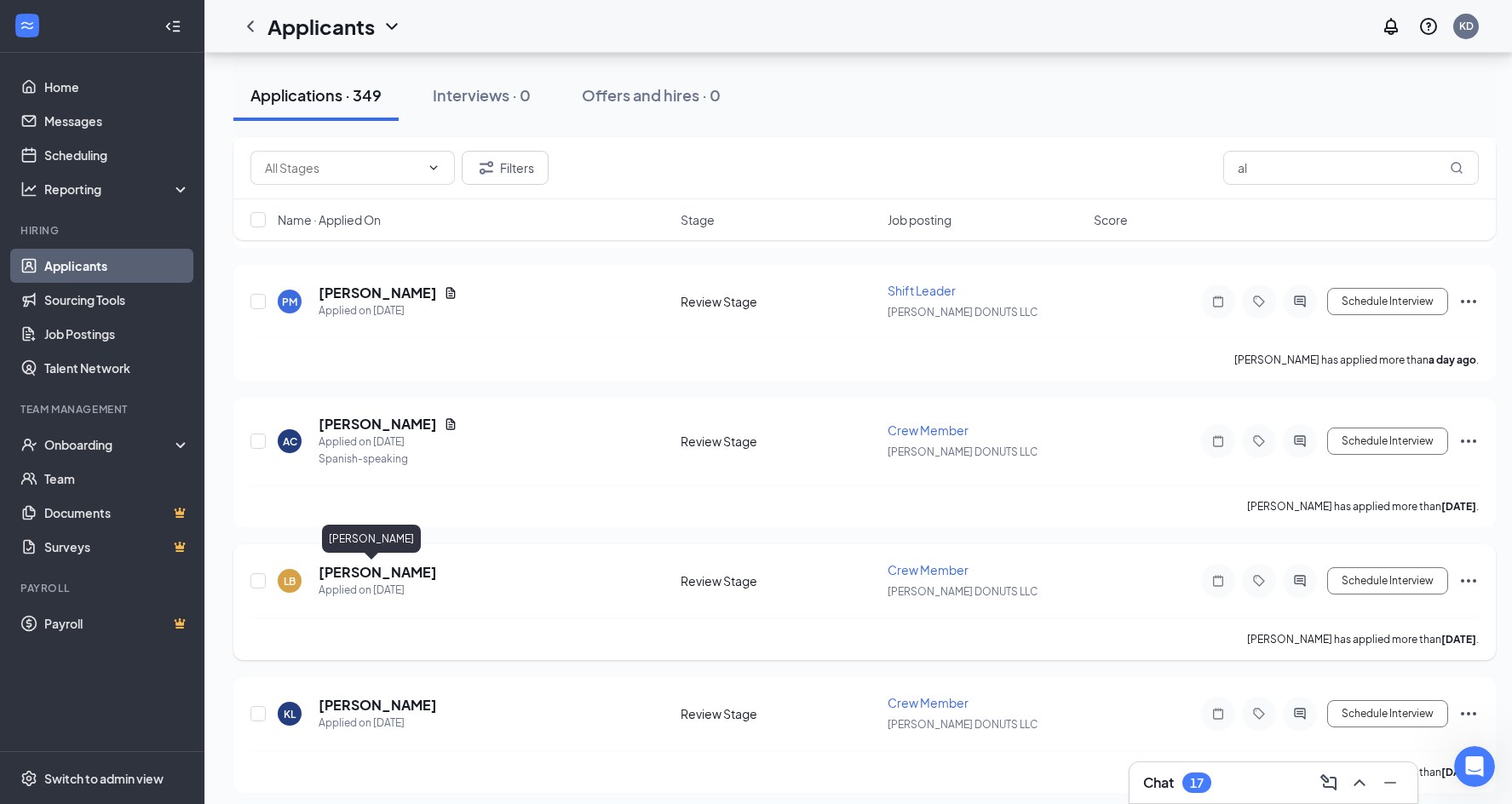
click at [339, 575] on h5 "[PERSON_NAME]" at bounding box center [377, 572] width 118 height 19
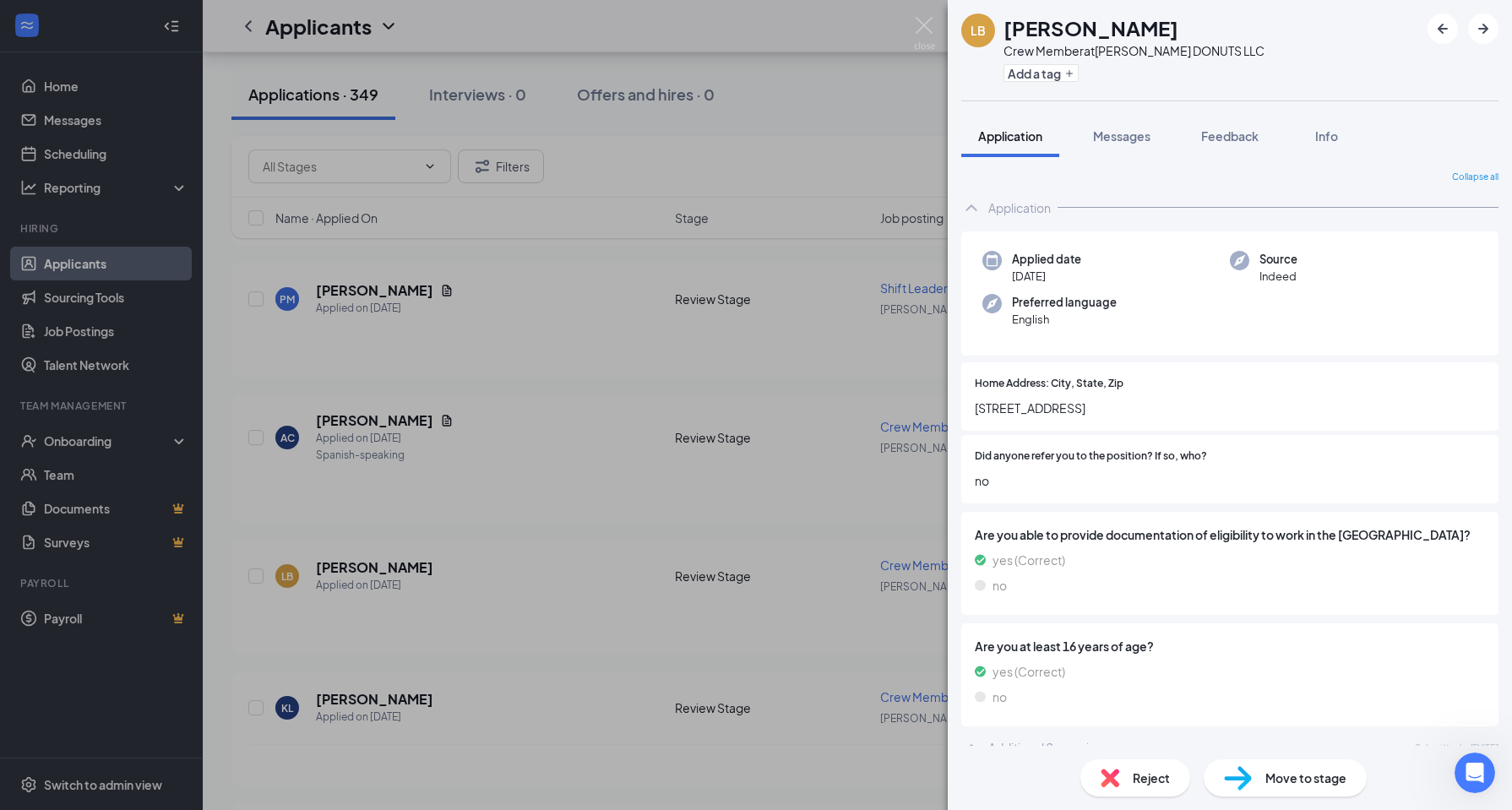
click at [548, 730] on div "LB Lisa Barber Crew Member at KUSER DONUTS LLC Add a tag Application Messages F…" at bounding box center [756, 405] width 1512 height 810
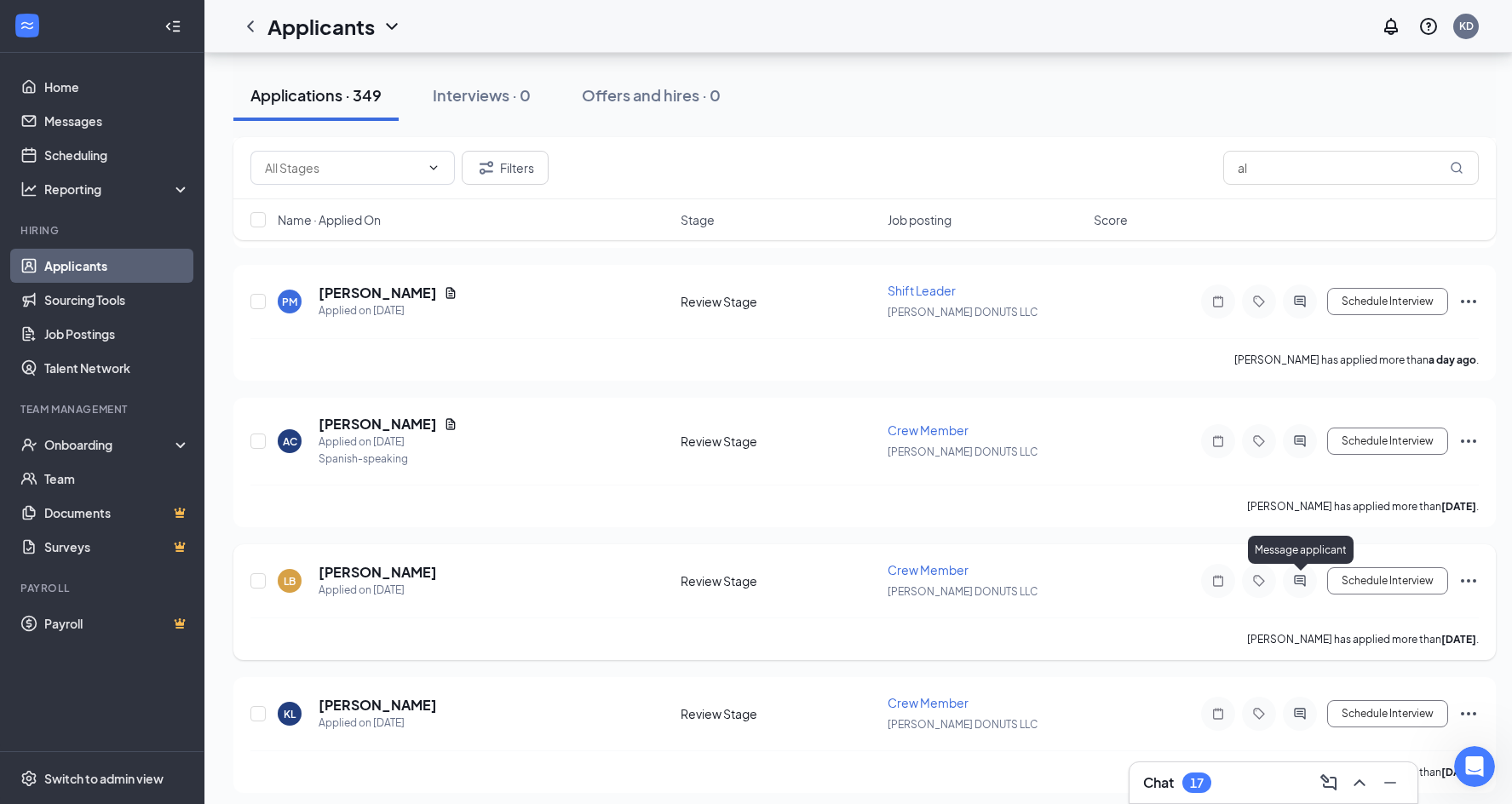
click at [1296, 587] on icon "ActiveChat" at bounding box center [1300, 582] width 21 height 14
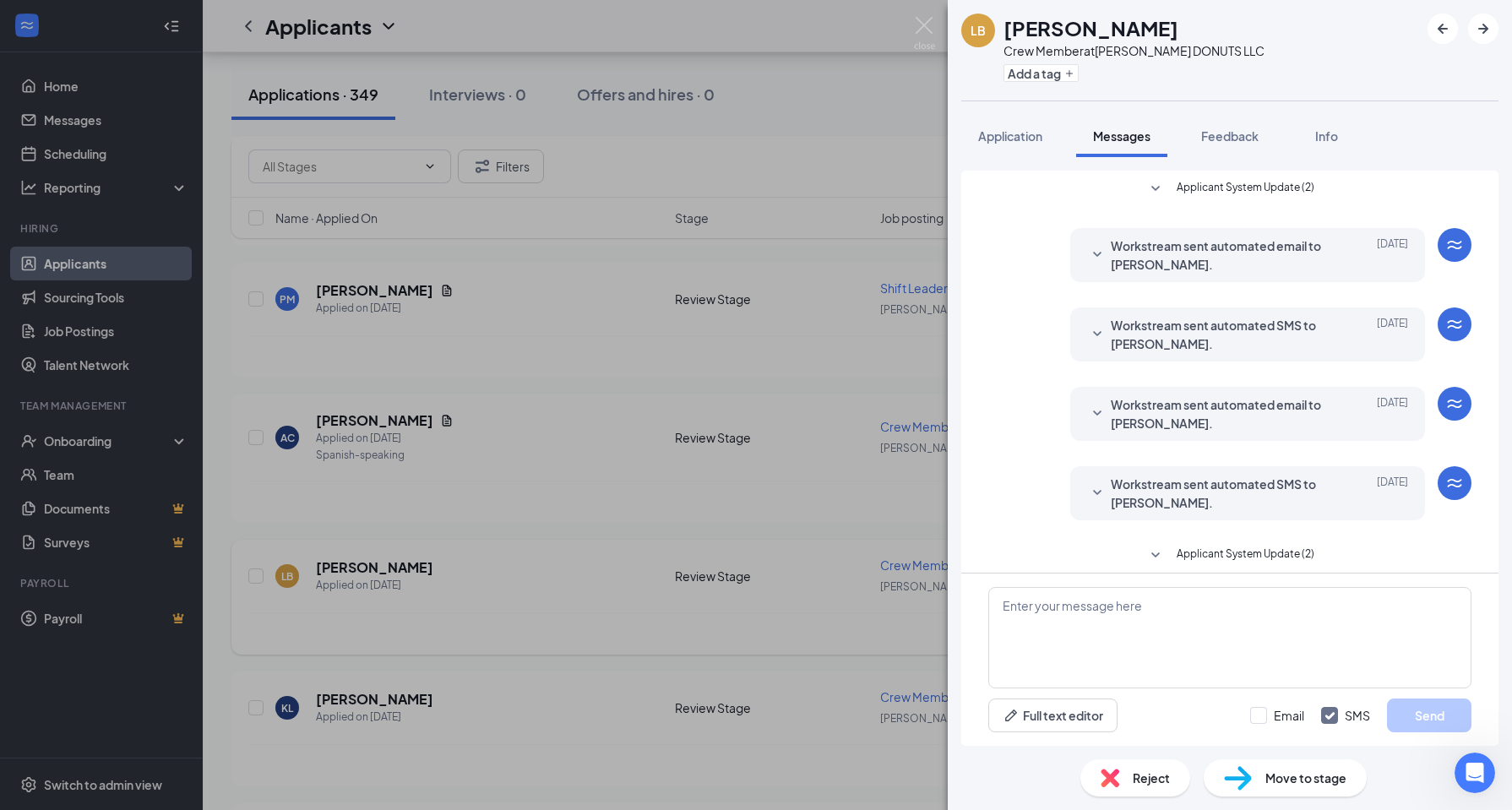
scroll to position [172, 0]
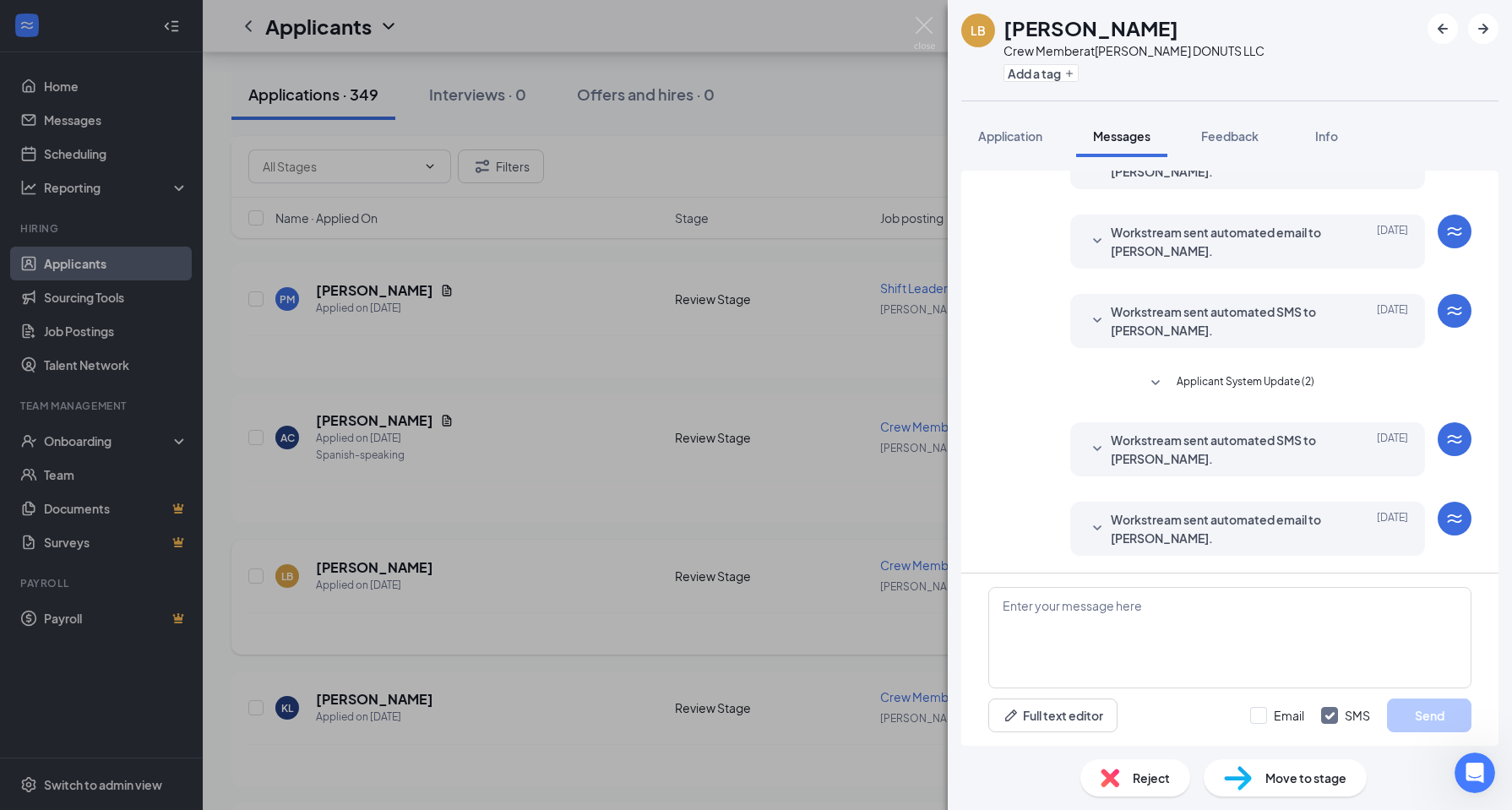
click at [1286, 582] on div "Full text editor Email SMS Send" at bounding box center [1230, 659] width 537 height 172
click at [1268, 645] on textarea at bounding box center [1229, 638] width 483 height 101
type textarea "H"
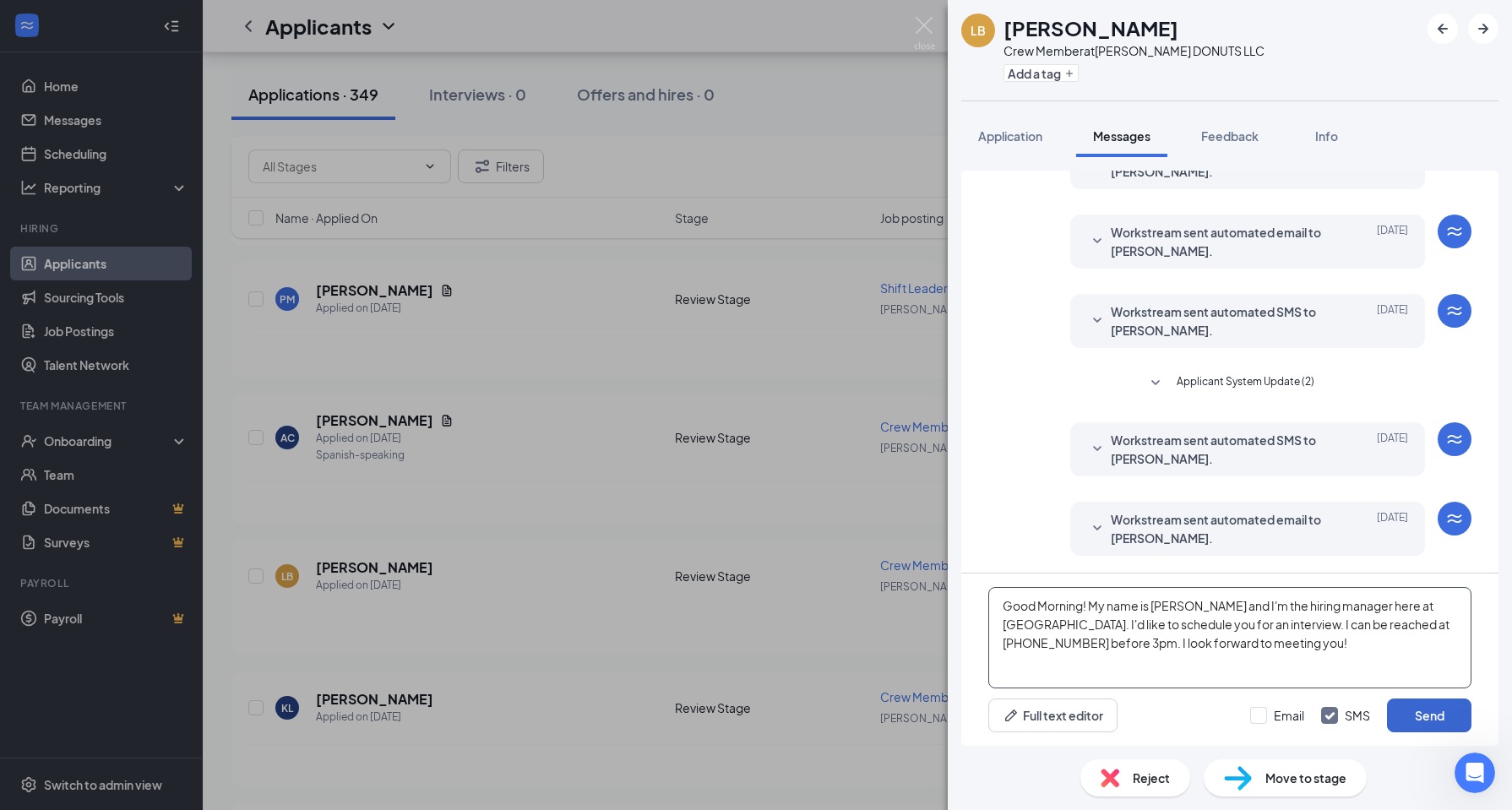
type textarea "Good Morning! My name is Shasta and I'm the hiring manager here at Dunkin. I'd …"
click at [1430, 719] on button "Send" at bounding box center [1429, 716] width 85 height 33
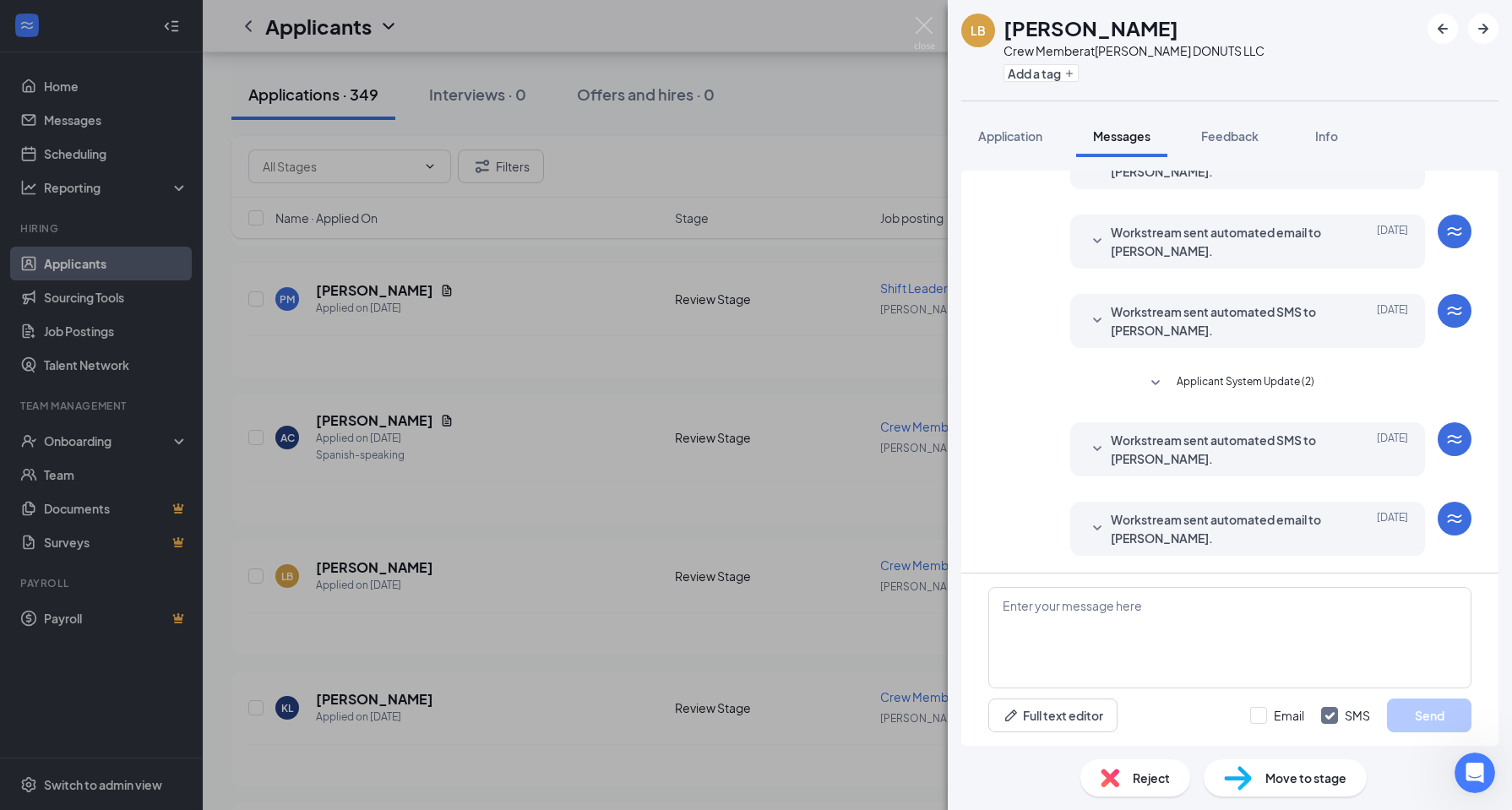
scroll to position [337, 0]
